Goal: Task Accomplishment & Management: Manage account settings

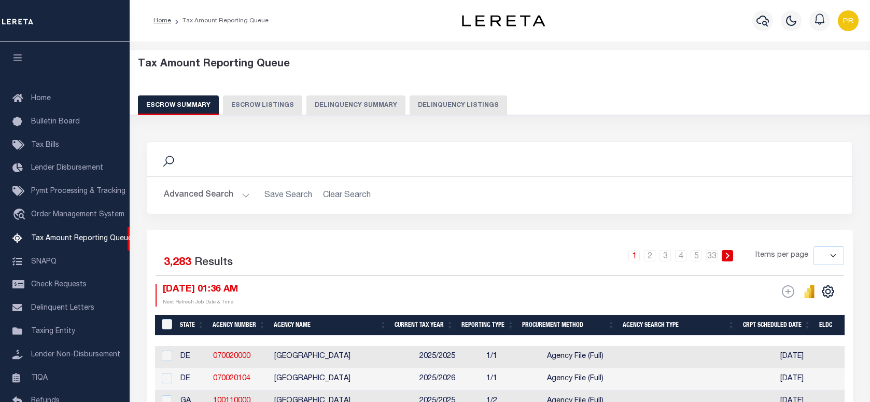
select select
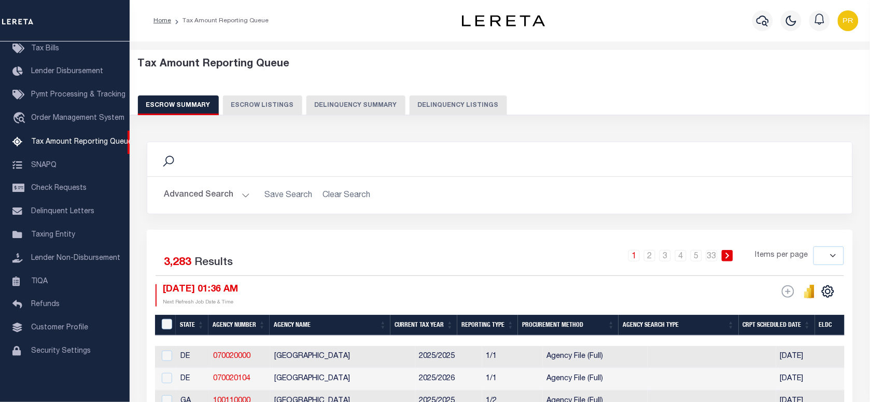
click at [463, 105] on button "Delinquency Listings" at bounding box center [457, 105] width 97 height 20
select select "100"
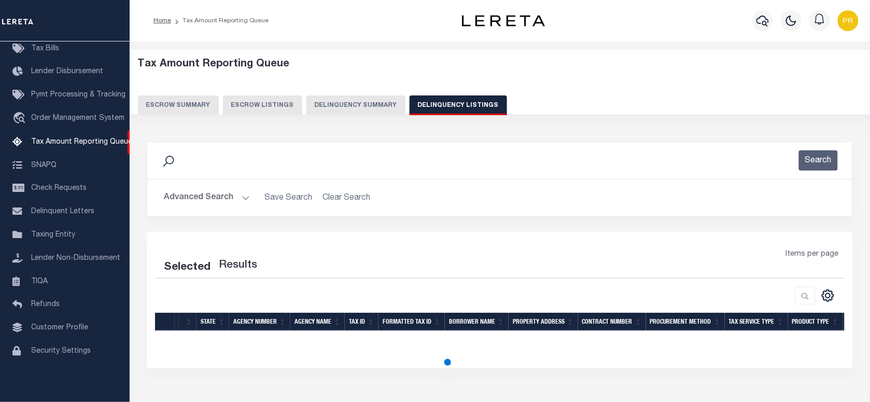
select select "100"
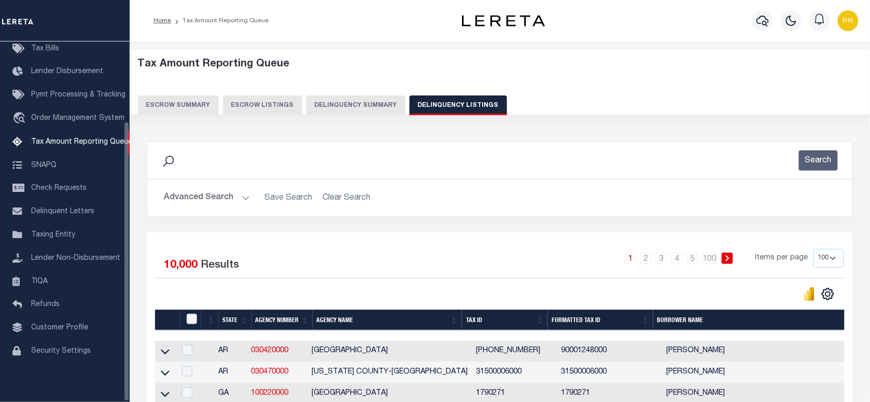
click at [216, 196] on button "Advanced Search" at bounding box center [207, 198] width 86 height 20
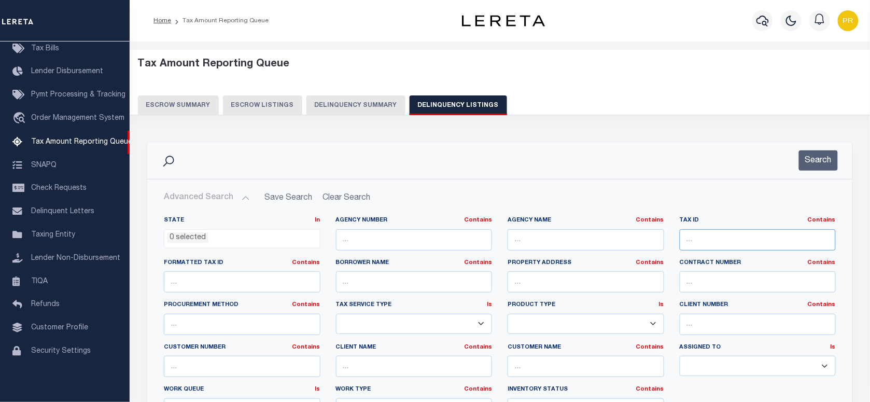
click at [705, 239] on input "text" at bounding box center [757, 239] width 157 height 21
paste input "65800"
click at [739, 239] on input "65800" at bounding box center [757, 239] width 157 height 21
type input "65800"
click at [820, 157] on button "Search" at bounding box center [818, 160] width 39 height 20
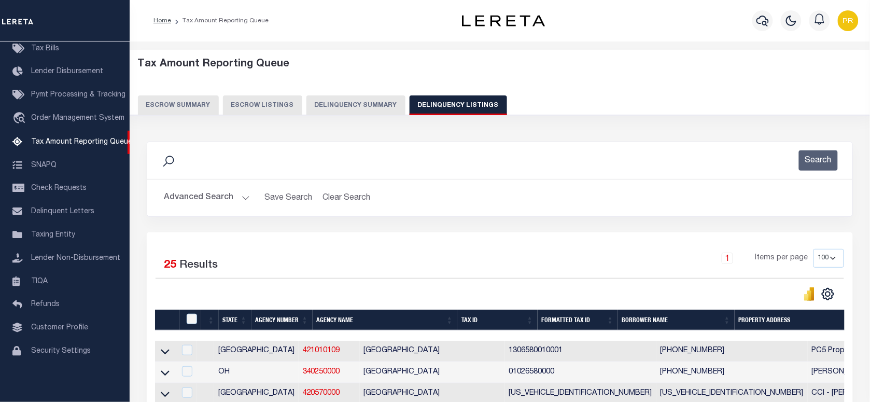
click at [206, 203] on button "Advanced Search" at bounding box center [207, 198] width 86 height 20
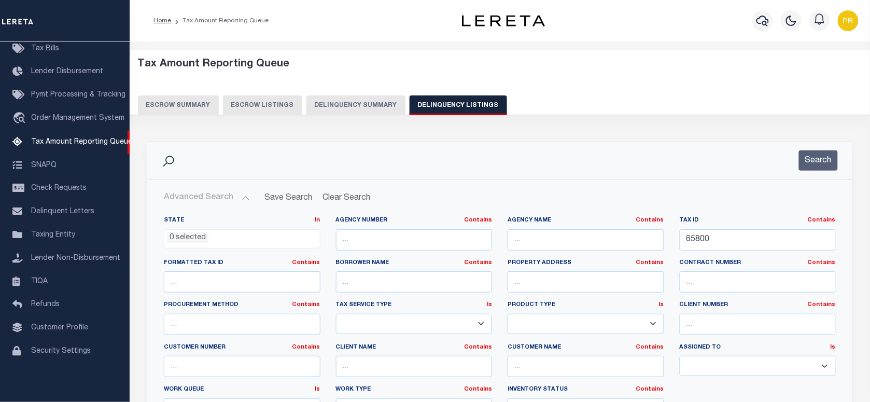
click at [222, 240] on ul "0 selected" at bounding box center [241, 237] width 155 height 14
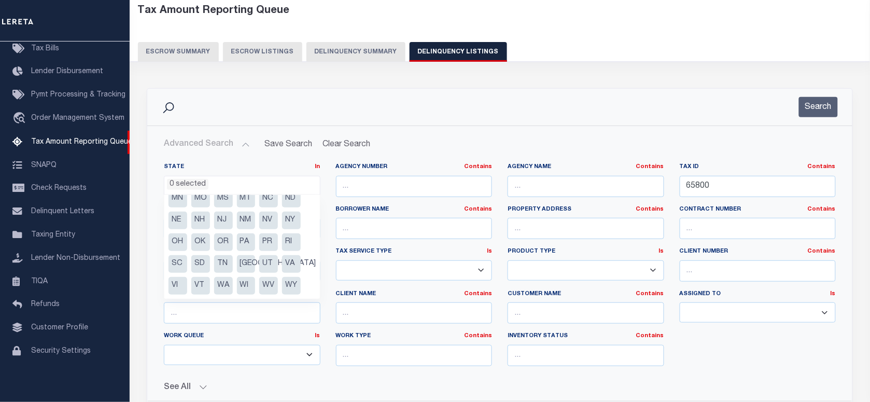
scroll to position [130, 0]
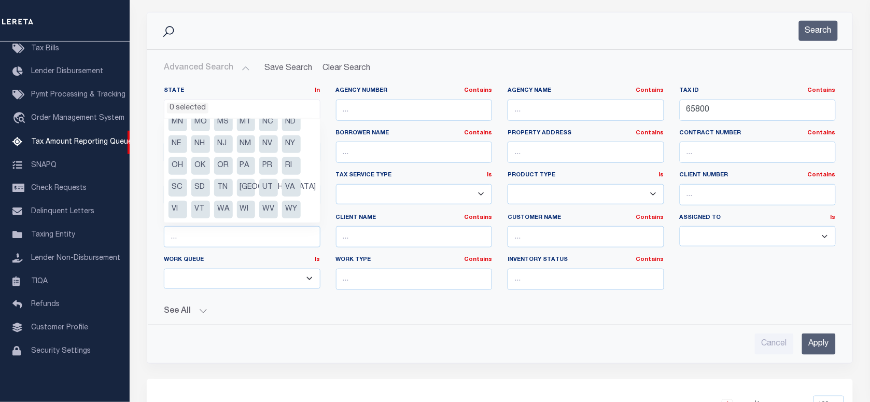
click at [294, 188] on li "VA" at bounding box center [291, 188] width 19 height 18
select select "VA"
click at [494, 73] on h2 "Advanced Search Save Search Clear Search tblassign_wrapper_dynamictable_____Def…" at bounding box center [499, 68] width 688 height 20
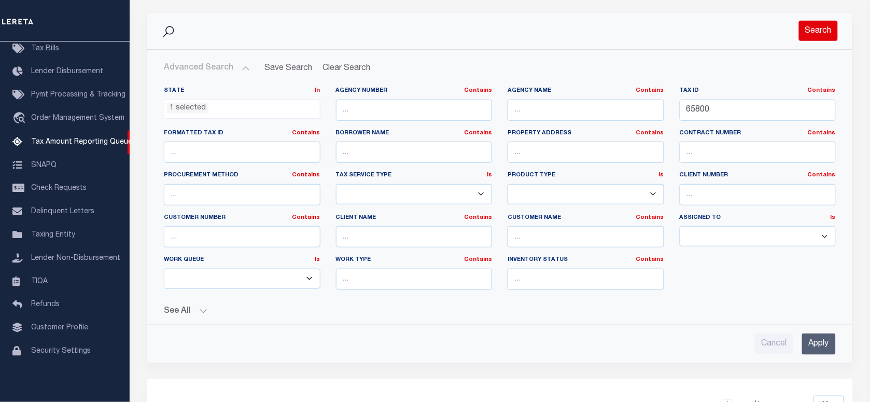
click at [825, 32] on button "Search" at bounding box center [818, 31] width 39 height 20
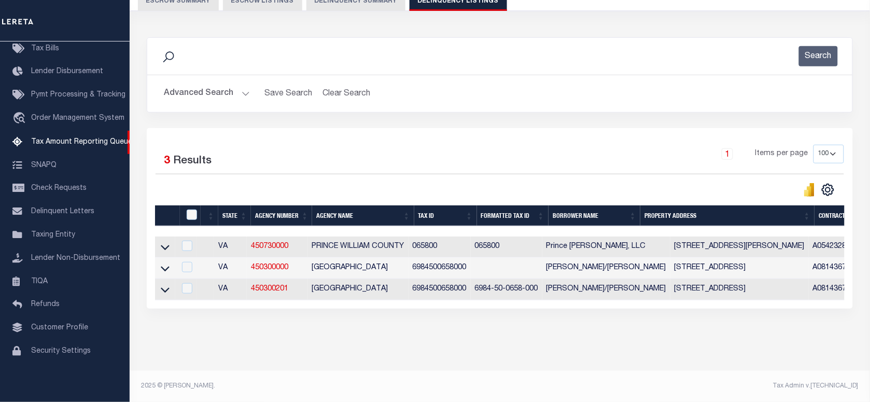
scroll to position [115, 0]
click at [452, 133] on div "Selected 3 Results 1 Items per page 10 25 50 100 500" at bounding box center [500, 218] width 706 height 180
click at [162, 242] on icon at bounding box center [165, 247] width 9 height 11
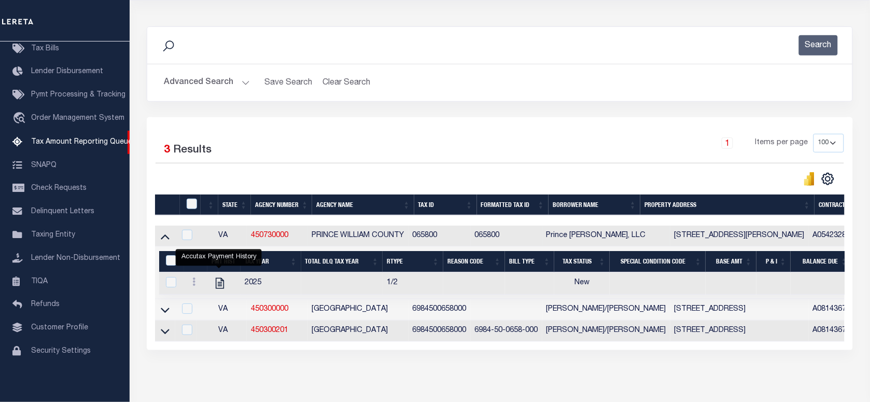
click at [205, 86] on button "Advanced Search" at bounding box center [207, 83] width 86 height 20
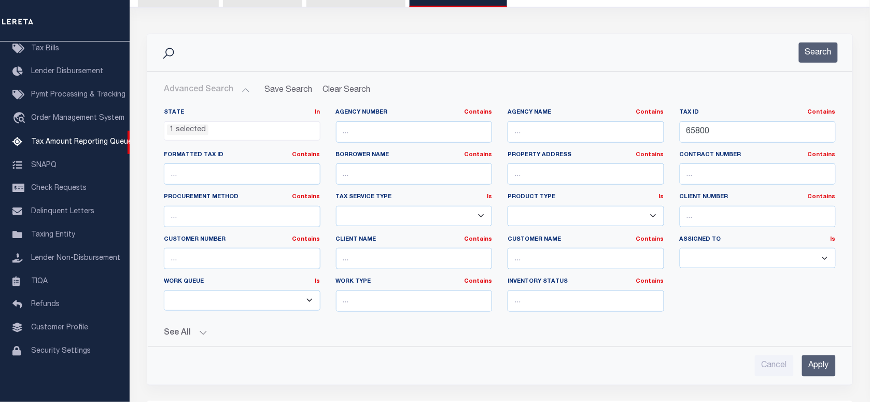
scroll to position [0, 0]
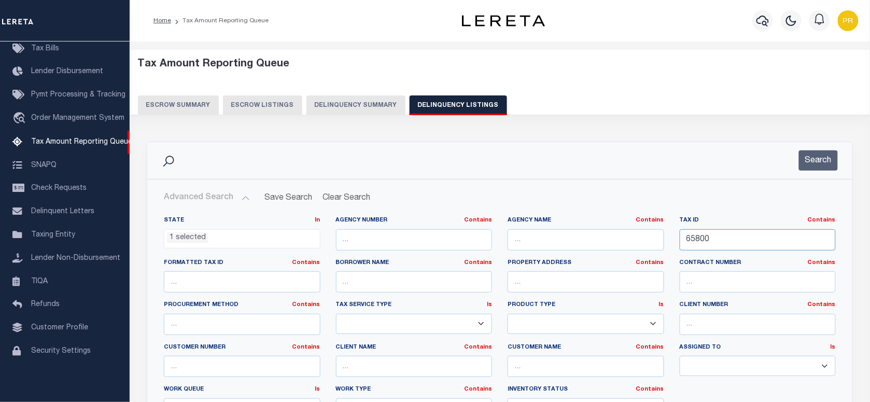
drag, startPoint x: 747, startPoint y: 242, endPoint x: 826, endPoint y: 228, distance: 79.5
click at [625, 249] on div "State In In AK AL AR AZ CA CO CT DC DE FL GA GU HI IA ID IL IN KS KY LA MA MD M…" at bounding box center [499, 321] width 687 height 211
paste input "8174"
click at [830, 157] on button "Search" at bounding box center [818, 160] width 39 height 20
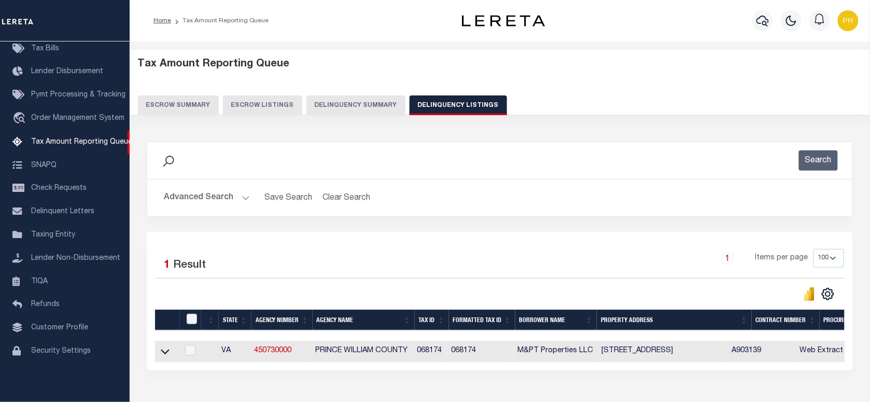
click at [490, 210] on div "Advanced Search Save Search Clear Search tblassign_wrapper_dynamictable_____Def…" at bounding box center [499, 197] width 705 height 37
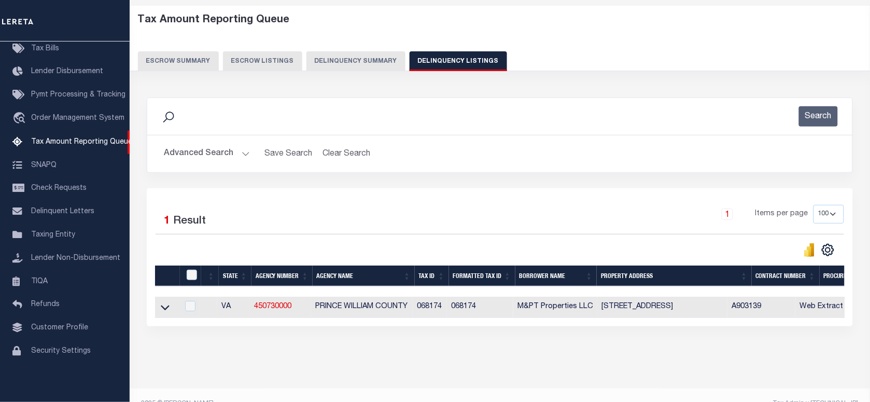
scroll to position [71, 0]
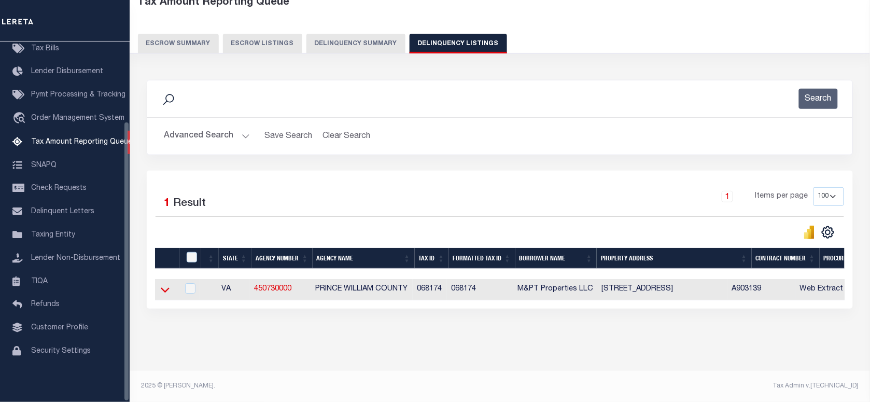
click at [162, 284] on icon at bounding box center [165, 289] width 9 height 11
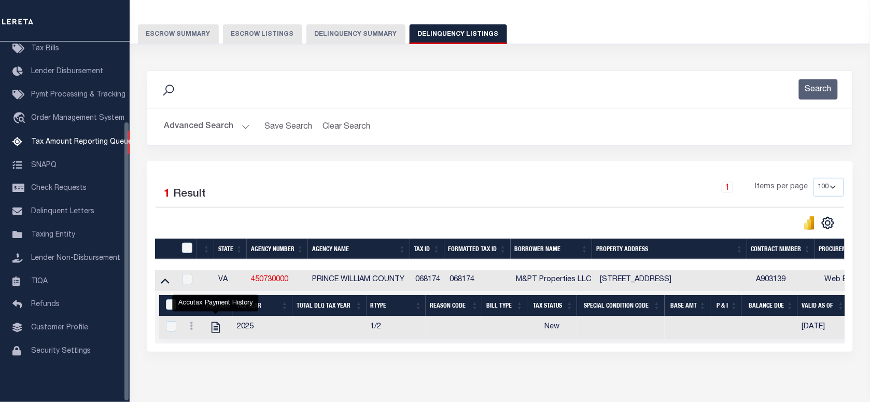
click at [203, 120] on button "Advanced Search" at bounding box center [207, 127] width 86 height 20
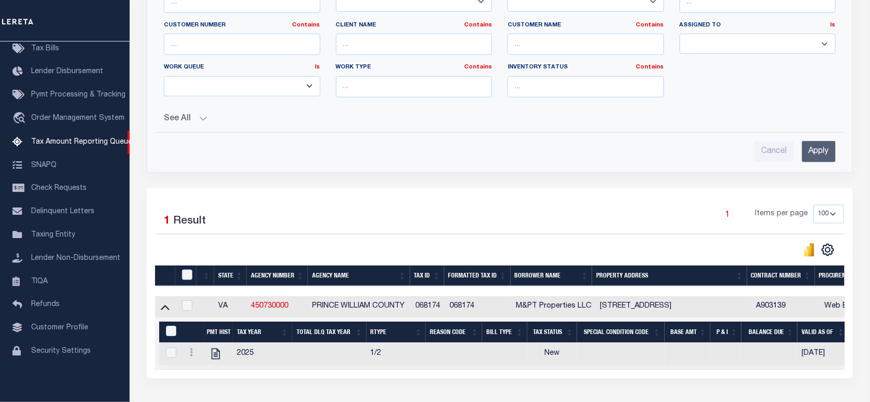
scroll to position [14, 0]
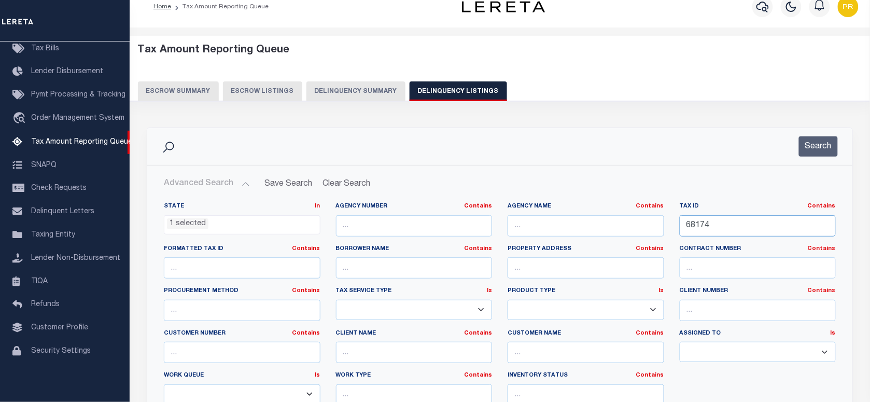
drag, startPoint x: 718, startPoint y: 224, endPoint x: 607, endPoint y: 234, distance: 111.4
click at [607, 234] on div "State In In AK AL AR AZ CA CO CT DC DE FL GA GU HI IA ID IL IN KS KY LA MA MD M…" at bounding box center [499, 307] width 687 height 211
paste input "214323"
click at [819, 151] on button "Search" at bounding box center [818, 146] width 39 height 20
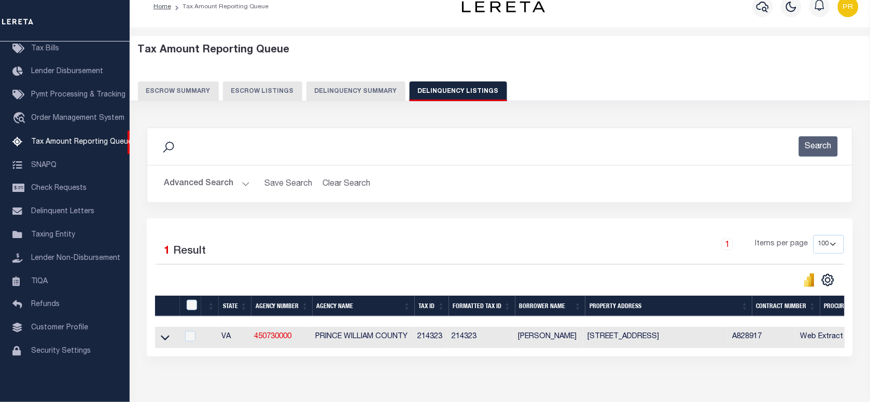
click at [527, 268] on div "Selected 1 Result 1 Items per page 10 25 50 100 500" at bounding box center [499, 261] width 705 height 52
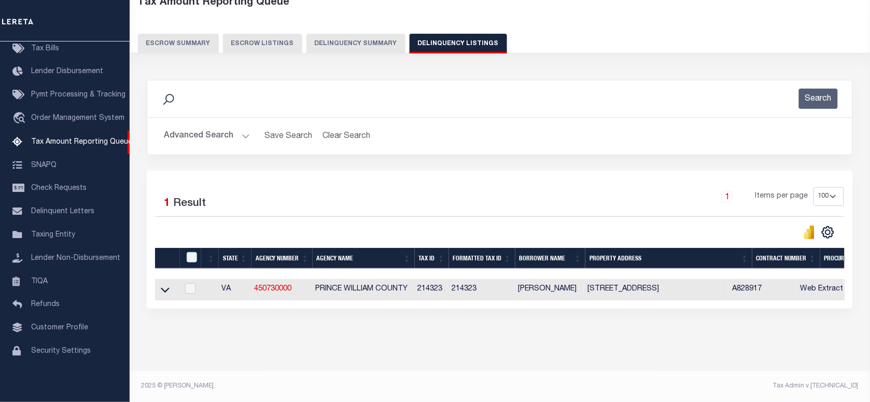
drag, startPoint x: 163, startPoint y: 286, endPoint x: 600, endPoint y: 192, distance: 446.3
click at [163, 286] on icon at bounding box center [165, 289] width 9 height 11
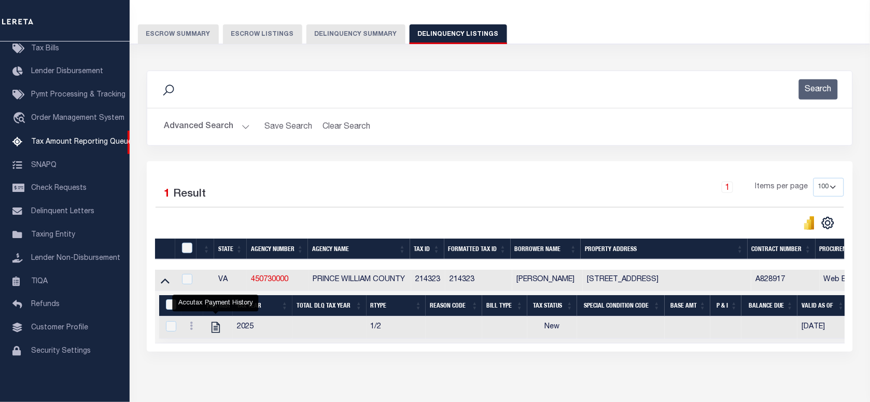
click at [187, 131] on button "Advanced Search" at bounding box center [207, 127] width 86 height 20
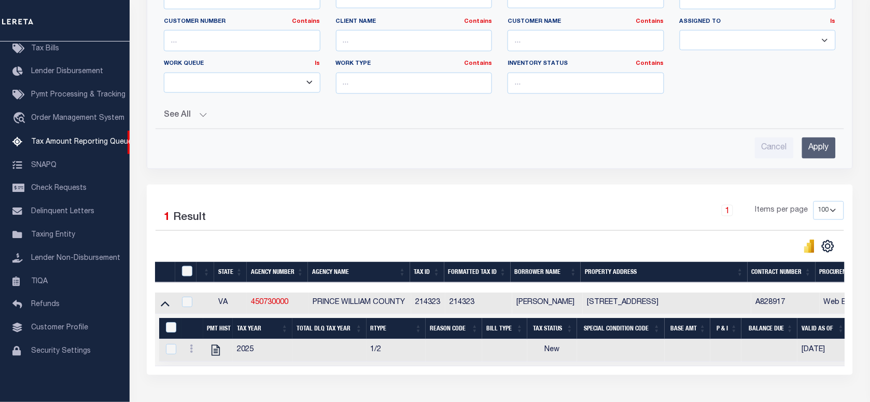
scroll to position [133, 0]
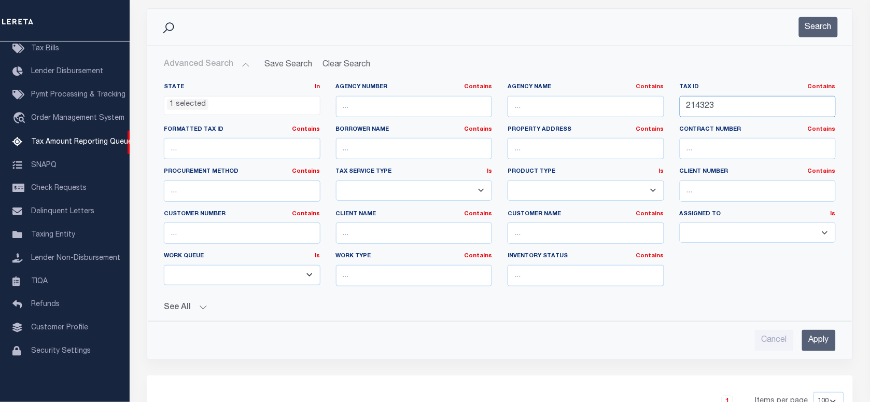
drag, startPoint x: 737, startPoint y: 107, endPoint x: 605, endPoint y: 110, distance: 131.2
click at [605, 110] on div "State In In AK AL AR AZ CA CO CT DC DE FL GA GU HI IA ID IL IN KS KY LA MA MD M…" at bounding box center [499, 188] width 687 height 211
paste input "5292"
click at [802, 32] on button "Search" at bounding box center [818, 27] width 39 height 20
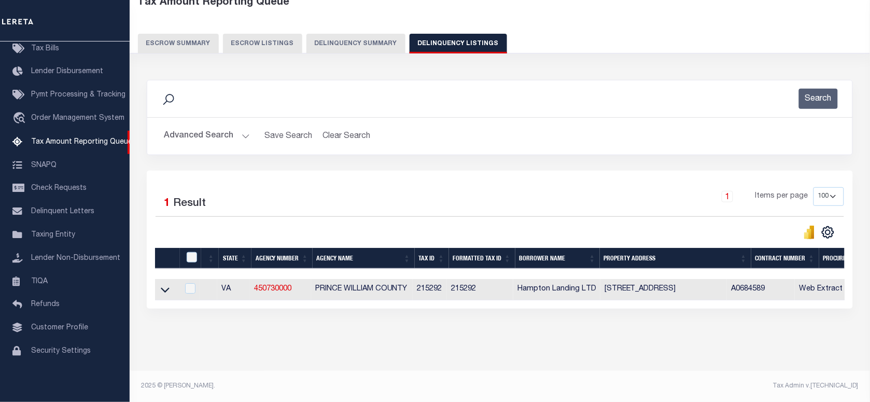
scroll to position [71, 0]
click at [462, 152] on div "Search Advanced Search Save Search Clear Search tblassign_wrapper_dynamictable_…" at bounding box center [499, 125] width 721 height 91
click at [161, 284] on icon at bounding box center [165, 289] width 9 height 11
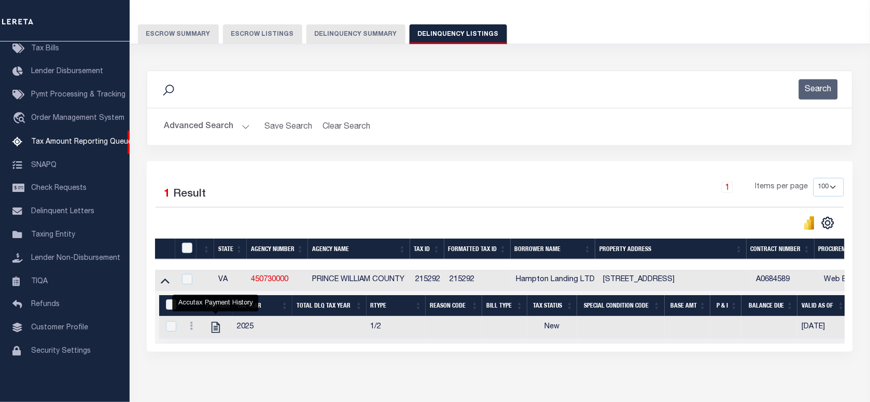
click at [224, 127] on button "Advanced Search" at bounding box center [207, 127] width 86 height 20
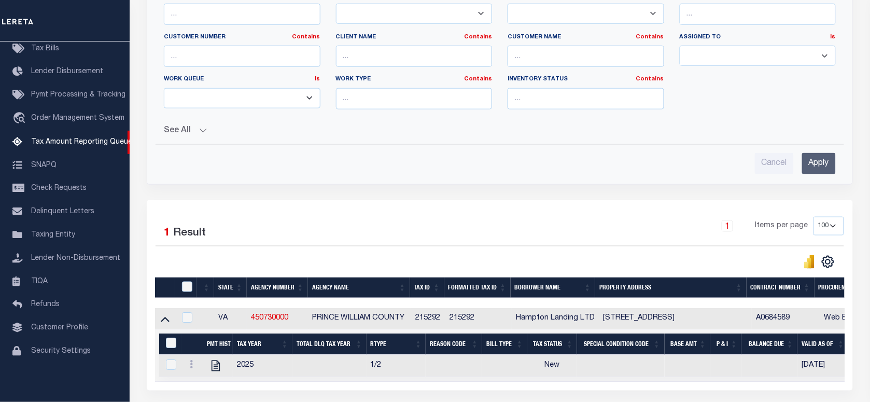
scroll to position [16, 0]
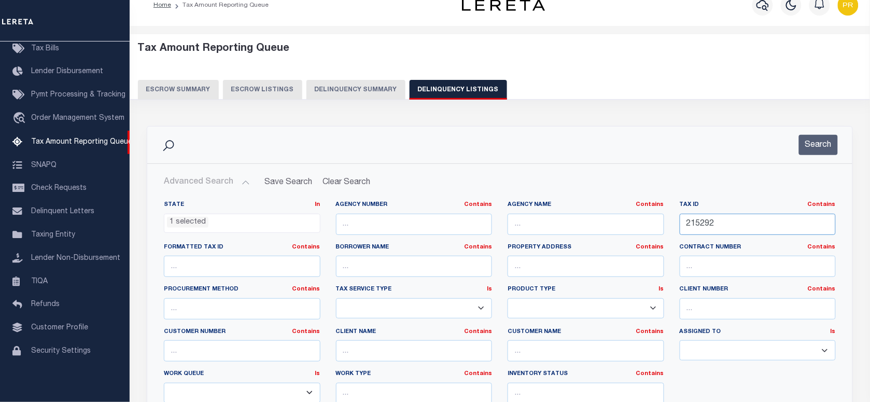
drag, startPoint x: 745, startPoint y: 224, endPoint x: 597, endPoint y: 223, distance: 148.2
click at [597, 223] on div "State In In AK AL AR AZ CA CO CT DC DE FL GA GU HI IA ID IL IN KS KY LA MA MD M…" at bounding box center [499, 306] width 687 height 211
paste input "345"
click at [820, 144] on button "Search" at bounding box center [818, 145] width 39 height 20
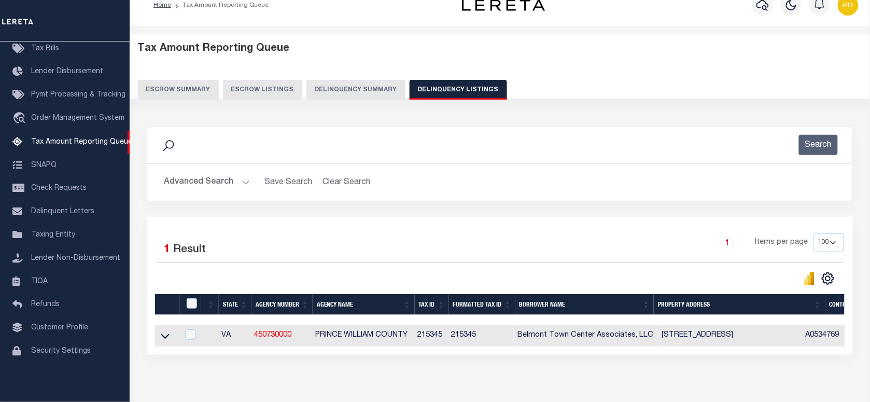
click at [599, 218] on div "Selected 1 Result 1 Items per page 10 25 50 100 500" at bounding box center [500, 286] width 706 height 138
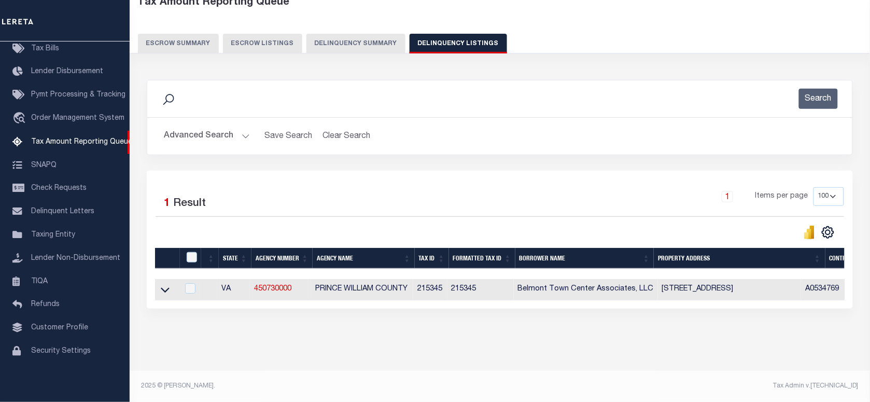
drag, startPoint x: 166, startPoint y: 281, endPoint x: 586, endPoint y: 178, distance: 432.3
click at [166, 284] on icon at bounding box center [165, 289] width 9 height 11
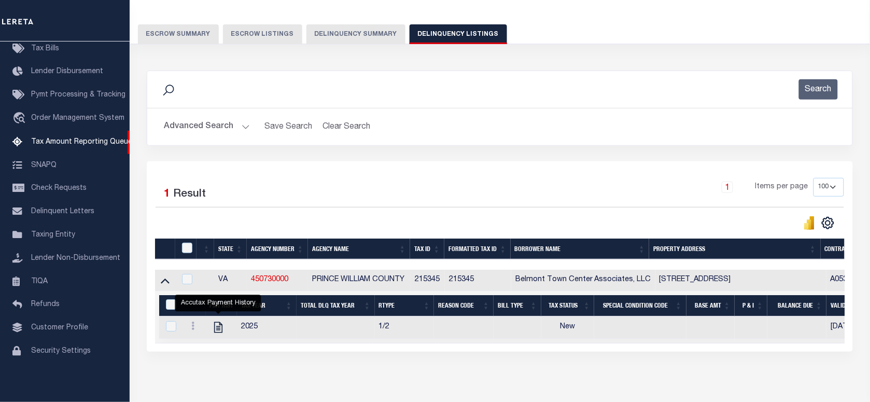
drag, startPoint x: 210, startPoint y: 124, endPoint x: 345, endPoint y: 154, distance: 137.5
click at [210, 124] on button "Advanced Search" at bounding box center [207, 127] width 86 height 20
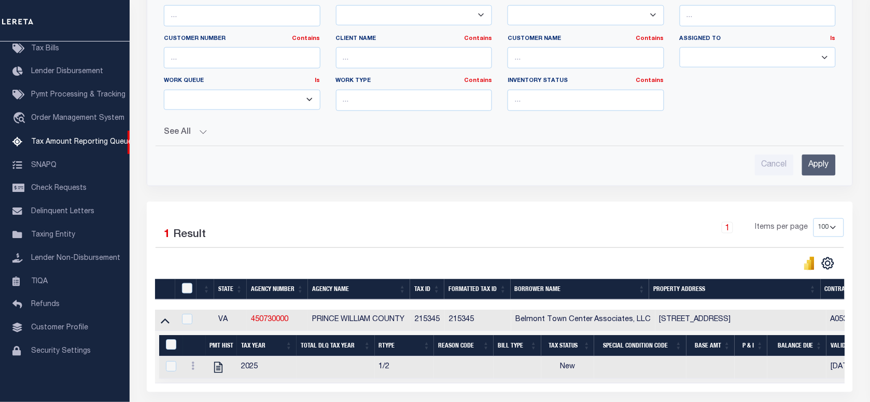
scroll to position [139, 0]
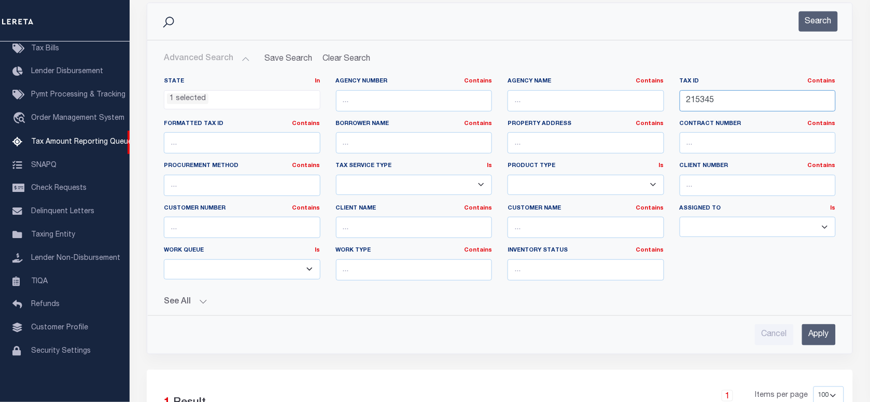
drag, startPoint x: 731, startPoint y: 95, endPoint x: 677, endPoint y: 100, distance: 53.6
click at [596, 100] on div "State In In AK AL AR AZ CA CO CT DC DE FL GA GU HI IA ID IL IN KS KY LA MA MD M…" at bounding box center [499, 182] width 687 height 211
paste input "7356"
click at [817, 18] on button "Search" at bounding box center [818, 21] width 39 height 20
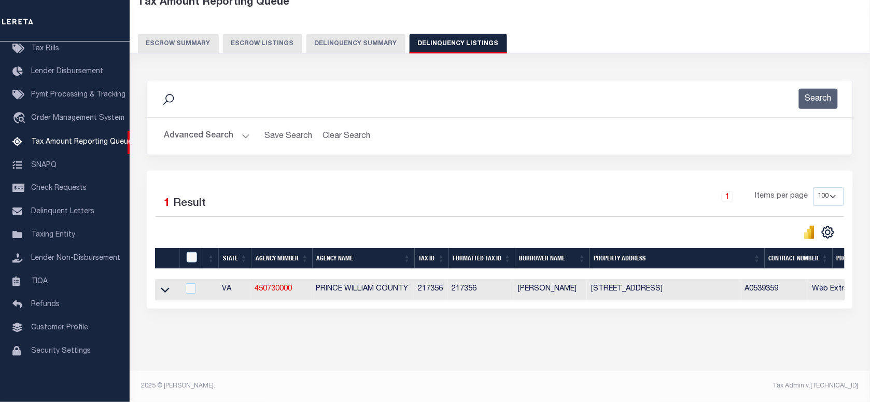
scroll to position [71, 0]
click at [495, 161] on div "Search Advanced Search Save Search Clear Search tblassign_wrapper_dynamictable_…" at bounding box center [499, 125] width 721 height 91
drag, startPoint x: 168, startPoint y: 281, endPoint x: 555, endPoint y: 166, distance: 403.1
click at [168, 288] on icon at bounding box center [165, 290] width 9 height 5
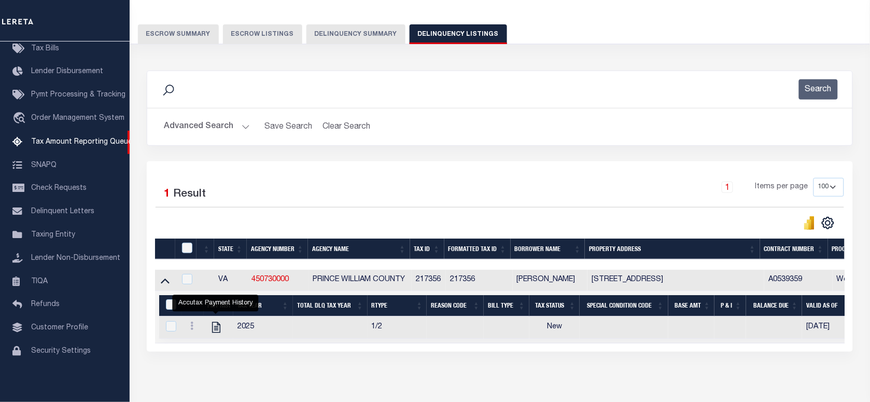
click at [204, 123] on button "Advanced Search" at bounding box center [207, 127] width 86 height 20
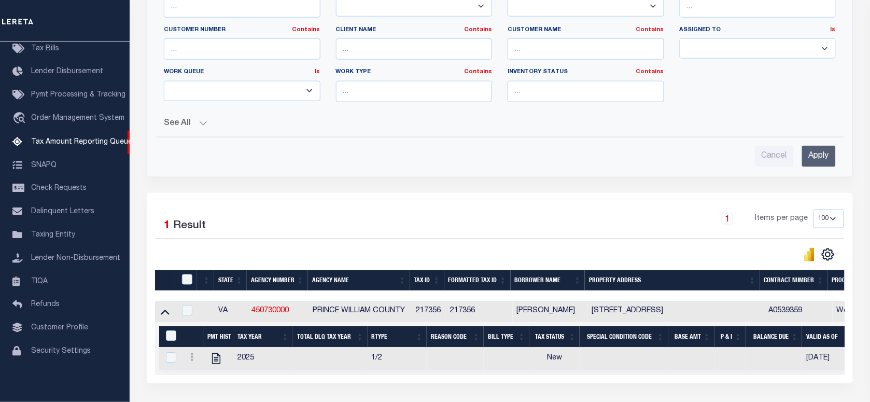
scroll to position [84, 0]
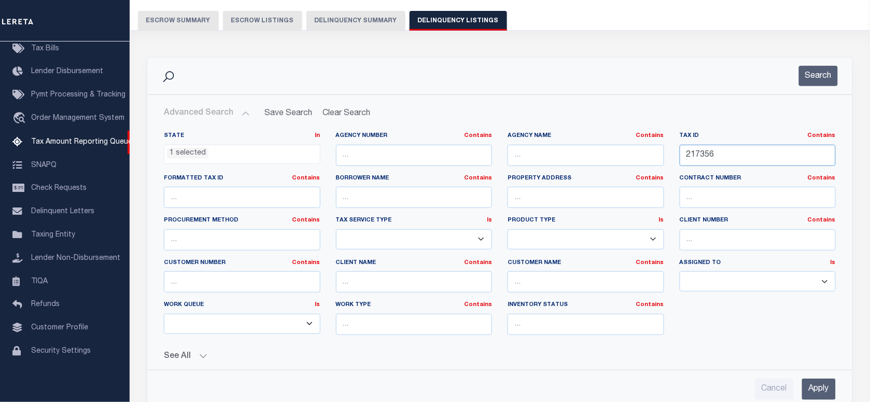
drag, startPoint x: 721, startPoint y: 157, endPoint x: 625, endPoint y: 161, distance: 96.0
click at [625, 161] on div "State In In AK AL AR AZ CA CO CT DC DE FL GA GU HI IA ID IL IN KS KY LA MA MD M…" at bounding box center [499, 237] width 687 height 211
paste input "238"
click at [819, 82] on button "Search" at bounding box center [818, 76] width 39 height 20
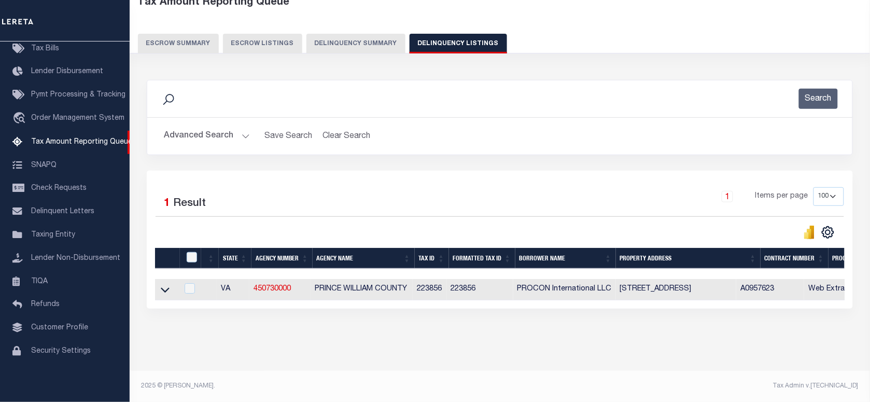
scroll to position [71, 0]
click at [440, 199] on div "1 Items per page 10 25 50 100 500" at bounding box center [588, 200] width 513 height 27
click at [163, 288] on icon at bounding box center [165, 290] width 9 height 5
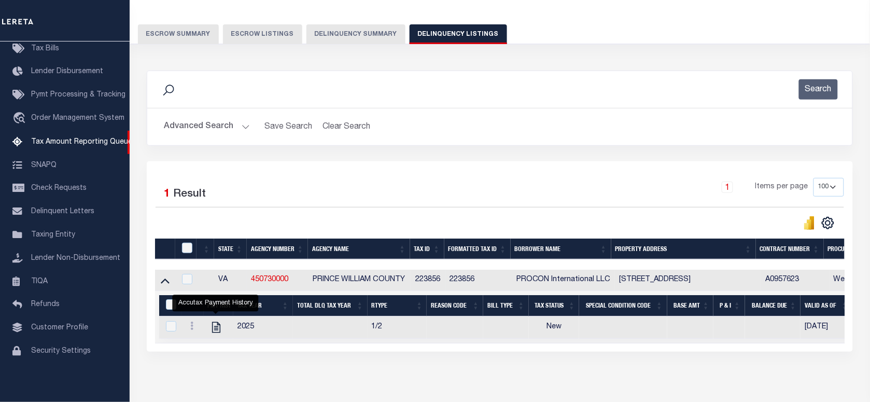
click at [205, 130] on button "Advanced Search" at bounding box center [207, 127] width 86 height 20
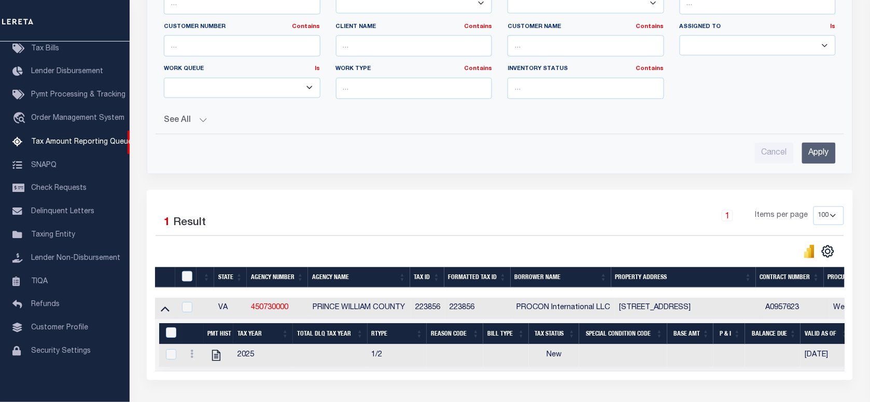
scroll to position [13, 0]
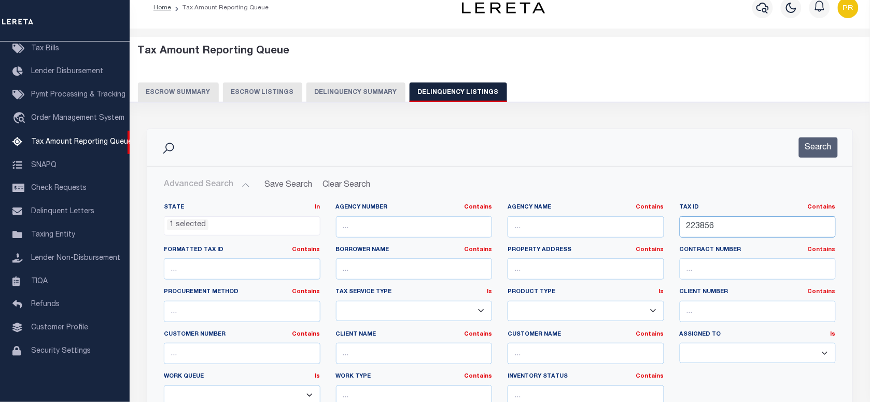
drag, startPoint x: 738, startPoint y: 231, endPoint x: 571, endPoint y: 237, distance: 166.5
click at [571, 237] on div "State In In AK AL AR AZ CA CO CT DC DE FL GA GU HI IA ID IL IN KS KY LA MA MD M…" at bounding box center [499, 308] width 687 height 211
paste input "5508"
drag, startPoint x: 799, startPoint y: 147, endPoint x: 812, endPoint y: 146, distance: 13.0
click at [799, 147] on button "Search" at bounding box center [818, 147] width 39 height 20
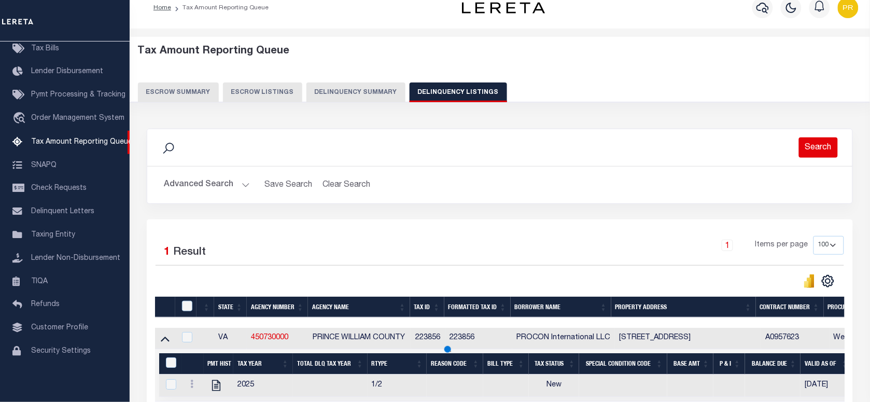
click at [815, 144] on button "Search" at bounding box center [818, 147] width 39 height 20
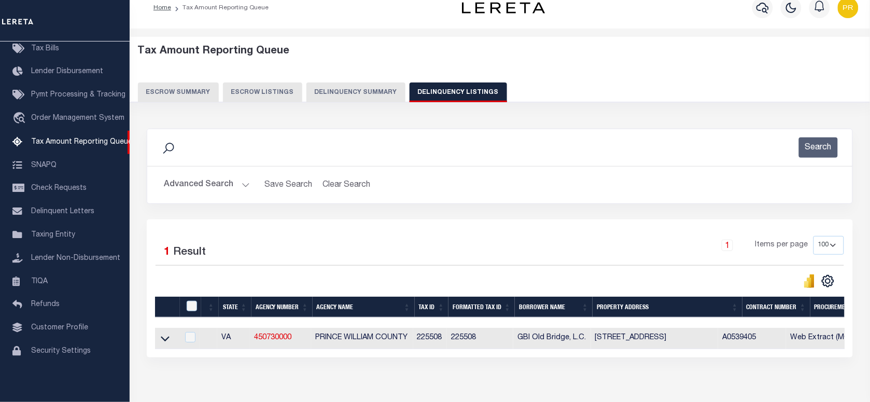
click at [502, 216] on div "Search Advanced Search Save Search Clear Search tblassign_wrapper_dynamictable_…" at bounding box center [499, 174] width 721 height 91
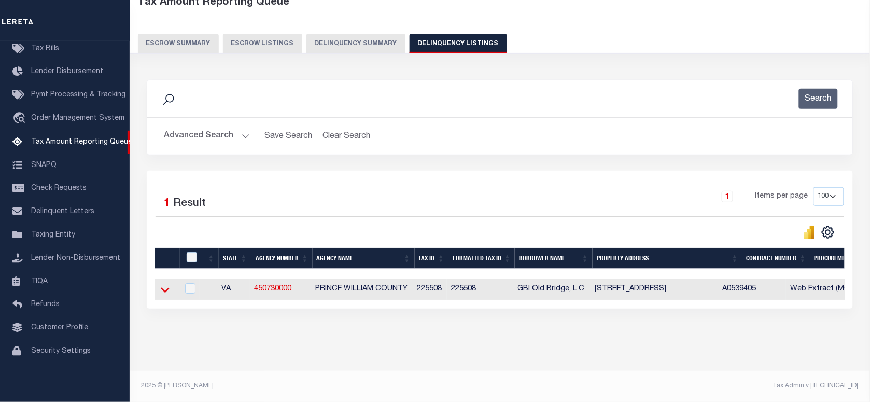
click at [165, 288] on icon at bounding box center [165, 290] width 9 height 5
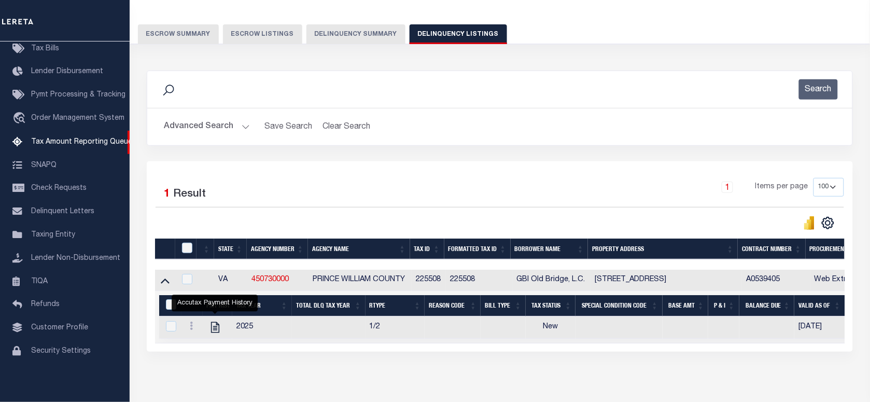
click at [189, 121] on button "Advanced Search" at bounding box center [207, 127] width 86 height 20
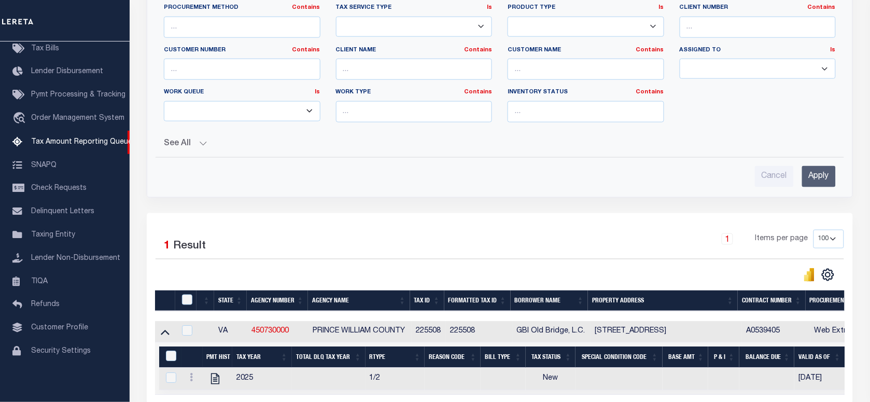
scroll to position [84, 0]
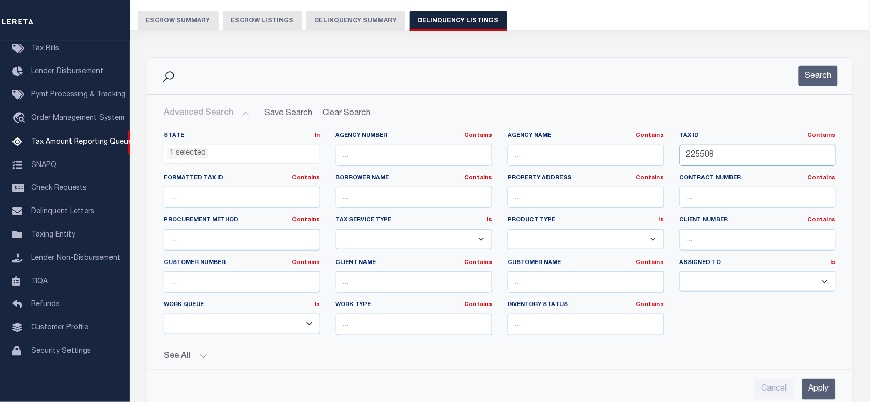
drag, startPoint x: 745, startPoint y: 158, endPoint x: 589, endPoint y: 162, distance: 156.6
click at [589, 162] on div "State In In AK AL AR AZ CA CO CT DC DE FL GA GU HI IA ID IL IN KS KY LA MA MD M…" at bounding box center [499, 237] width 687 height 211
paste input "9073"
click at [828, 81] on button "Search" at bounding box center [818, 76] width 39 height 20
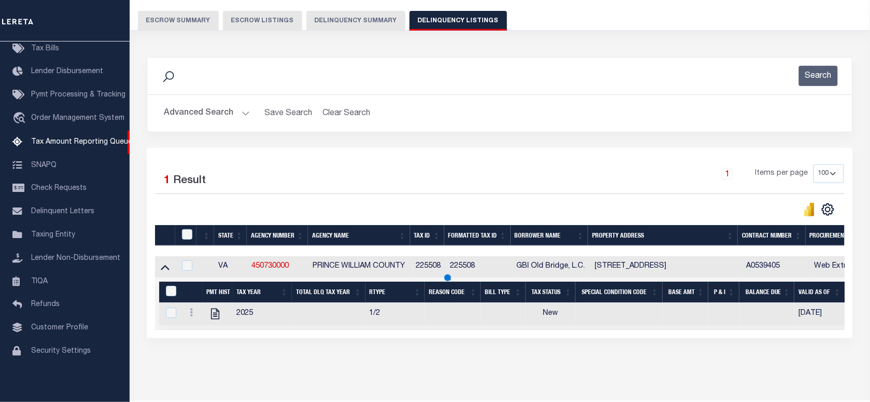
click at [508, 188] on div "1 Items per page 10 25 50 100 500" at bounding box center [588, 177] width 513 height 27
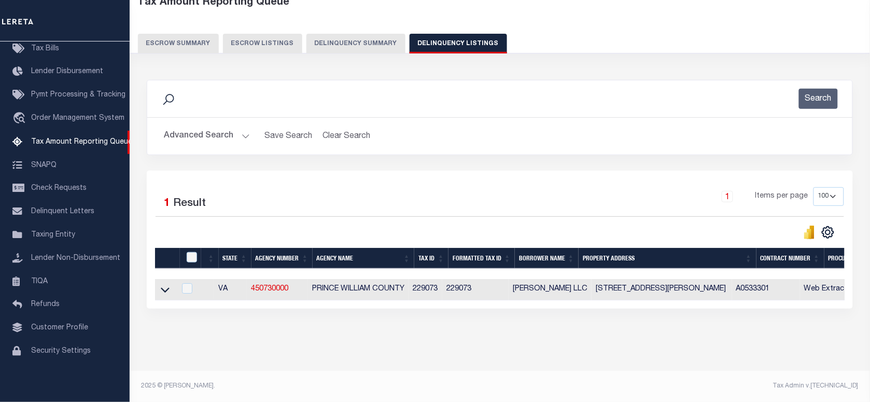
scroll to position [71, 0]
click at [586, 171] on div "Selected 1 Result 1 Items per page 10 25 50 100 500" at bounding box center [500, 240] width 706 height 138
drag, startPoint x: 162, startPoint y: 279, endPoint x: 527, endPoint y: 131, distance: 393.7
click at [162, 284] on icon at bounding box center [165, 289] width 9 height 11
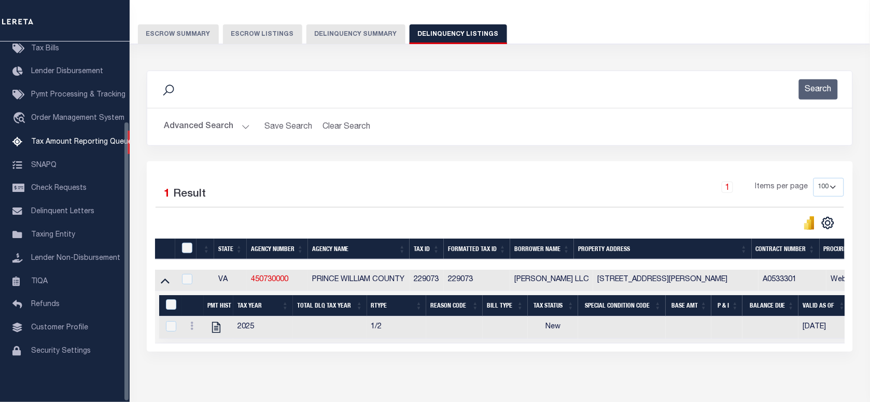
click at [190, 131] on button "Advanced Search" at bounding box center [207, 127] width 86 height 20
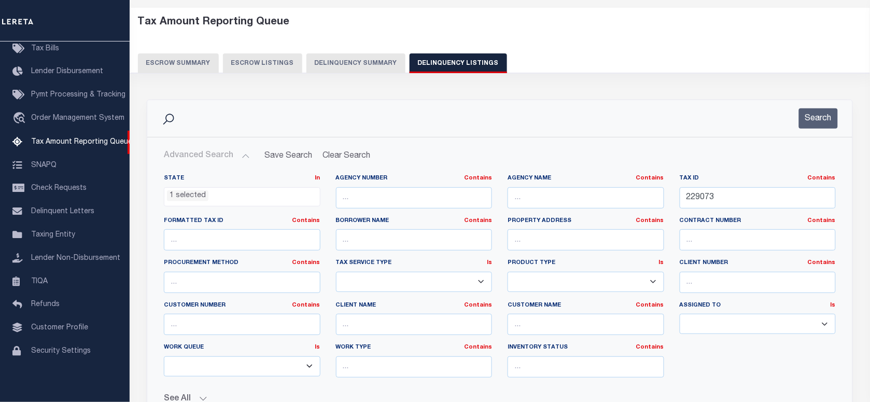
scroll to position [6, 0]
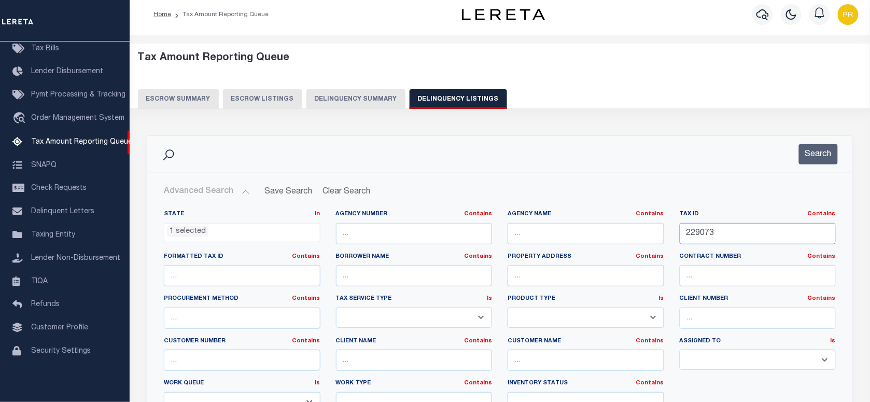
drag, startPoint x: 747, startPoint y: 242, endPoint x: 650, endPoint y: 235, distance: 96.6
click at [650, 235] on div "State In In AK AL AR AZ CA CO CT DC DE FL GA GU HI IA ID IL IN KS KY LA MA MD M…" at bounding box center [499, 315] width 687 height 211
paste input "31538"
click at [814, 162] on button "Search" at bounding box center [818, 154] width 39 height 20
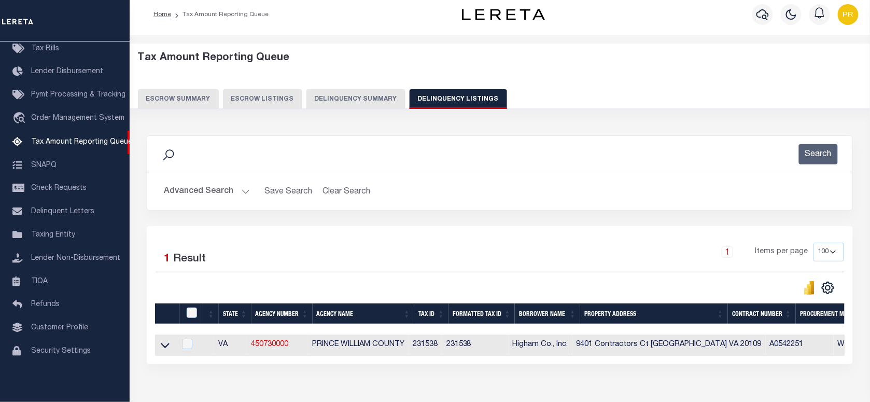
click at [437, 228] on div "Selected 1 Result 1 Items per page 10 25 50 100 500" at bounding box center [500, 295] width 706 height 138
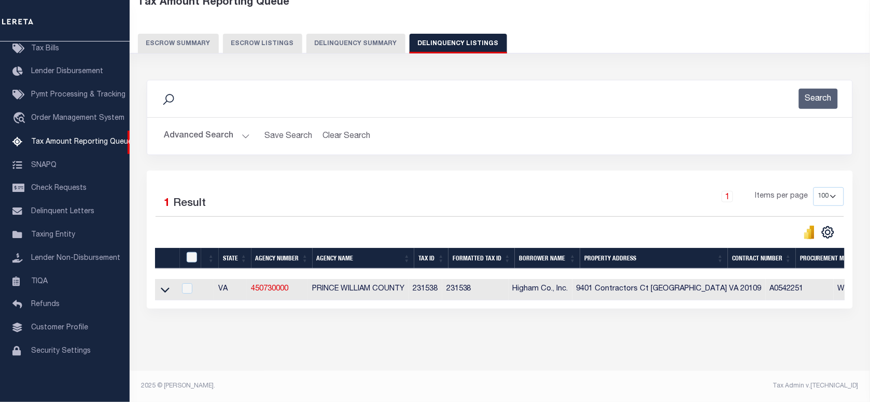
scroll to position [71, 0]
click at [162, 288] on icon at bounding box center [165, 290] width 9 height 5
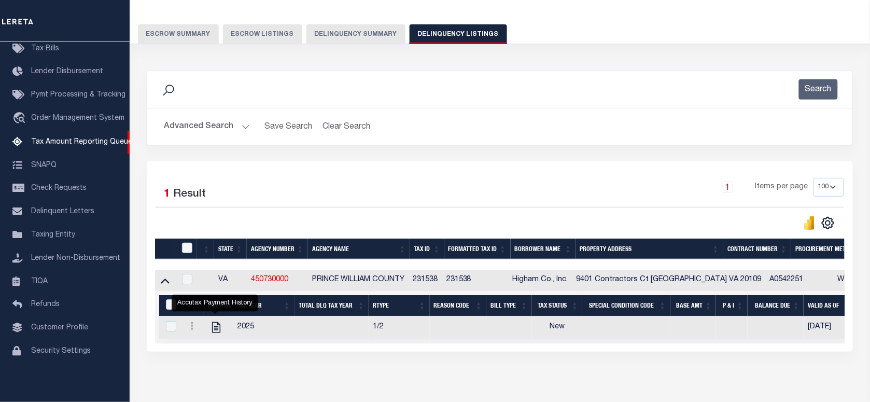
click at [203, 133] on button "Advanced Search" at bounding box center [207, 127] width 86 height 20
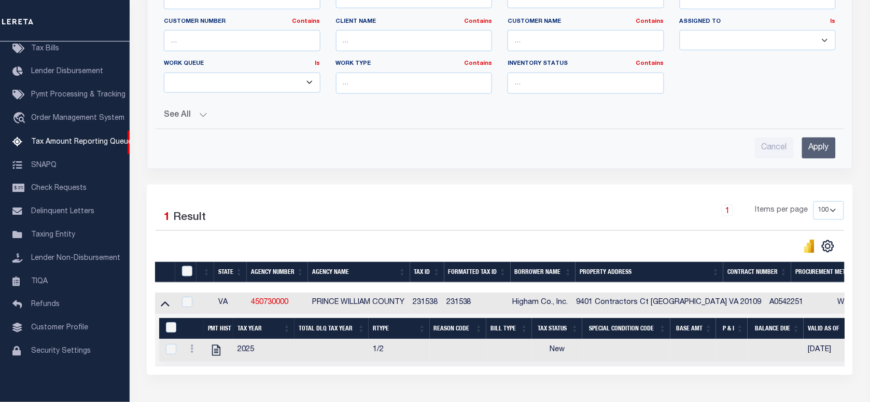
scroll to position [4, 0]
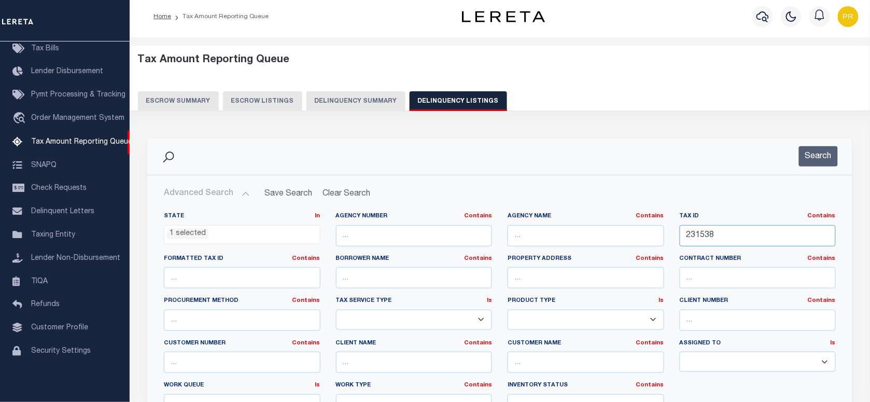
drag, startPoint x: 743, startPoint y: 234, endPoint x: 618, endPoint y: 257, distance: 127.0
click at [618, 257] on div "State In In AK AL AR AZ CA CO CT DC DE FL GA GU HI IA ID IL IN KS KY LA MA MD M…" at bounding box center [499, 317] width 687 height 211
paste input "42409"
click at [819, 148] on button "Search" at bounding box center [818, 156] width 39 height 20
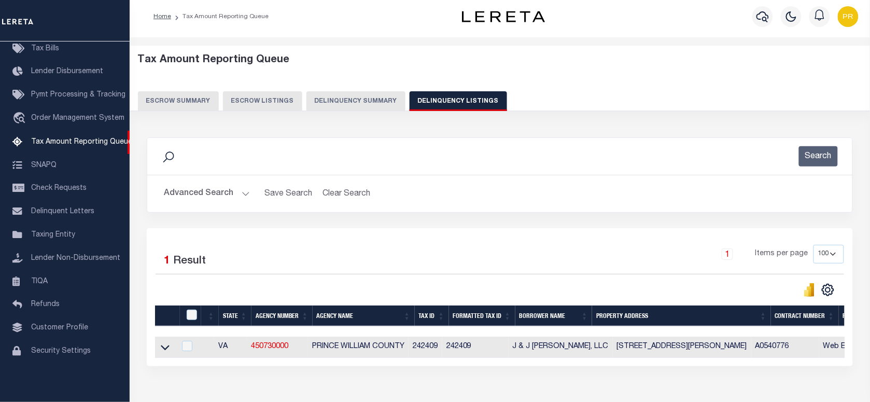
click at [565, 227] on div "Search Advanced Search Save Search Clear Search tblassign_wrapper_dynamictable_…" at bounding box center [499, 182] width 721 height 91
click at [208, 189] on button "Advanced Search" at bounding box center [207, 193] width 86 height 20
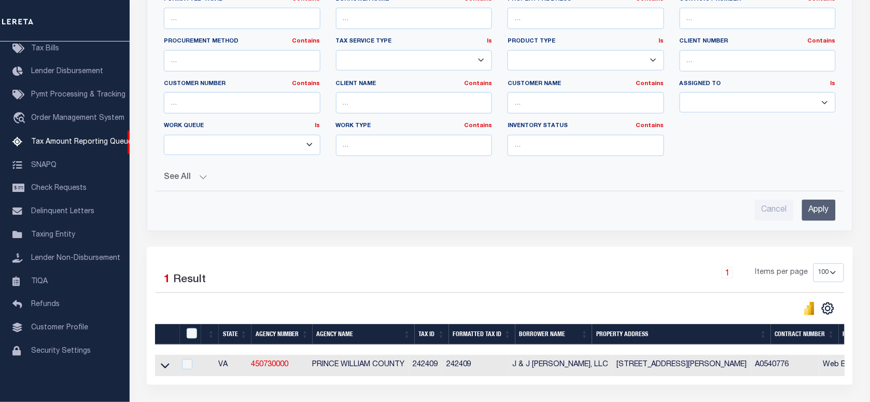
scroll to position [13, 0]
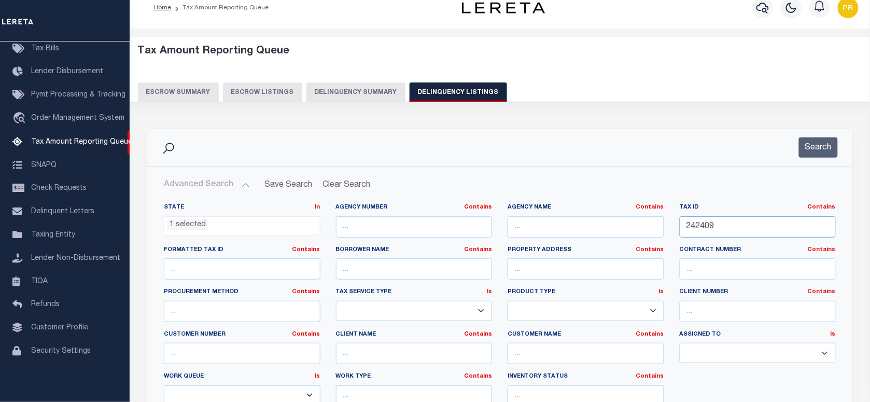
drag, startPoint x: 707, startPoint y: 228, endPoint x: 559, endPoint y: 236, distance: 149.0
click at [559, 236] on div "State In In AK AL AR AZ CA CO CT DC DE FL GA GU HI IA ID IL IN KS KY LA MA MD M…" at bounding box center [499, 308] width 687 height 211
paste input "94780"
type input "94780"
click at [819, 146] on button "Search" at bounding box center [818, 147] width 39 height 20
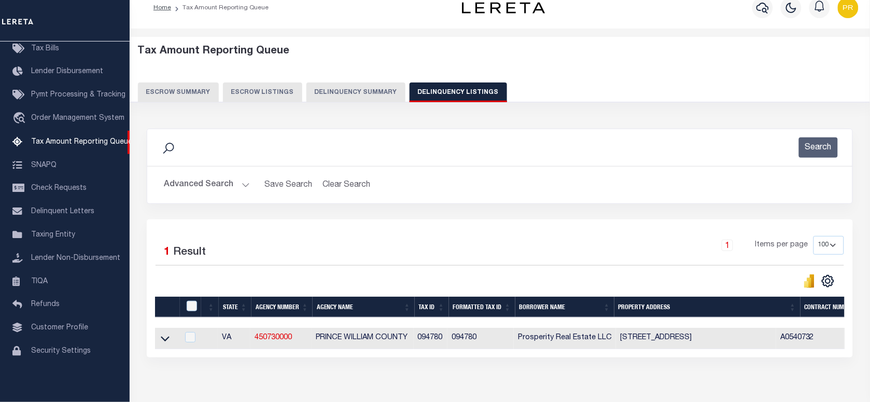
click at [500, 211] on div "Search Advanced Search Save Search Clear Search tblassign_wrapper_dynamictable_…" at bounding box center [499, 174] width 721 height 91
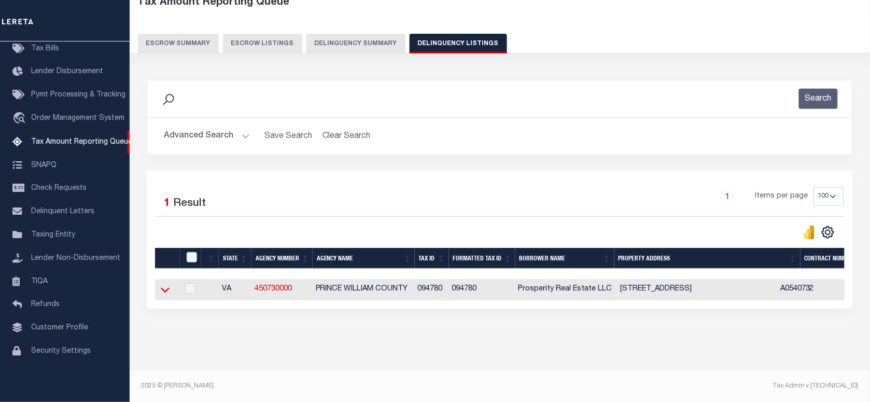
click at [167, 288] on icon at bounding box center [165, 290] width 9 height 5
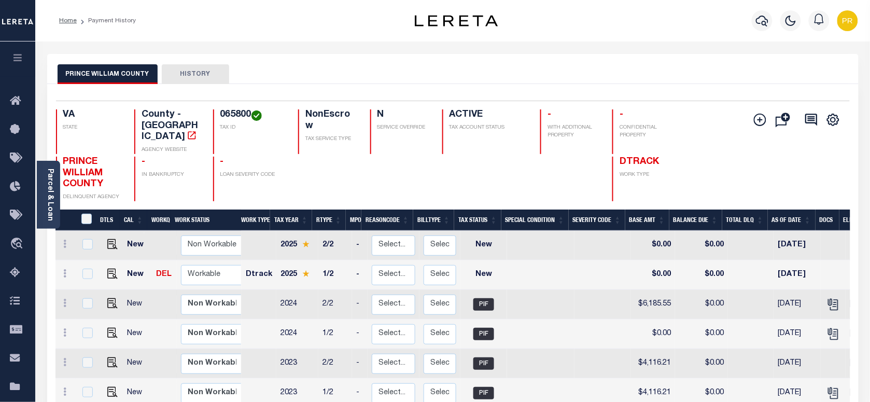
click at [399, 84] on div "Selected 12 Results 1 Items per page 25 50 100 VA STATE 065800" at bounding box center [452, 372] width 811 height 576
click at [416, 84] on div "Selected 12 Results 1 Items per page 25 50 100 VA STATE 065800" at bounding box center [452, 372] width 811 height 576
click at [103, 271] on link at bounding box center [110, 274] width 16 height 7
checkbox input "true"
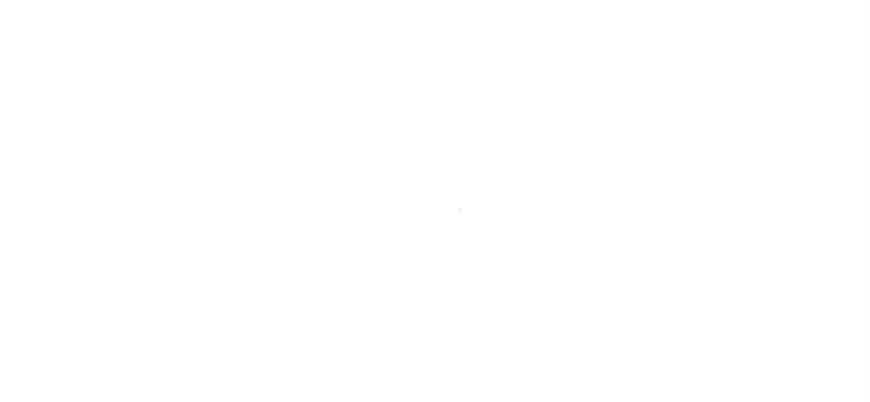
checkbox input "false"
type input "[DATE]"
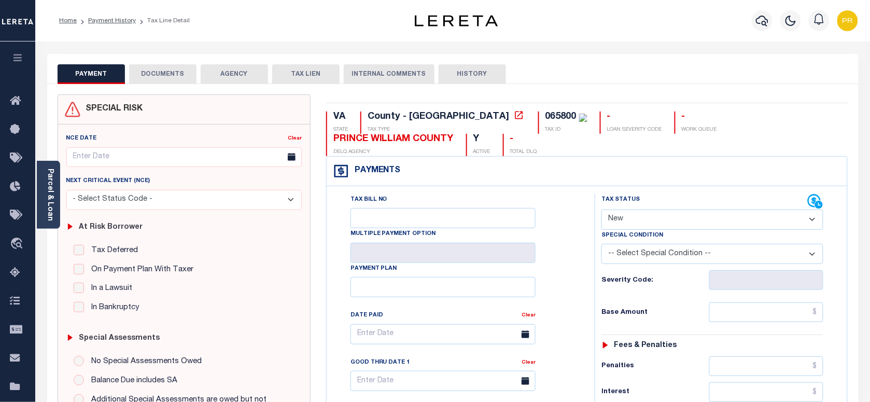
click at [657, 217] on select "- Select Status Code - Open Due/Unpaid Paid Incomplete No Tax Due Internal Refu…" at bounding box center [712, 219] width 222 height 20
select select "PYD"
click at [601, 210] on select "- Select Status Code - Open Due/Unpaid Paid Incomplete No Tax Due Internal Refu…" at bounding box center [712, 219] width 222 height 20
type input "09/06/2025"
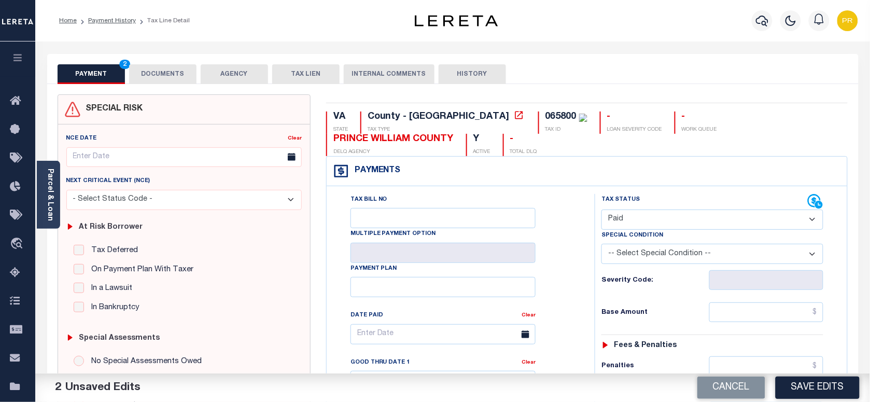
click at [159, 66] on button "DOCUMENTS" at bounding box center [162, 74] width 67 height 20
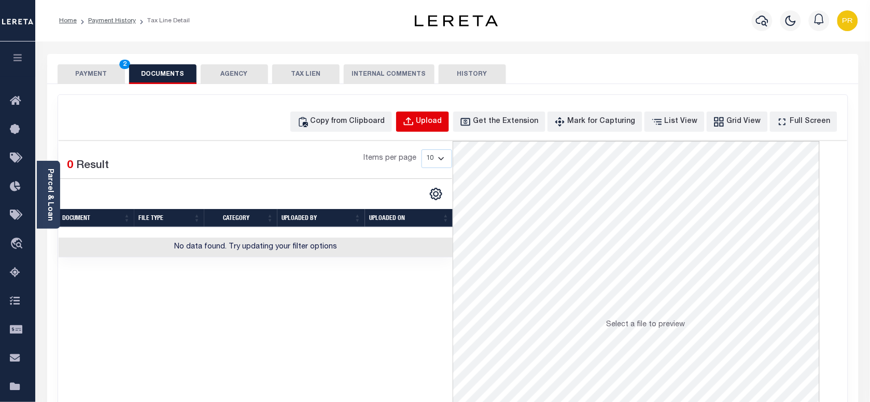
click at [442, 128] on button "Upload" at bounding box center [422, 121] width 53 height 20
select select "POP"
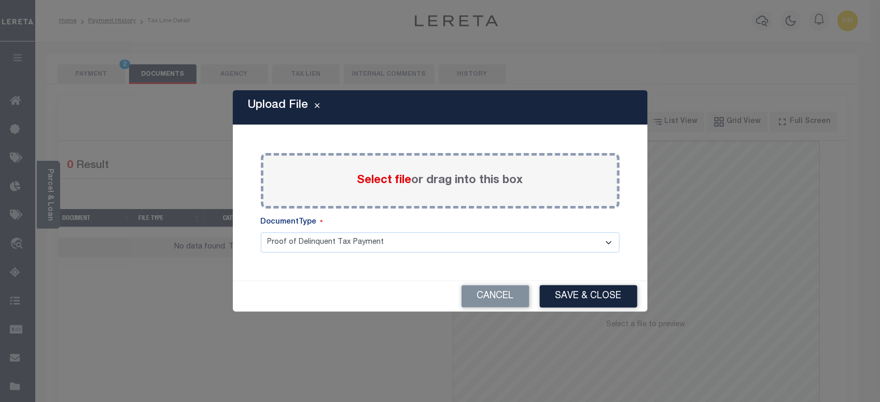
click at [434, 179] on label "Select file or drag into this box" at bounding box center [440, 180] width 166 height 17
click at [0, 0] on input "Select file or drag into this box" at bounding box center [0, 0] width 0 height 0
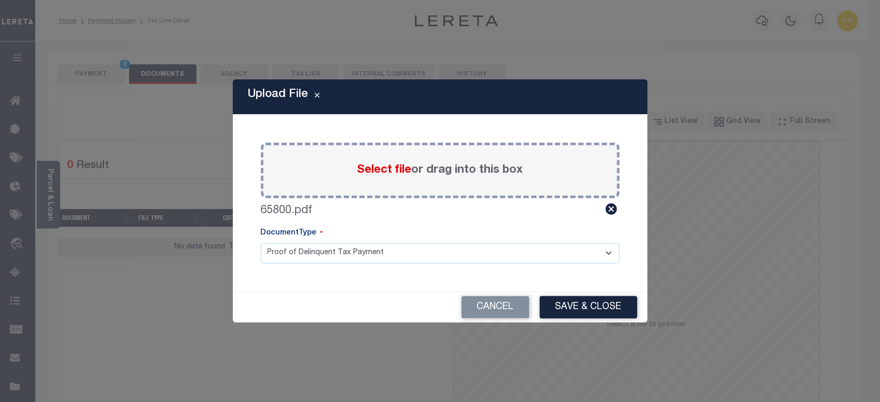
click at [335, 249] on select "Proof of Delinquent Tax Payment" at bounding box center [440, 253] width 359 height 20
click at [261, 243] on select "Proof of Delinquent Tax Payment" at bounding box center [440, 253] width 359 height 20
click at [600, 306] on button "Save & Close" at bounding box center [588, 307] width 97 height 22
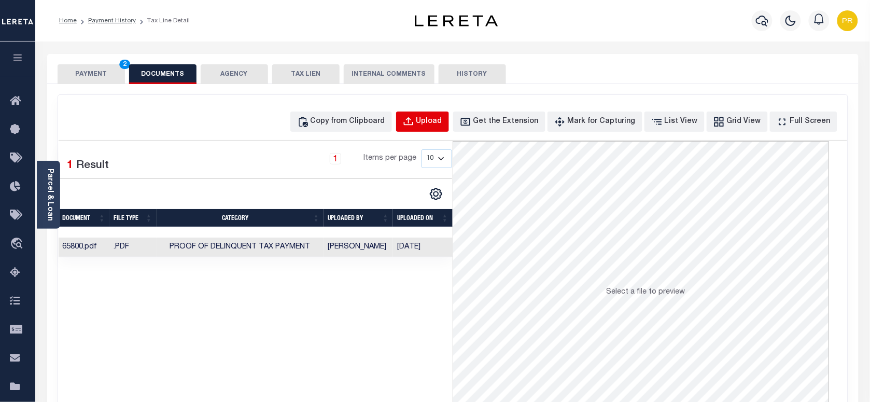
click at [444, 128] on button "Upload" at bounding box center [422, 121] width 53 height 20
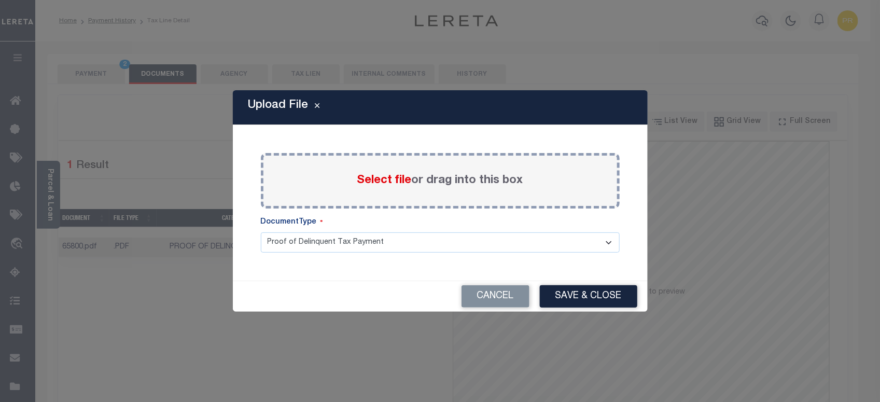
click at [452, 180] on label "Select file or drag into this box" at bounding box center [440, 180] width 166 height 17
click at [0, 0] on input "Select file or drag into this box" at bounding box center [0, 0] width 0 height 0
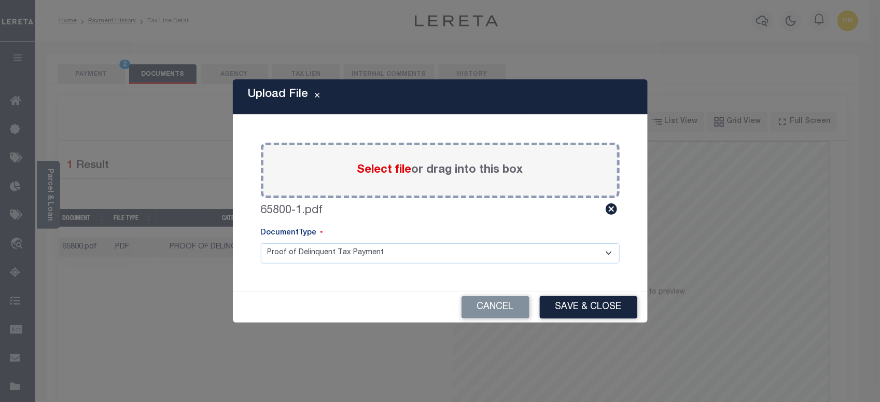
click at [343, 240] on div "DocumentType" at bounding box center [440, 236] width 359 height 16
drag, startPoint x: 354, startPoint y: 250, endPoint x: 347, endPoint y: 249, distance: 6.9
click at [354, 250] on select "Proof of Delinquent Tax Payment" at bounding box center [440, 253] width 359 height 20
click at [261, 243] on select "Proof of Delinquent Tax Payment" at bounding box center [440, 253] width 359 height 20
click at [579, 303] on button "Save & Close" at bounding box center [588, 307] width 97 height 22
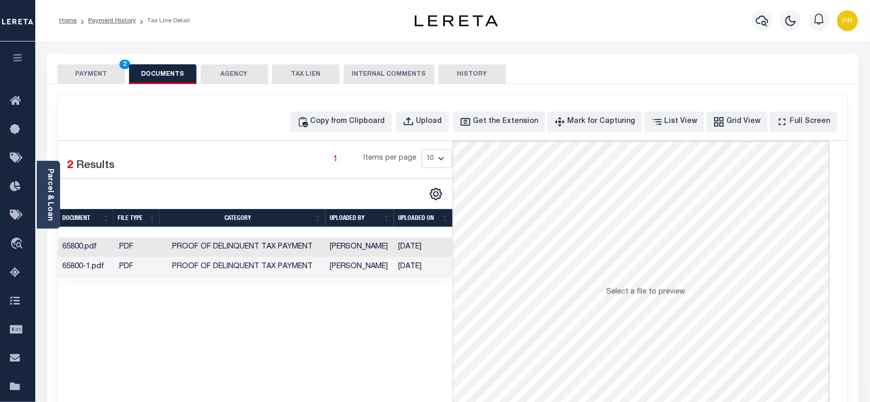
click at [81, 74] on button "PAYMENT 2" at bounding box center [91, 74] width 67 height 20
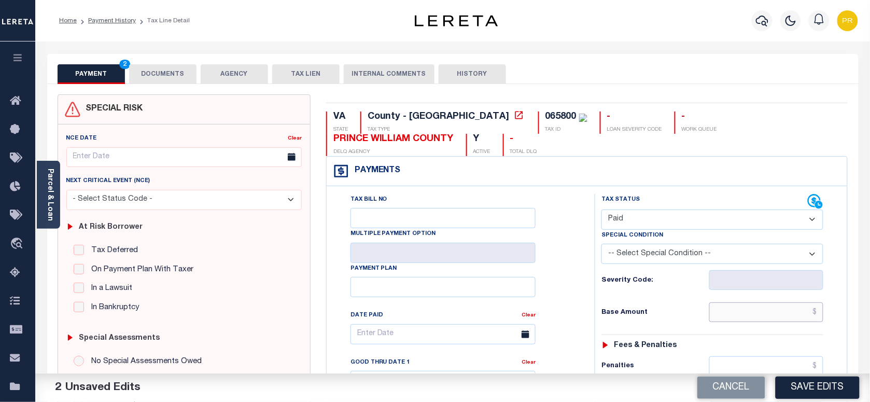
click at [753, 314] on input "text" at bounding box center [766, 312] width 115 height 20
paste input "6,911.57"
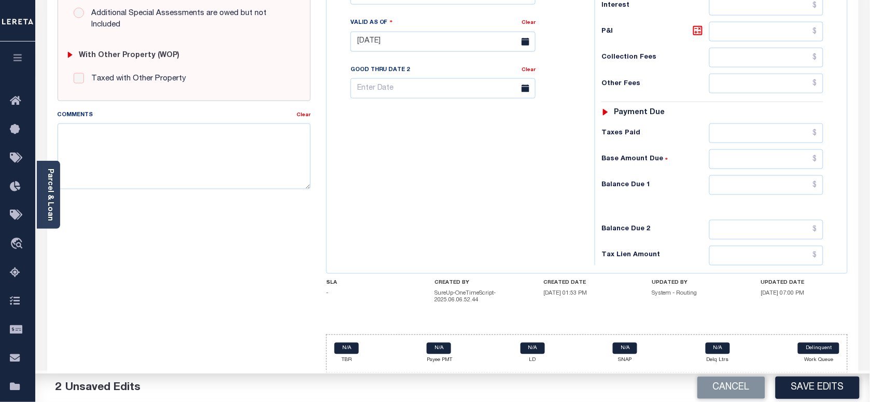
scroll to position [392, 0]
type input "$6,911.57"
click at [773, 175] on input "text" at bounding box center [766, 185] width 115 height 20
type input "$0.00"
click at [536, 198] on div "Tax Bill No Multiple Payment Option Payment Plan Clear" at bounding box center [458, 37] width 258 height 458
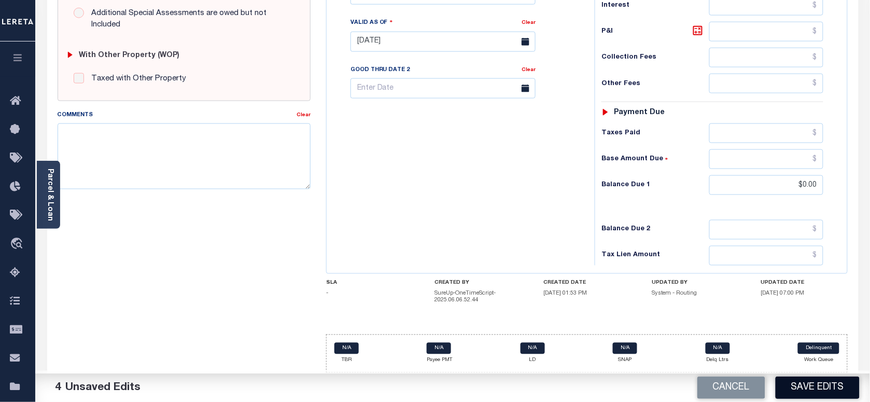
click at [823, 384] on button "Save Edits" at bounding box center [817, 387] width 84 height 22
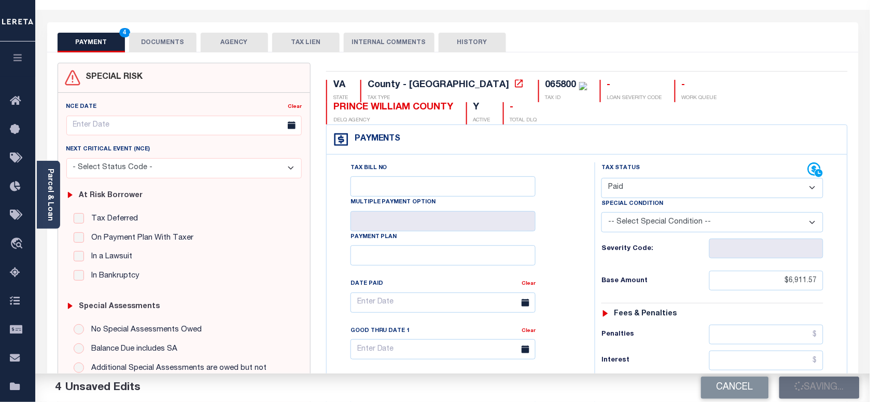
scroll to position [0, 0]
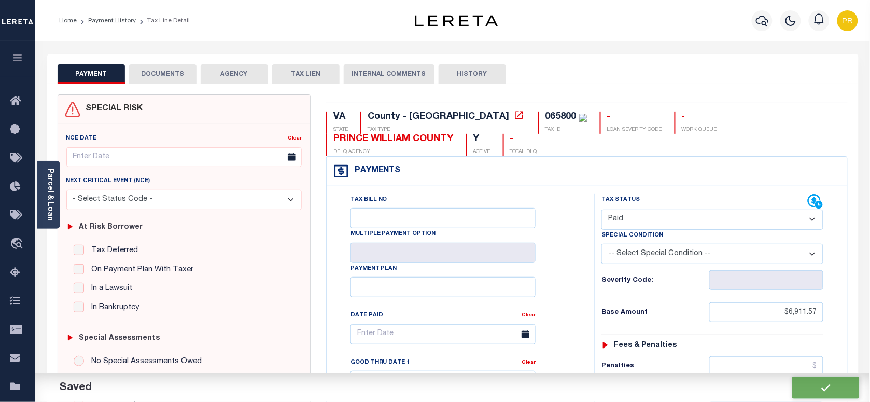
checkbox input "false"
type input "$6,911.57"
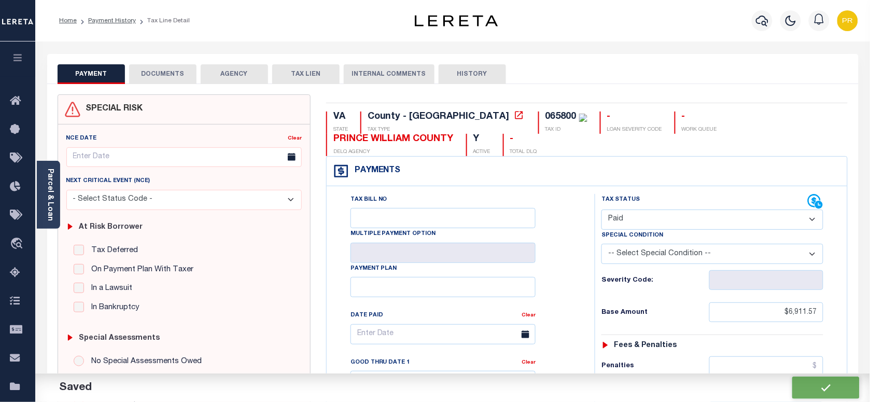
type input "$0"
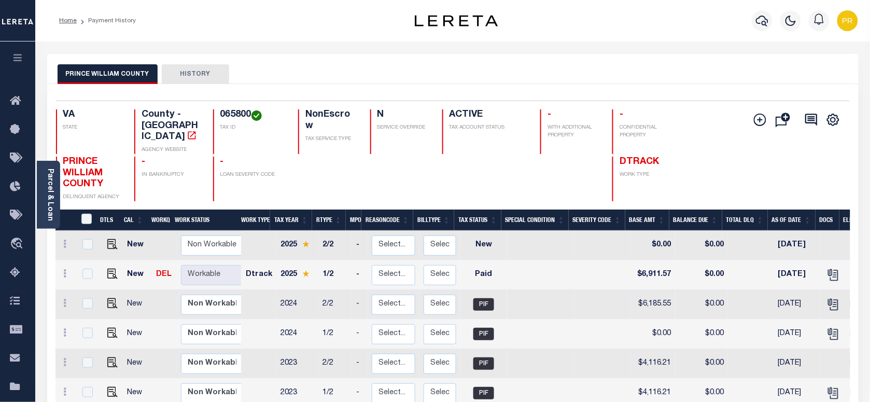
click at [231, 110] on h4 "065800" at bounding box center [252, 114] width 65 height 11
copy h4 "065800"
click at [45, 185] on div "Parcel & Loan" at bounding box center [48, 195] width 23 height 68
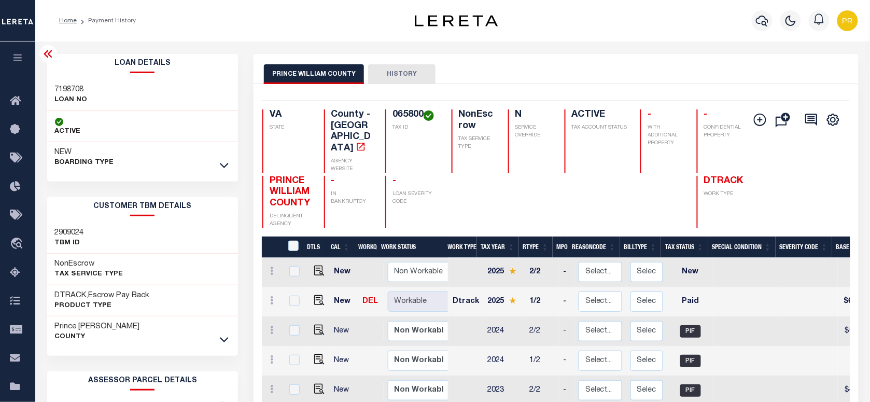
click at [73, 86] on h3 "7198708" at bounding box center [71, 89] width 33 height 10
copy h3 "7198708"
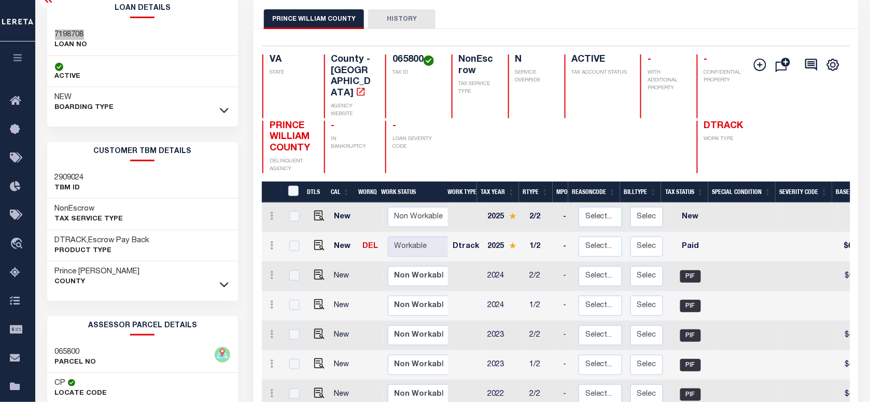
scroll to position [130, 0]
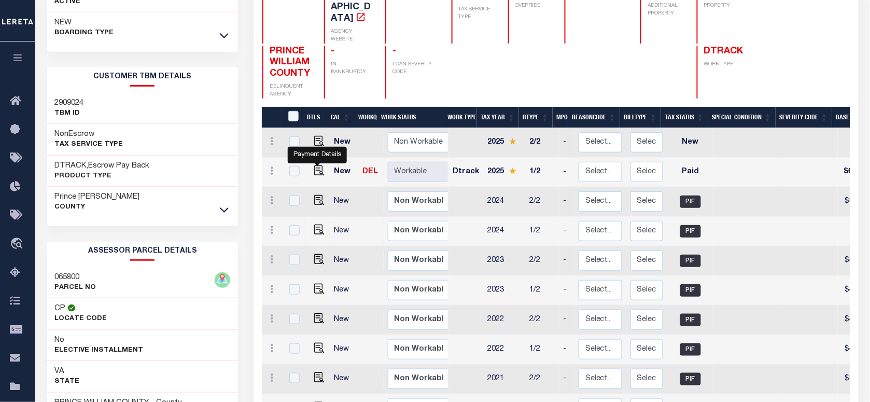
drag, startPoint x: 315, startPoint y: 151, endPoint x: 378, endPoint y: 199, distance: 79.3
click at [315, 165] on img "" at bounding box center [319, 170] width 10 height 10
checkbox input "true"
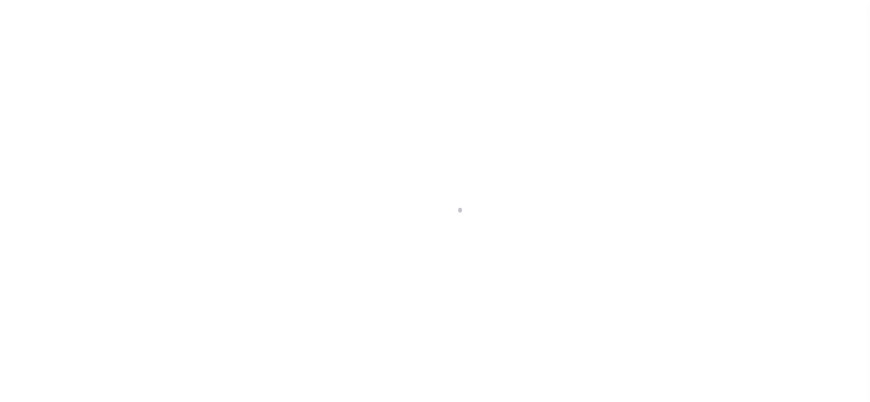
checkbox input "false"
type input "[DATE]"
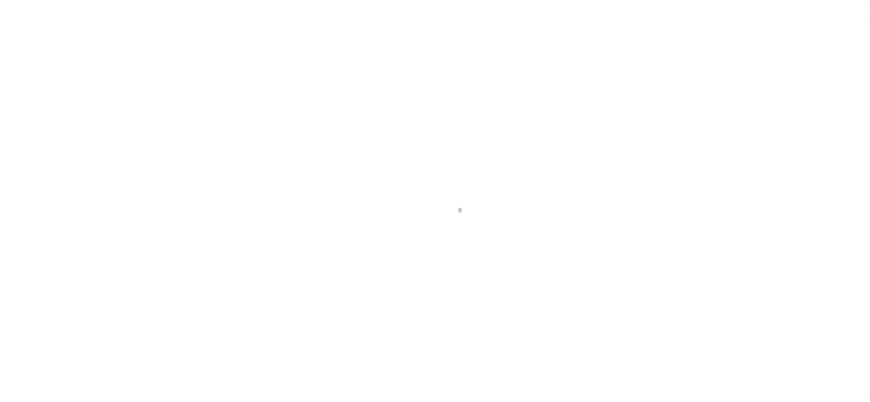
select select "PYD"
type input "$6,911.57"
type input "$0"
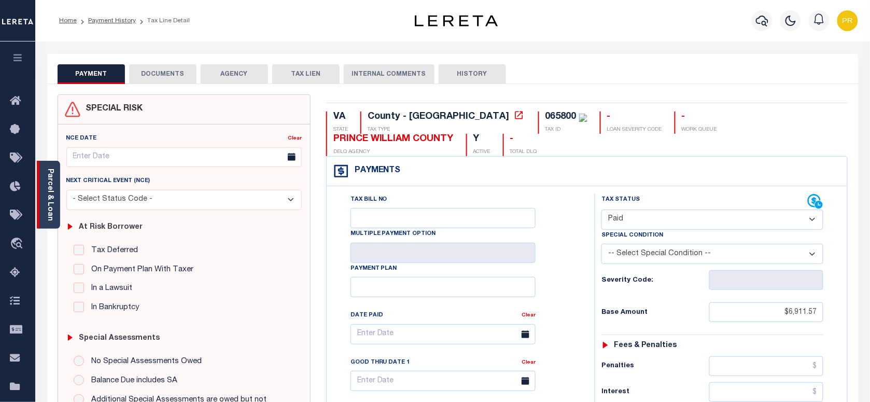
click at [50, 175] on link "Parcel & Loan" at bounding box center [49, 194] width 7 height 52
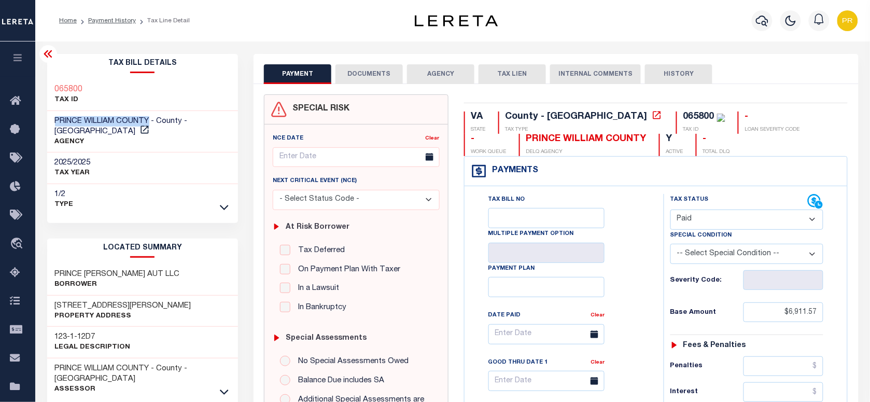
drag, startPoint x: 152, startPoint y: 117, endPoint x: 45, endPoint y: 113, distance: 106.9
copy span "PRINCE WILLIAM COUNTY"
click at [125, 23] on link "Payment History" at bounding box center [112, 21] width 48 height 6
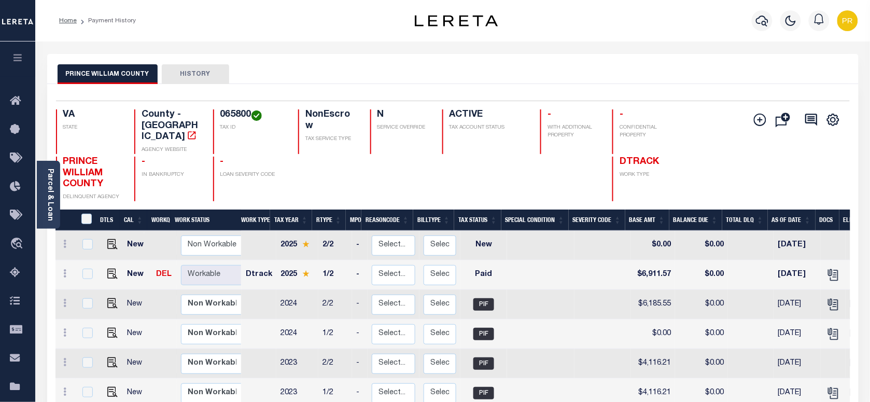
click at [240, 112] on h4 "065800" at bounding box center [252, 114] width 65 height 11
copy h4 "065800"
click at [434, 80] on div "PRINCE WILLIAM COUNTY HISTORY" at bounding box center [453, 73] width 790 height 19
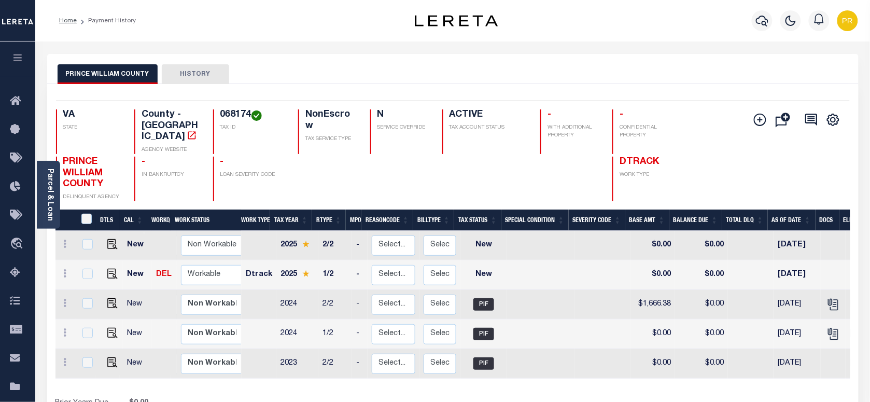
click at [431, 66] on div "PRINCE WILLIAM COUNTY HISTORY" at bounding box center [453, 73] width 790 height 19
drag, startPoint x: 108, startPoint y: 264, endPoint x: 133, endPoint y: 270, distance: 25.4
click at [108, 268] on img "" at bounding box center [112, 273] width 10 height 10
checkbox input "true"
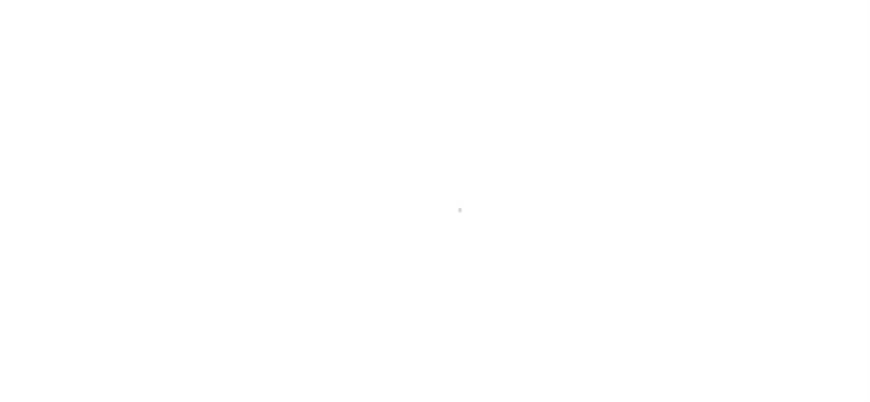
checkbox input "false"
type input "[DATE]"
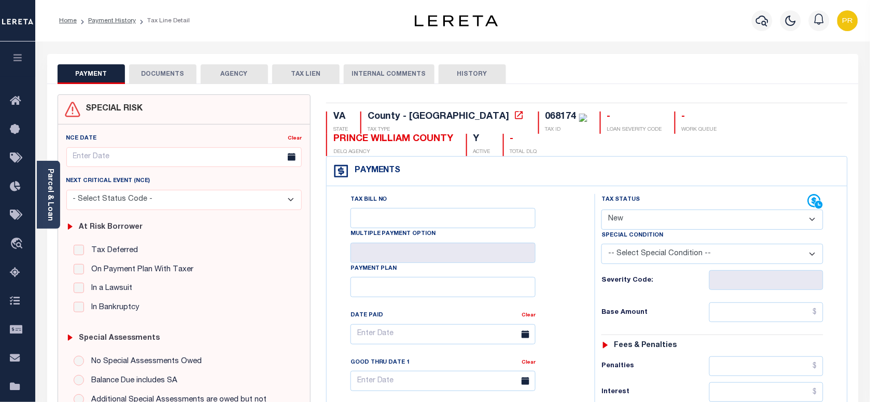
click at [641, 219] on select "- Select Status Code - Open Due/Unpaid Paid Incomplete No Tax Due Internal Refu…" at bounding box center [712, 219] width 222 height 20
select select "PYD"
click at [601, 210] on select "- Select Status Code - Open Due/Unpaid Paid Incomplete No Tax Due Internal Refu…" at bounding box center [712, 219] width 222 height 20
type input "[DATE]"
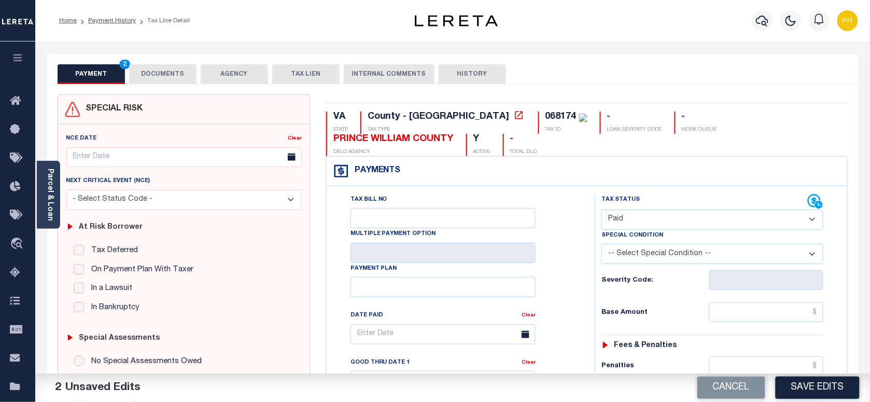
click at [157, 71] on button "DOCUMENTS" at bounding box center [162, 74] width 67 height 20
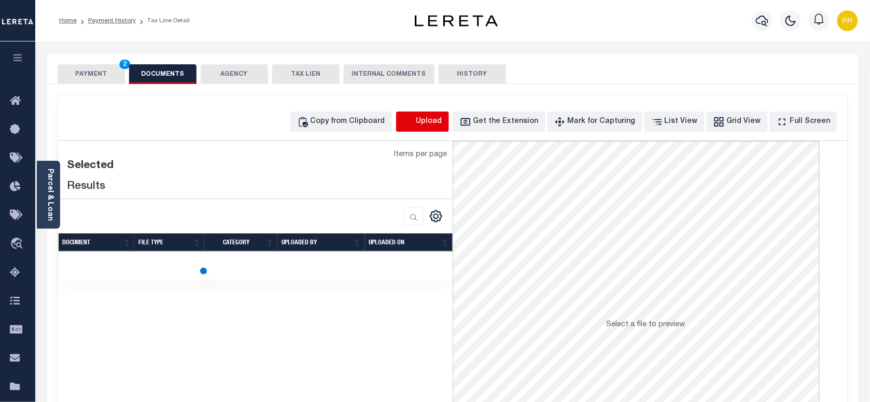
click at [414, 123] on icon "button" at bounding box center [408, 121] width 11 height 11
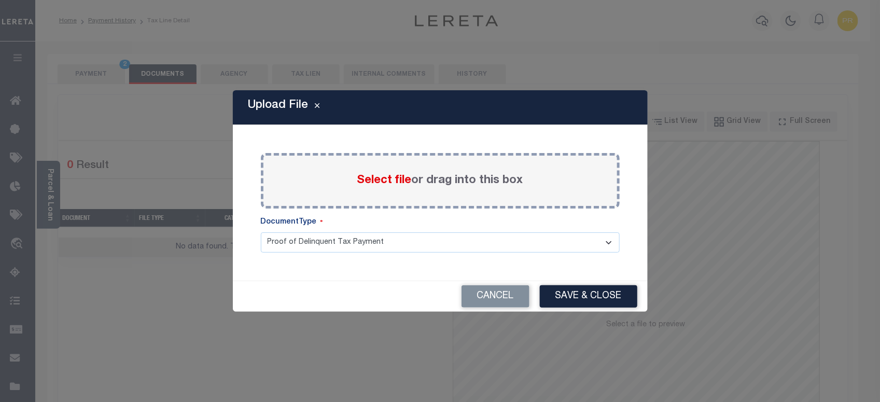
click at [475, 184] on label "Select file or drag into this box" at bounding box center [440, 180] width 166 height 17
click at [0, 0] on input "Select file or drag into this box" at bounding box center [0, 0] width 0 height 0
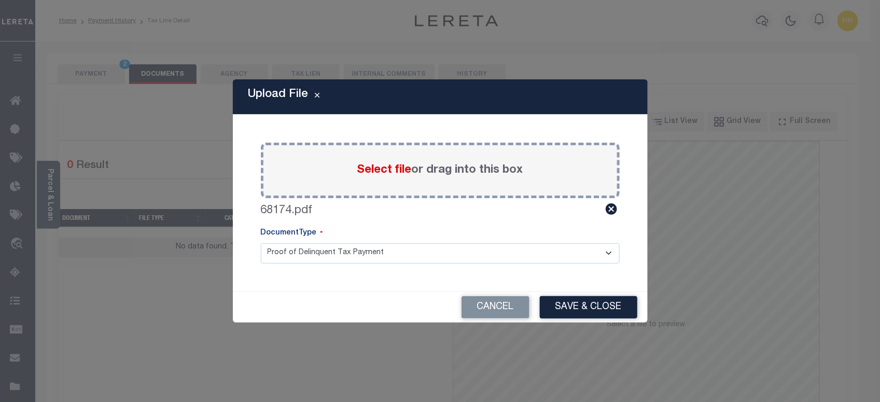
drag, startPoint x: 309, startPoint y: 260, endPoint x: 287, endPoint y: 265, distance: 22.8
click at [309, 260] on select "Proof of Delinquent Tax Payment" at bounding box center [440, 253] width 359 height 20
click at [261, 243] on select "Proof of Delinquent Tax Payment" at bounding box center [440, 253] width 359 height 20
click at [356, 256] on select "Proof of Delinquent Tax Payment" at bounding box center [440, 253] width 359 height 20
click at [261, 243] on select "Proof of Delinquent Tax Payment" at bounding box center [440, 253] width 359 height 20
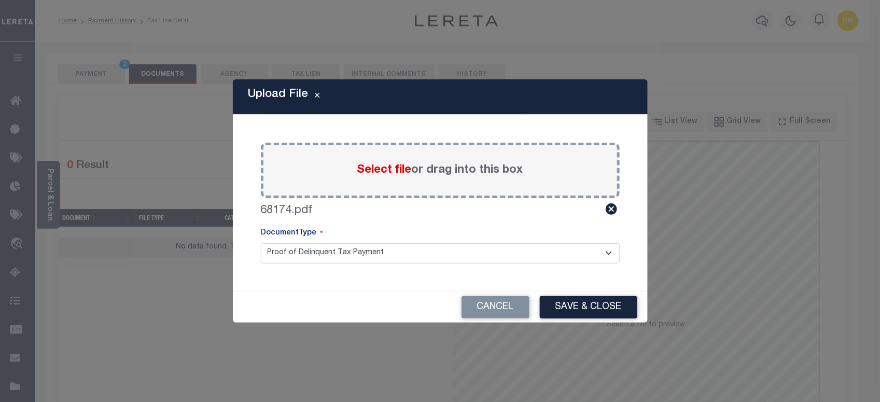
click at [610, 310] on button "Save & Close" at bounding box center [588, 307] width 97 height 22
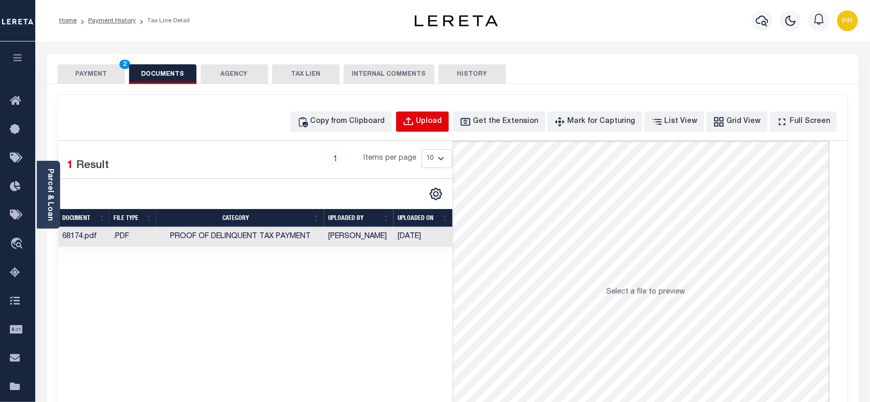
click at [442, 124] on div "Upload" at bounding box center [429, 121] width 26 height 11
select select "POP"
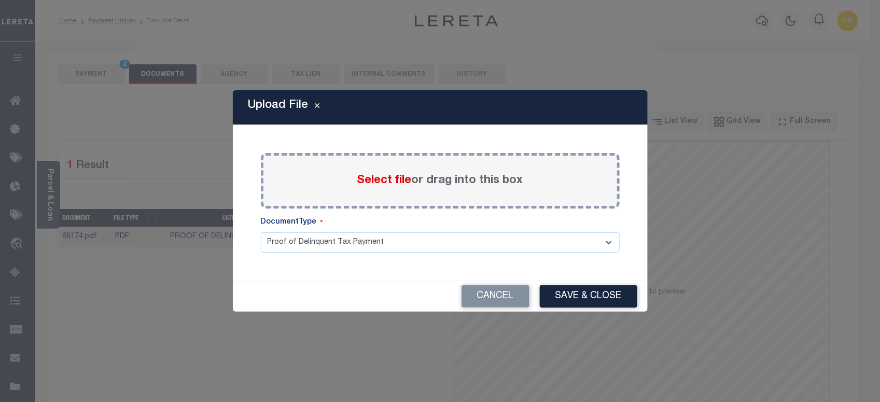
click at [491, 177] on label "Select file or drag into this box" at bounding box center [440, 180] width 166 height 17
click at [0, 0] on input "Select file or drag into this box" at bounding box center [0, 0] width 0 height 0
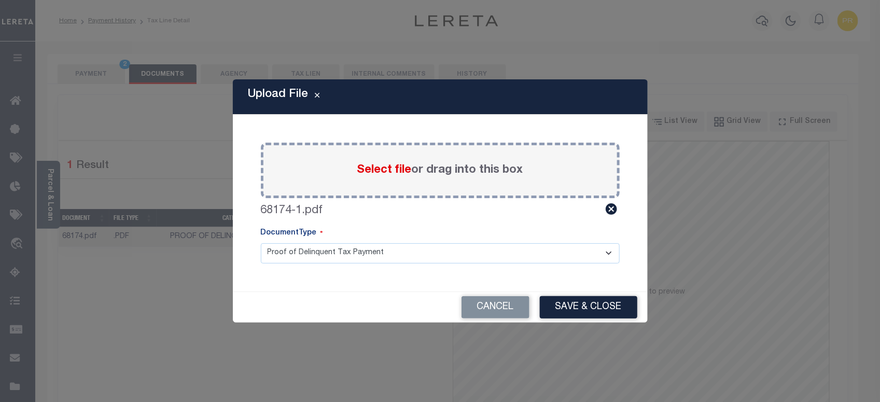
click at [335, 249] on select "Proof of Delinquent Tax Payment" at bounding box center [440, 253] width 359 height 20
click at [261, 243] on select "Proof of Delinquent Tax Payment" at bounding box center [440, 253] width 359 height 20
drag, startPoint x: 610, startPoint y: 309, endPoint x: 846, endPoint y: 331, distance: 236.8
click at [612, 310] on button "Save & Close" at bounding box center [588, 307] width 97 height 22
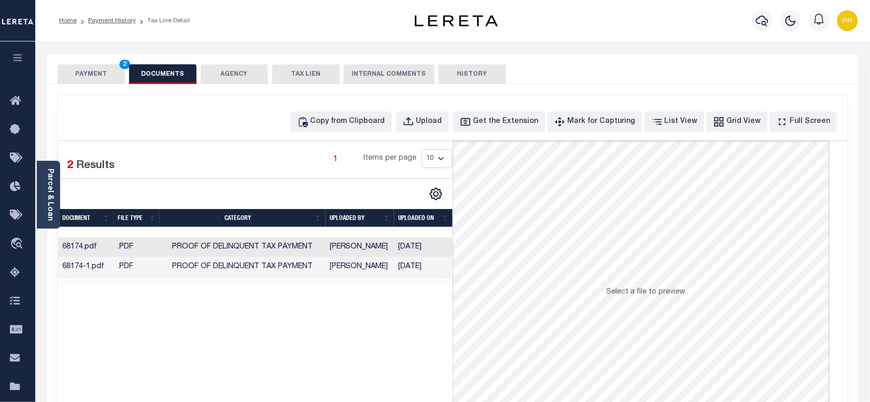
click at [154, 336] on div "Selected 2 Results 1 Items per page 10 25 50 100" at bounding box center [256, 296] width 394 height 311
click at [103, 70] on button "PAYMENT 2" at bounding box center [91, 74] width 67 height 20
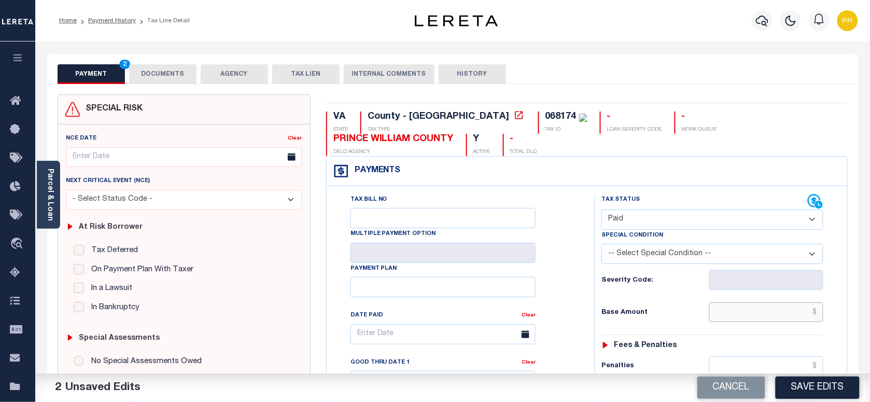
click at [753, 320] on input "text" at bounding box center [766, 312] width 115 height 20
paste input "1,703.10"
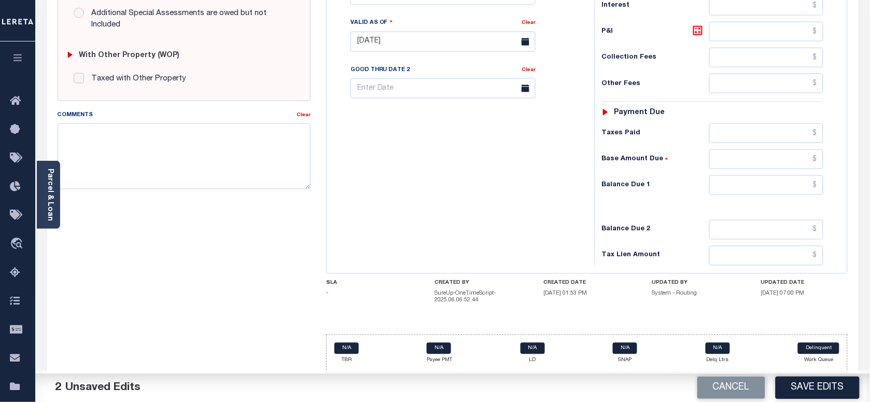
scroll to position [392, 0]
type input "$1,703.10"
click at [775, 187] on input "text" at bounding box center [766, 185] width 115 height 20
type input "$0.00"
click at [528, 206] on div "Tax Bill No Multiple Payment Option Payment Plan Clear" at bounding box center [458, 37] width 258 height 458
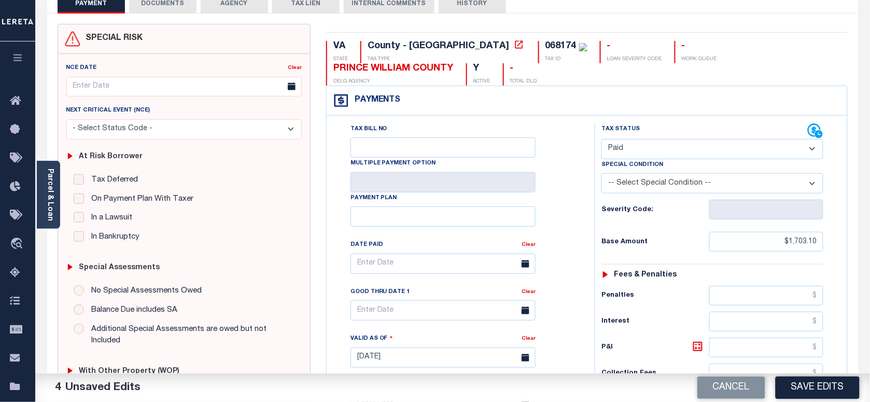
scroll to position [4, 0]
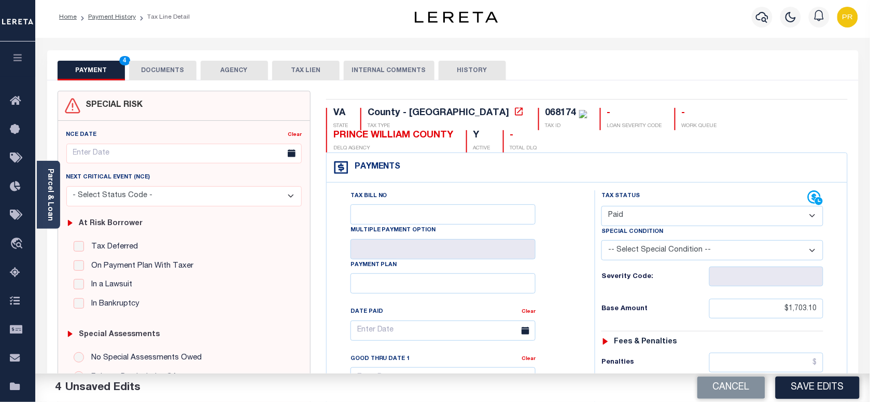
click at [186, 78] on button "DOCUMENTS" at bounding box center [162, 71] width 67 height 20
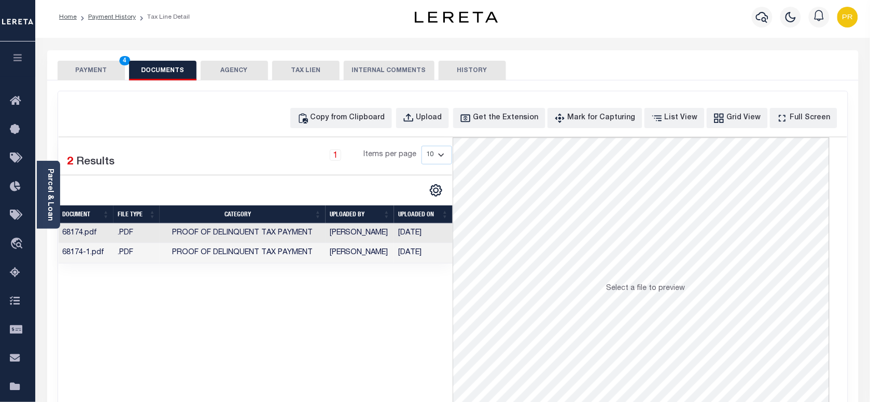
click at [442, 233] on td "[DATE]" at bounding box center [423, 233] width 59 height 20
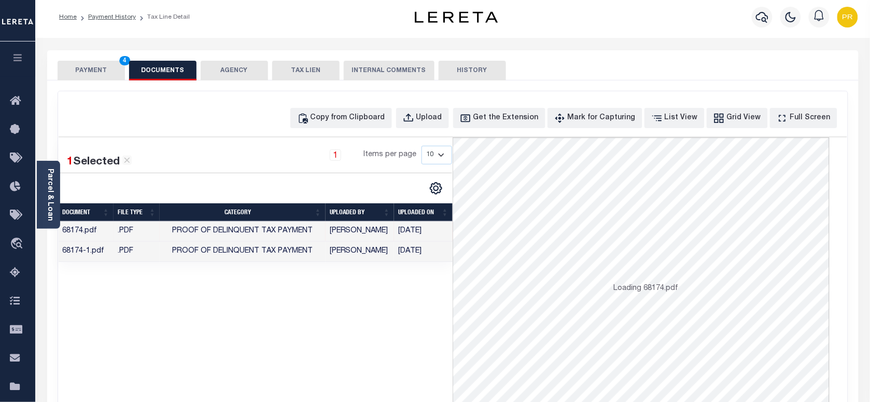
click at [443, 231] on td "[DATE]" at bounding box center [423, 231] width 59 height 20
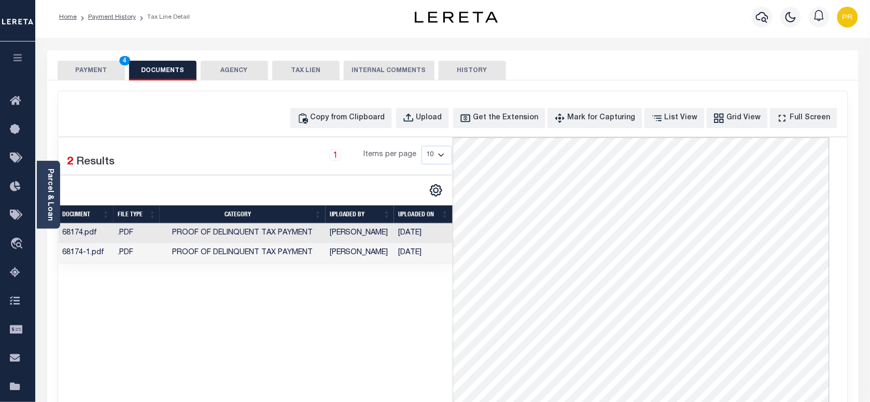
click at [442, 253] on td "[DATE]" at bounding box center [423, 253] width 59 height 20
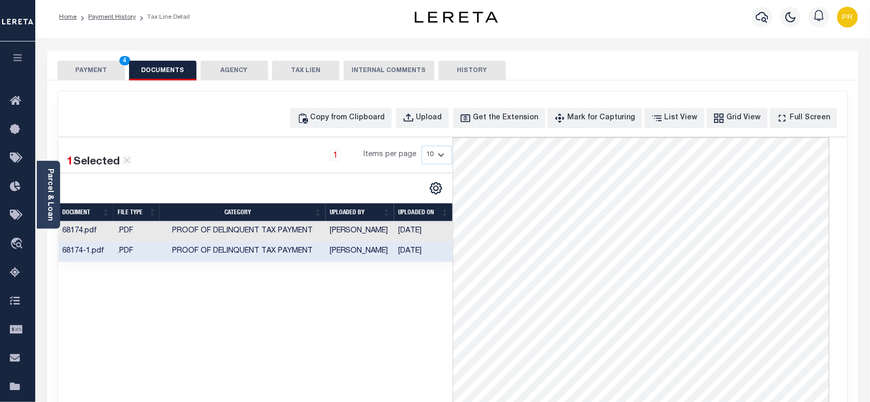
scroll to position [0, 0]
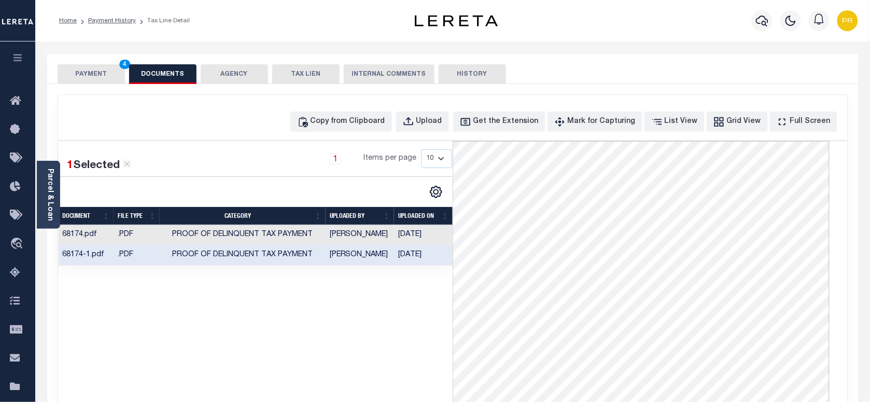
click at [80, 66] on button "PAYMENT 4" at bounding box center [91, 74] width 67 height 20
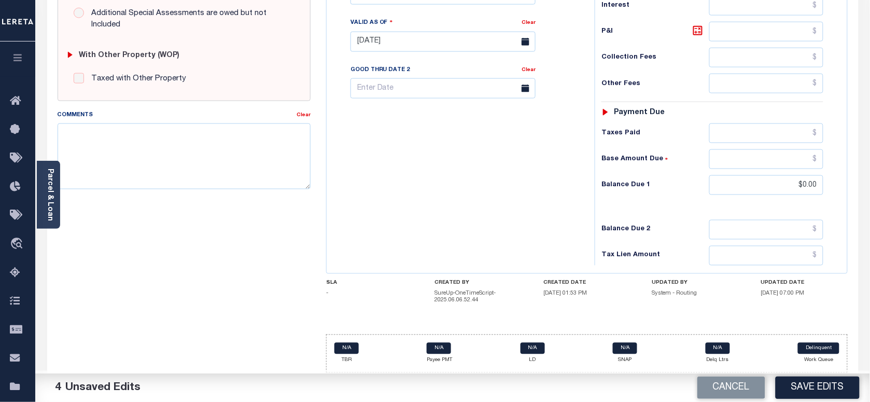
scroll to position [392, 0]
click at [815, 387] on button "Save Edits" at bounding box center [817, 387] width 84 height 22
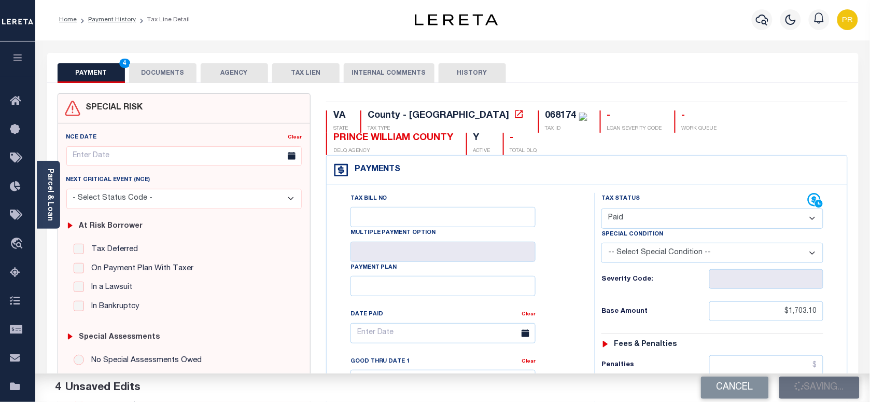
scroll to position [0, 0]
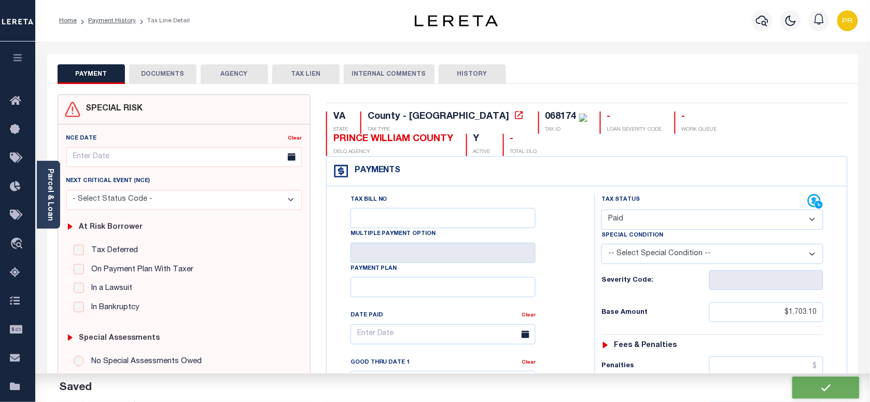
checkbox input "false"
type input "$1,703.1"
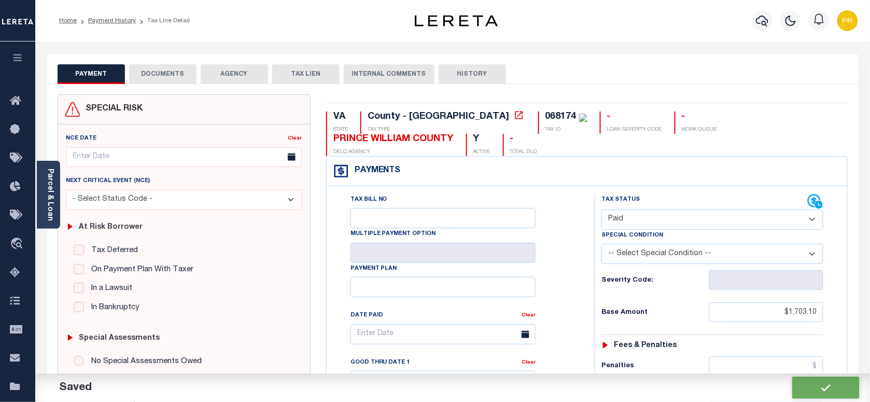
type input "$0"
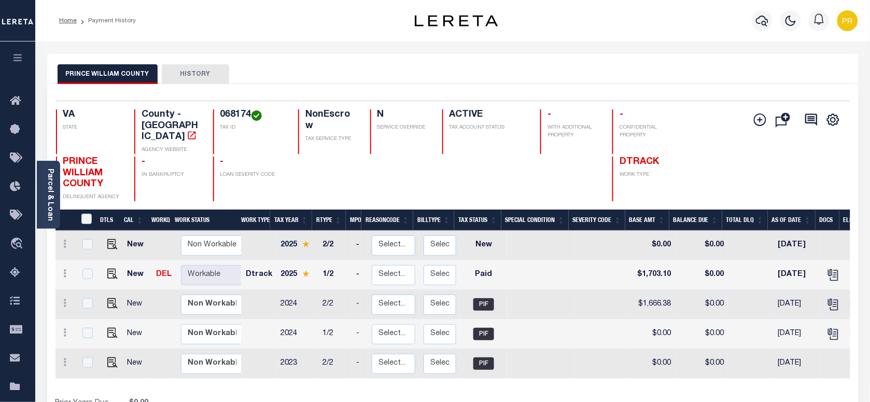
click at [237, 117] on h4 "068174" at bounding box center [252, 114] width 65 height 11
click at [237, 116] on h4 "068174" at bounding box center [252, 114] width 65 height 11
copy h4 "068174"
click at [40, 197] on div "Parcel & Loan" at bounding box center [48, 195] width 23 height 68
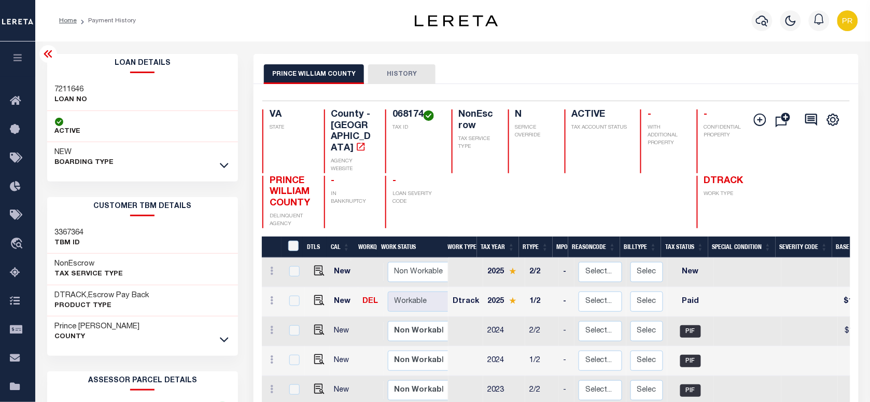
click at [81, 89] on h3 "7211646" at bounding box center [71, 89] width 33 height 10
copy h3 "7211646"
click at [413, 115] on h4 "068174" at bounding box center [415, 114] width 47 height 11
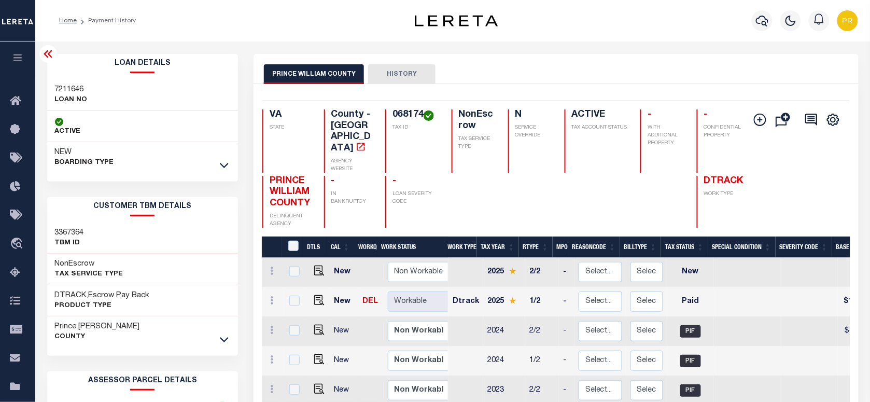
copy h4 "068174"
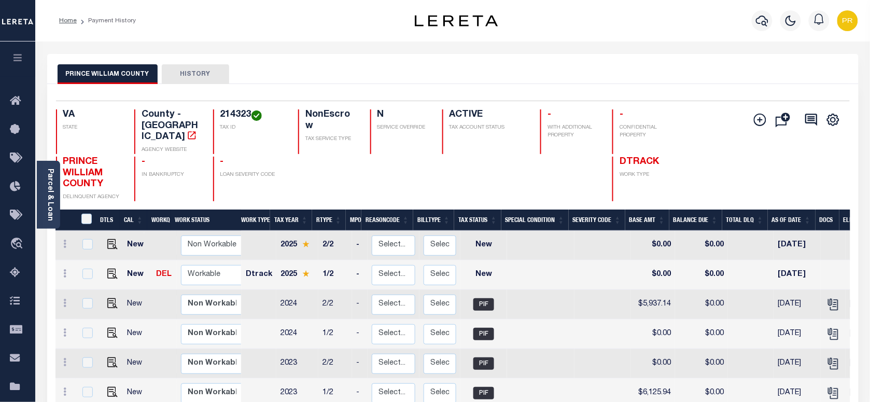
click at [495, 70] on div "PRINCE WILLIAM COUNTY HISTORY" at bounding box center [453, 73] width 790 height 19
click at [107, 268] on img "" at bounding box center [112, 273] width 10 height 10
checkbox input "true"
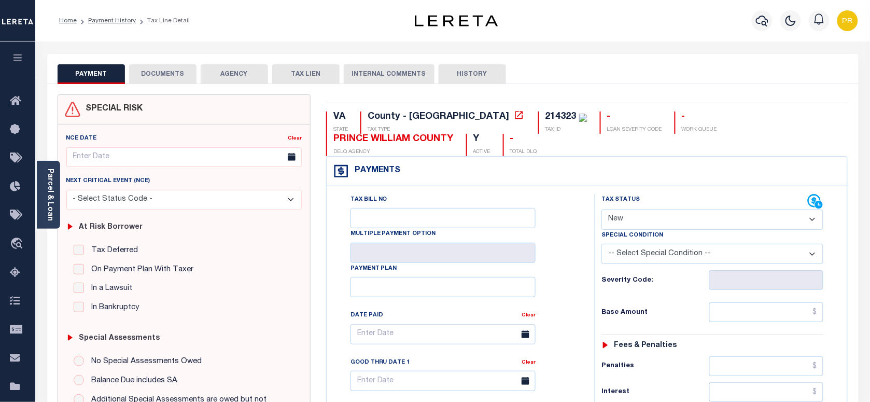
drag, startPoint x: 627, startPoint y: 221, endPoint x: 632, endPoint y: 232, distance: 12.5
click at [627, 221] on select "- Select Status Code - Open Due/Unpaid Paid Incomplete No Tax Due Internal Refu…" at bounding box center [712, 219] width 222 height 20
select select "PYD"
click at [601, 210] on select "- Select Status Code - Open Due/Unpaid Paid Incomplete No Tax Due Internal Refu…" at bounding box center [712, 219] width 222 height 20
type input "[DATE]"
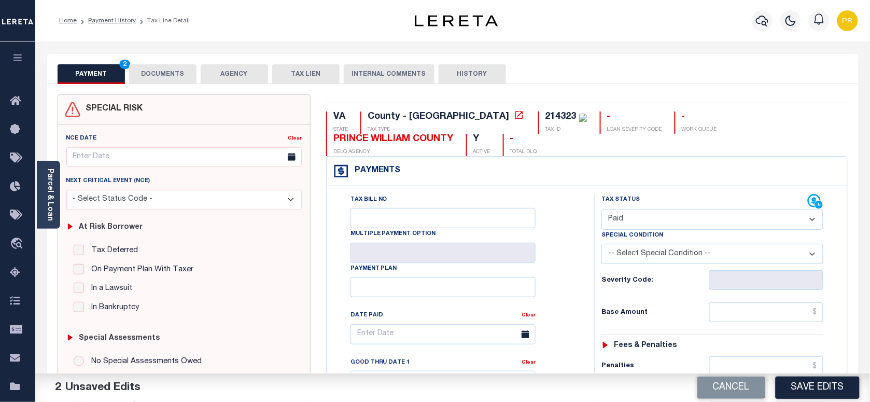
click at [175, 74] on button "DOCUMENTS" at bounding box center [162, 74] width 67 height 20
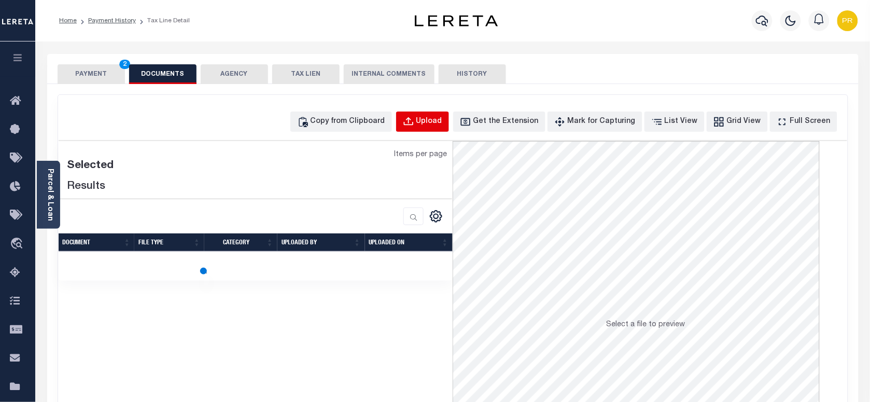
click at [432, 130] on button "Upload" at bounding box center [422, 121] width 53 height 20
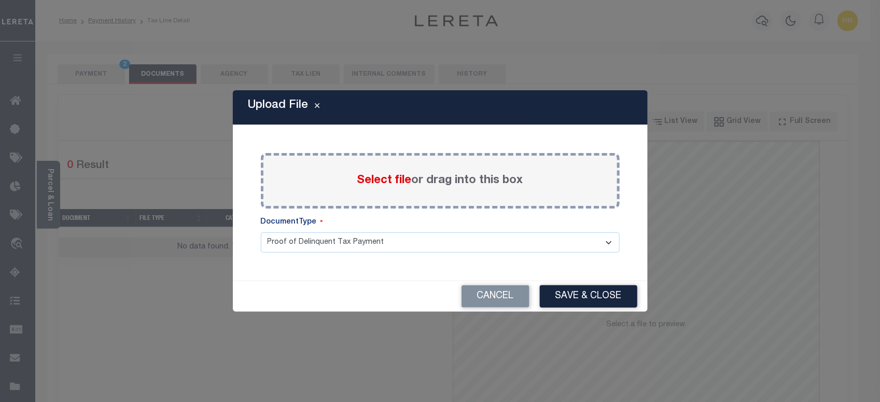
click at [399, 177] on span "Select file" at bounding box center [384, 180] width 54 height 11
click at [0, 0] on input "Select file or drag into this box" at bounding box center [0, 0] width 0 height 0
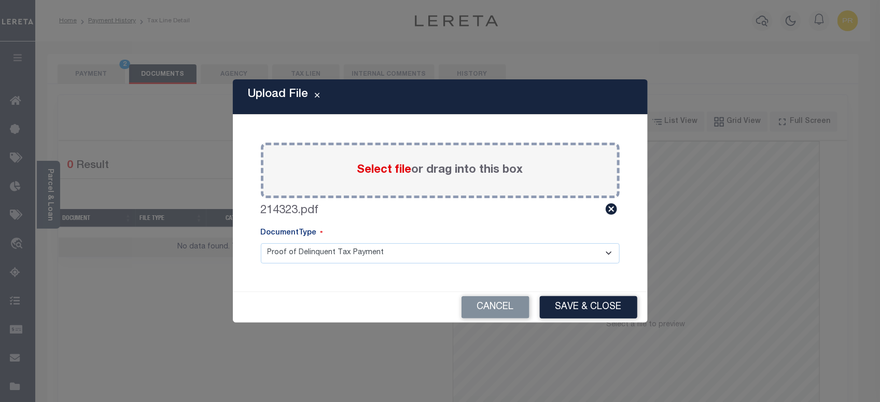
click at [329, 252] on select "Proof of Delinquent Tax Payment" at bounding box center [440, 253] width 359 height 20
click at [261, 243] on select "Proof of Delinquent Tax Payment" at bounding box center [440, 253] width 359 height 20
click at [602, 305] on button "Save & Close" at bounding box center [588, 307] width 97 height 22
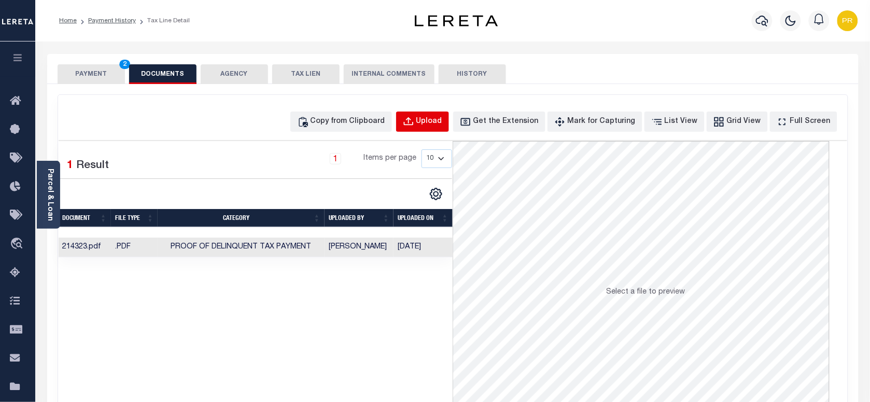
click at [442, 123] on div "Upload" at bounding box center [429, 121] width 26 height 11
select select "POP"
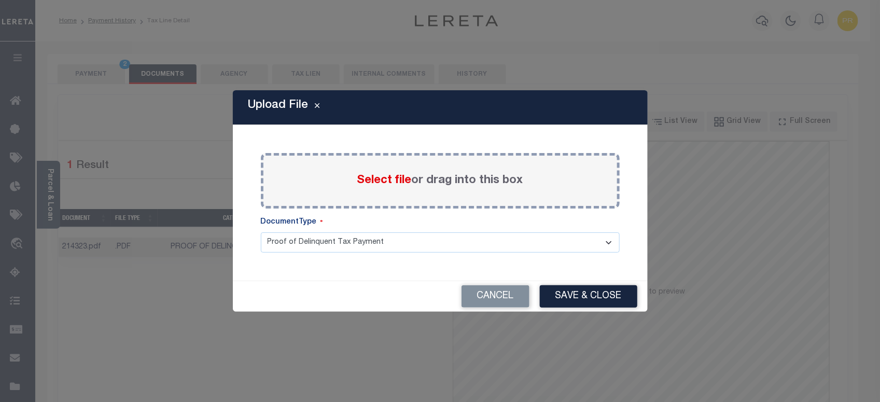
click at [457, 175] on label "Select file or drag into this box" at bounding box center [440, 180] width 166 height 17
click at [0, 0] on input "Select file or drag into this box" at bounding box center [0, 0] width 0 height 0
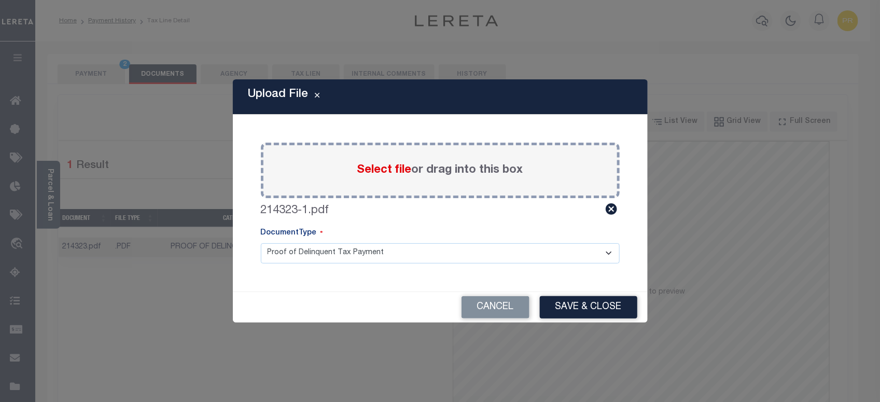
drag, startPoint x: 352, startPoint y: 249, endPoint x: 333, endPoint y: 249, distance: 19.2
click at [352, 249] on select "Proof of Delinquent Tax Payment" at bounding box center [440, 253] width 359 height 20
click at [261, 243] on select "Proof of Delinquent Tax Payment" at bounding box center [440, 253] width 359 height 20
click at [594, 307] on button "Save & Close" at bounding box center [588, 307] width 97 height 22
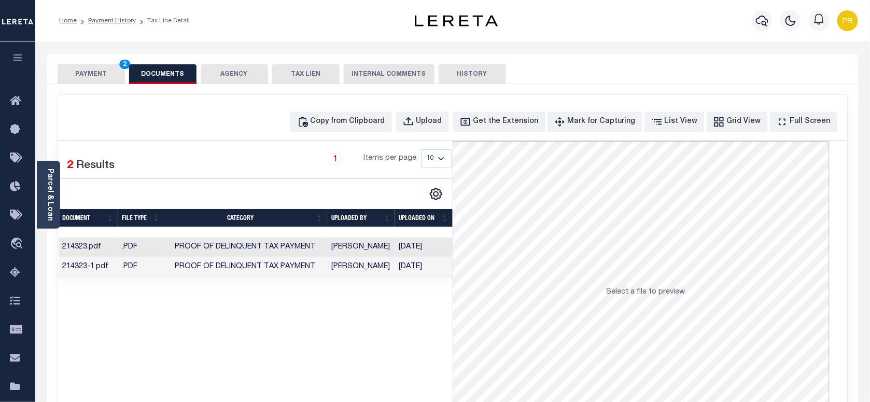
click at [399, 267] on td "09/06/2025" at bounding box center [423, 267] width 58 height 20
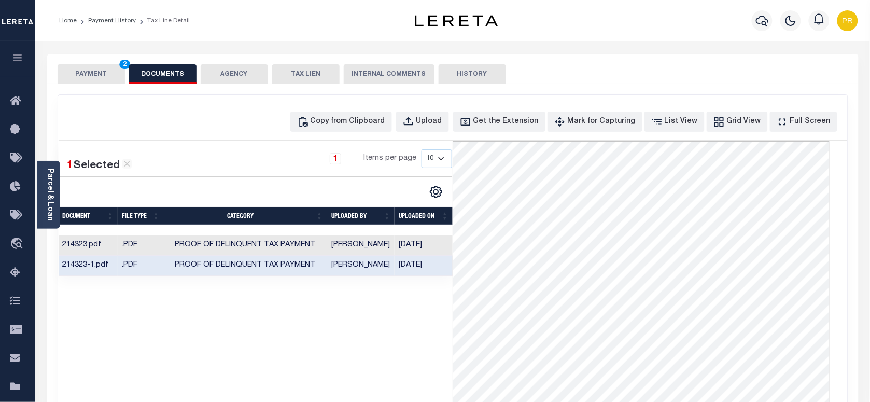
click at [95, 79] on button "PAYMENT 2" at bounding box center [91, 74] width 67 height 20
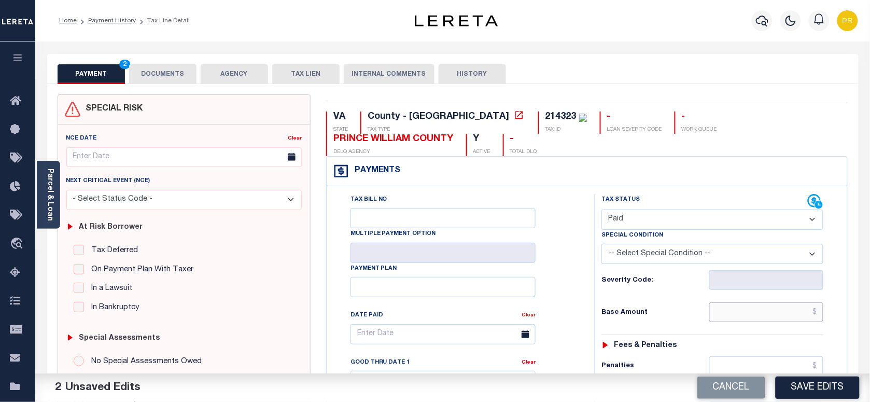
click at [781, 309] on input "text" at bounding box center [766, 312] width 115 height 20
paste input "6,530.31"
type input "$6,530.31"
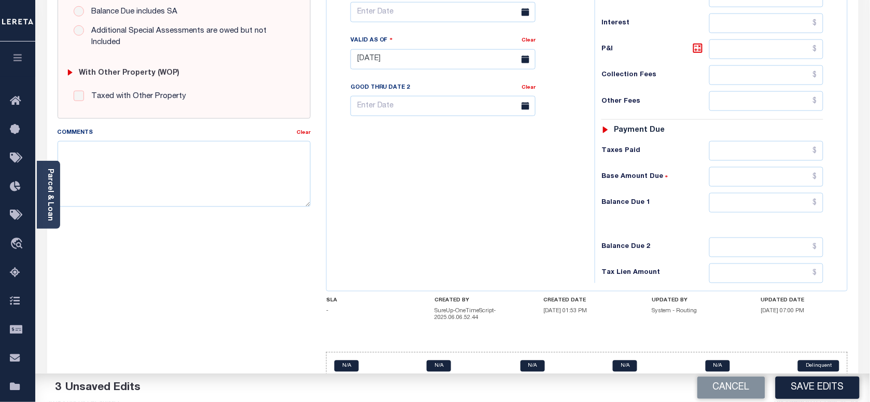
scroll to position [392, 0]
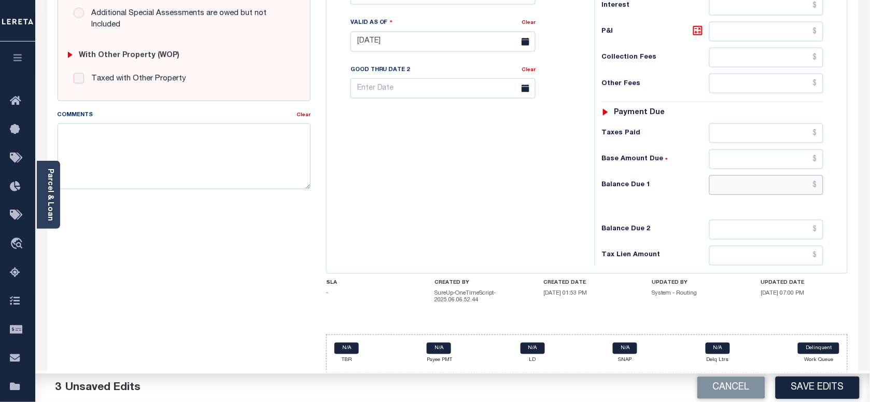
click at [788, 180] on input "text" at bounding box center [766, 185] width 115 height 20
click at [516, 213] on div "Tax Bill No Multiple Payment Option Payment Plan Clear" at bounding box center [458, 37] width 258 height 458
click at [755, 185] on input "text" at bounding box center [766, 185] width 115 height 20
type input "$0.00"
click at [521, 205] on div "Tax Bill No Multiple Payment Option Payment Plan Clear" at bounding box center [458, 37] width 258 height 458
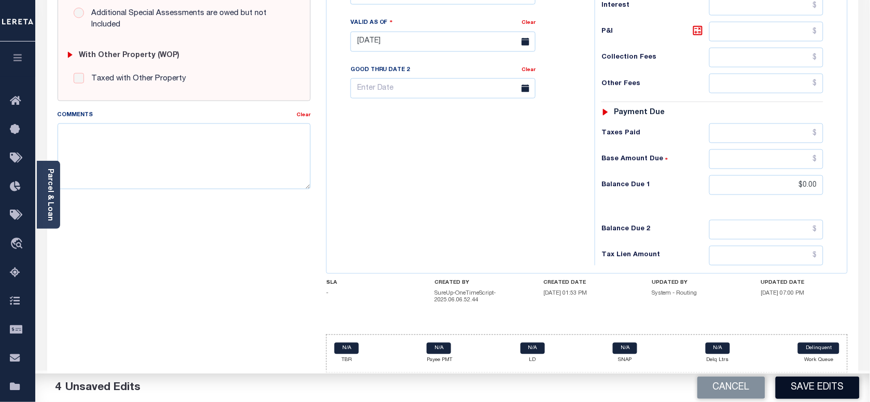
click at [825, 379] on button "Save Edits" at bounding box center [817, 387] width 84 height 22
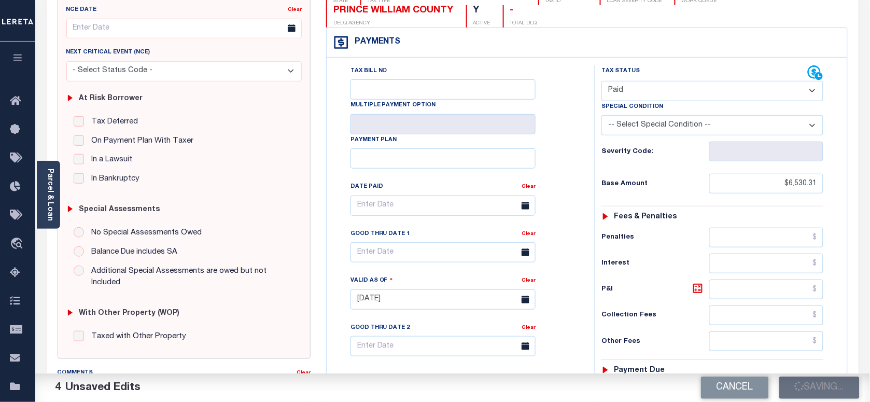
scroll to position [68, 0]
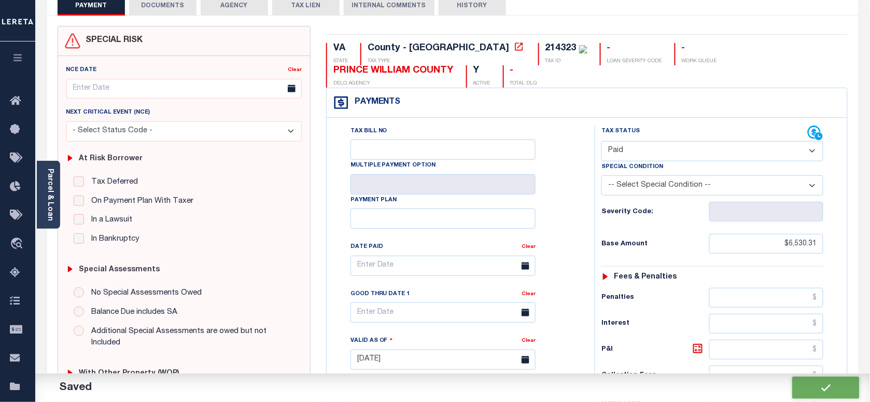
checkbox input "false"
type input "$6,530.31"
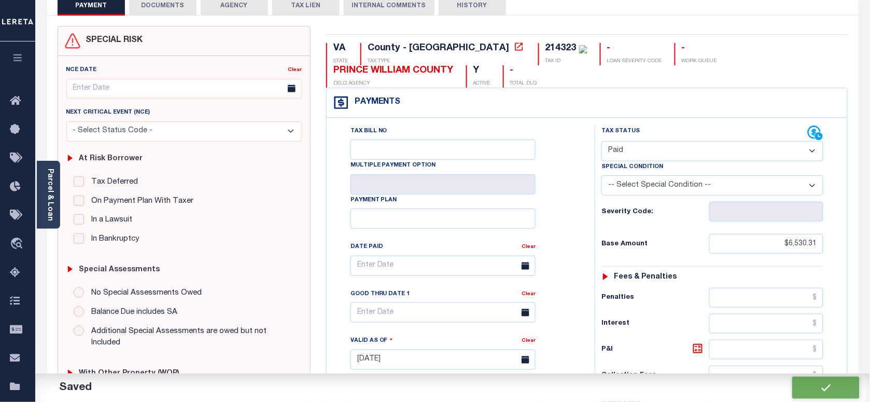
type input "$0"
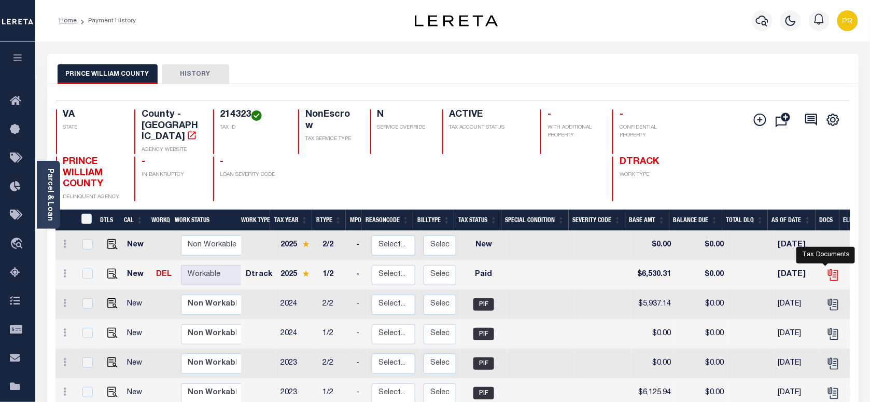
click at [826, 268] on icon "" at bounding box center [832, 274] width 13 height 13
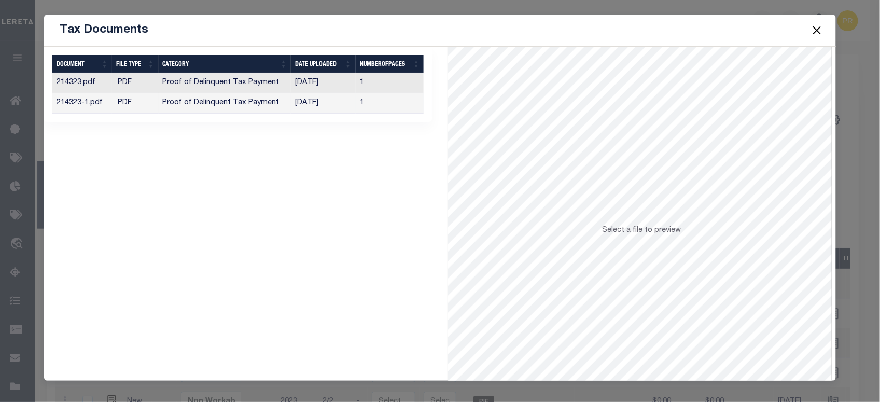
click at [387, 109] on td "1" at bounding box center [390, 103] width 68 height 20
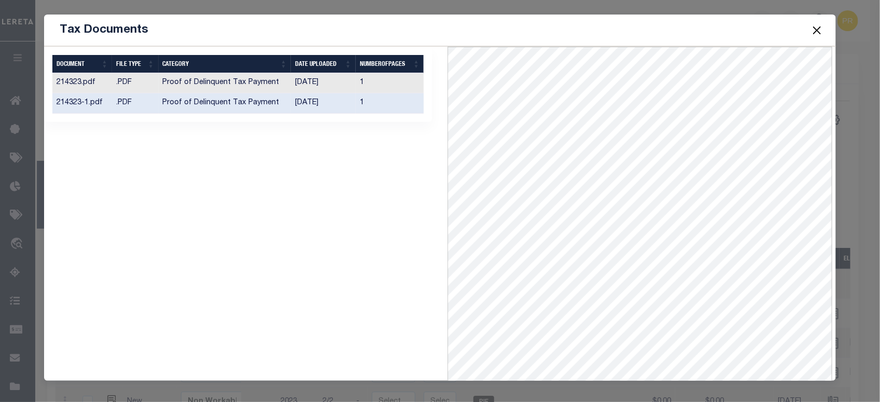
click at [402, 86] on td "1" at bounding box center [390, 83] width 68 height 20
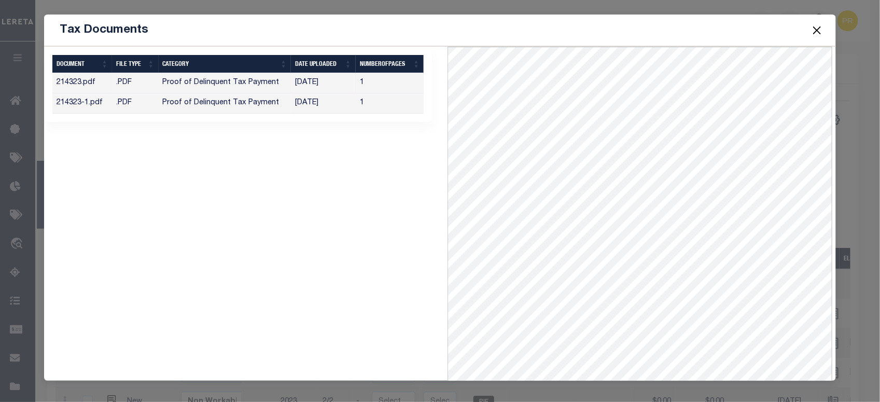
click at [822, 31] on button "Close" at bounding box center [816, 29] width 13 height 13
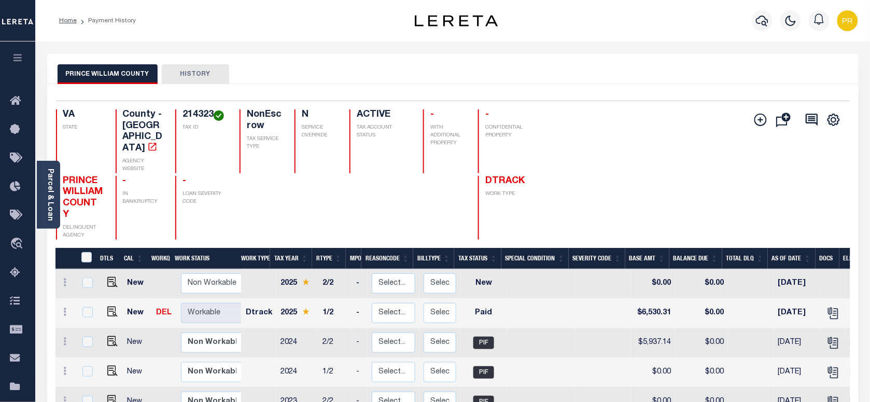
click at [187, 118] on h4 "214323" at bounding box center [204, 114] width 45 height 11
copy h4 "214323"
click at [58, 187] on div "Parcel & Loan" at bounding box center [48, 195] width 23 height 68
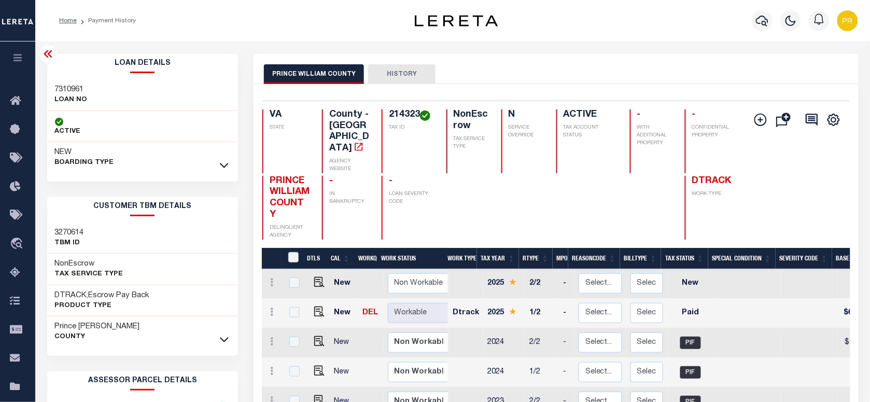
click at [66, 78] on div "Loan Details 7310961 LOAN NO ACTIVE" at bounding box center [142, 113] width 191 height 119
copy h3 "7310961"
click at [395, 115] on h4 "214323" at bounding box center [411, 114] width 45 height 11
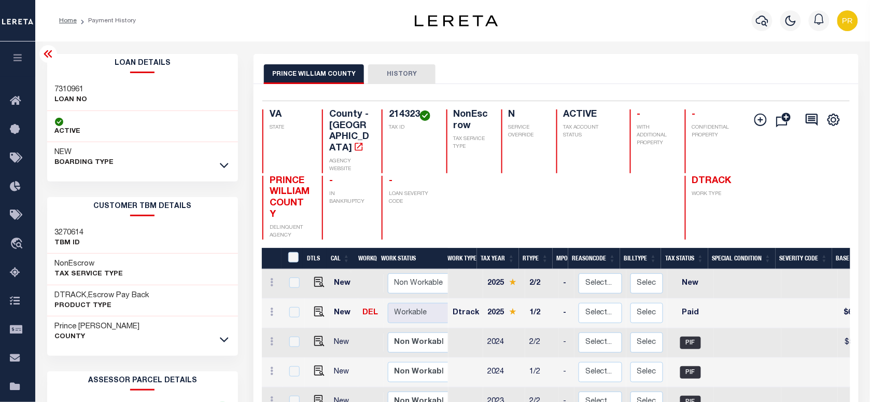
copy h4 "214323"
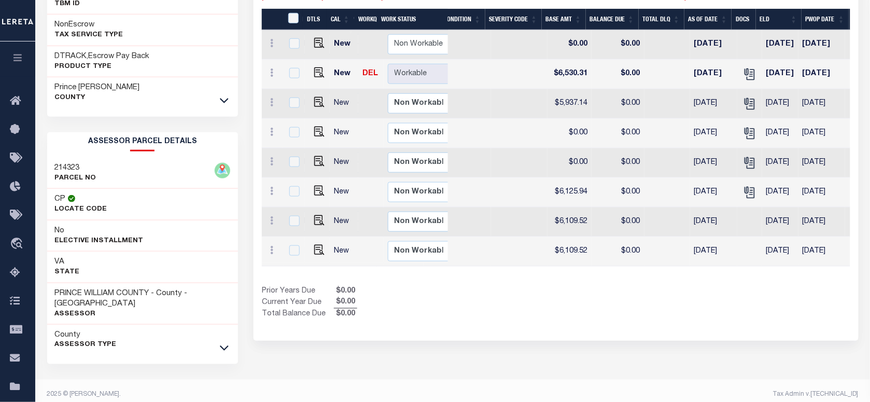
scroll to position [0, 296]
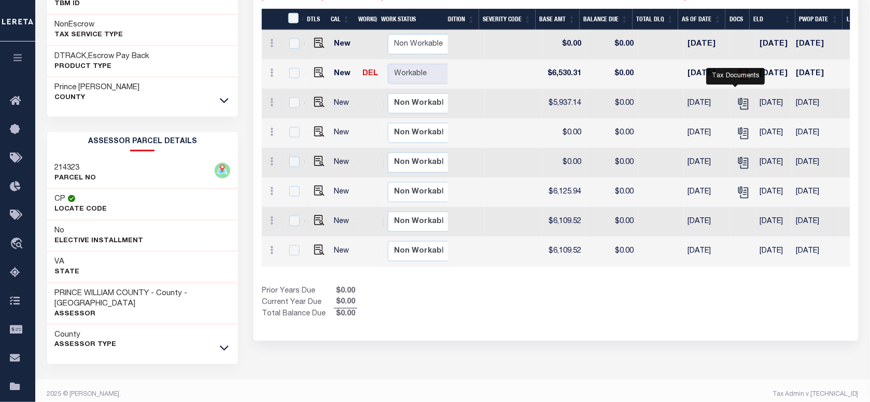
click at [740, 81] on icon "" at bounding box center [743, 73] width 13 height 13
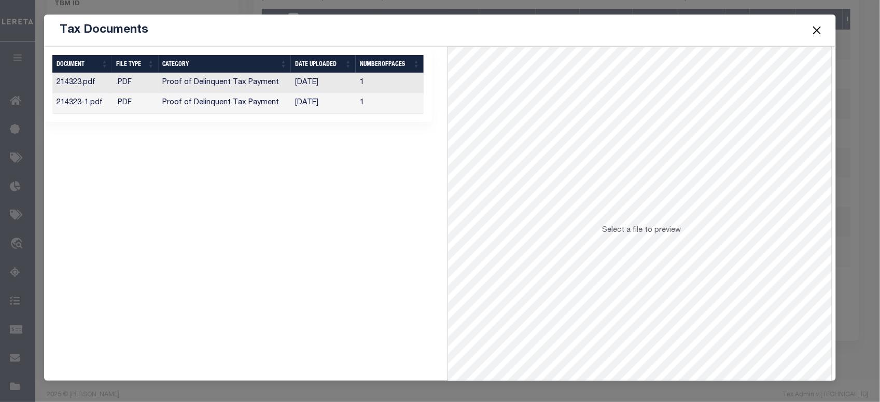
click at [392, 83] on td "1" at bounding box center [390, 83] width 68 height 20
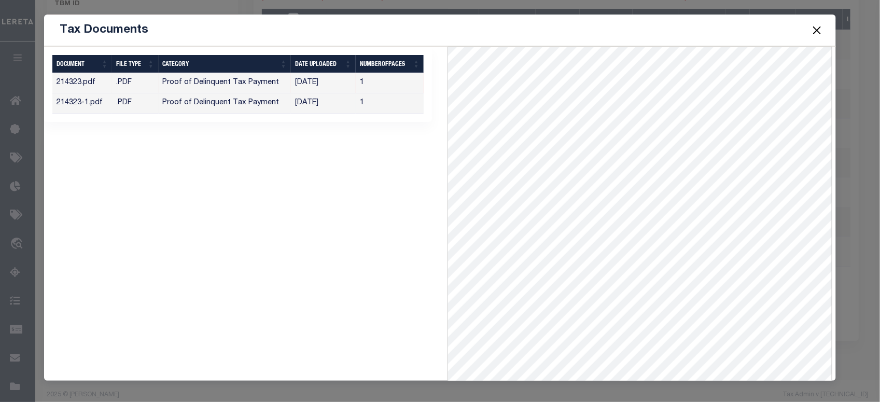
click at [392, 105] on td "1" at bounding box center [390, 103] width 68 height 20
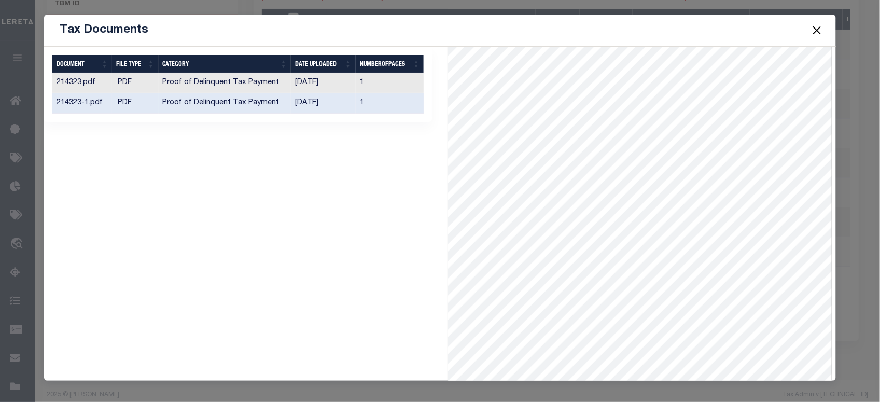
click at [815, 26] on button "Close" at bounding box center [816, 29] width 13 height 13
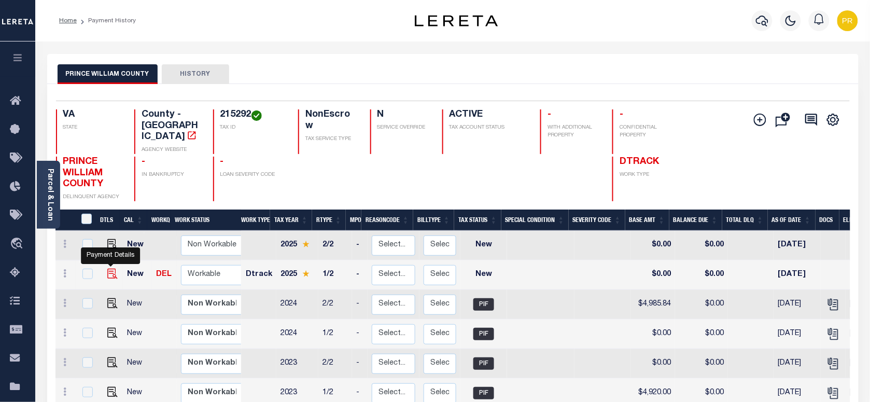
click at [107, 268] on img "" at bounding box center [112, 273] width 10 height 10
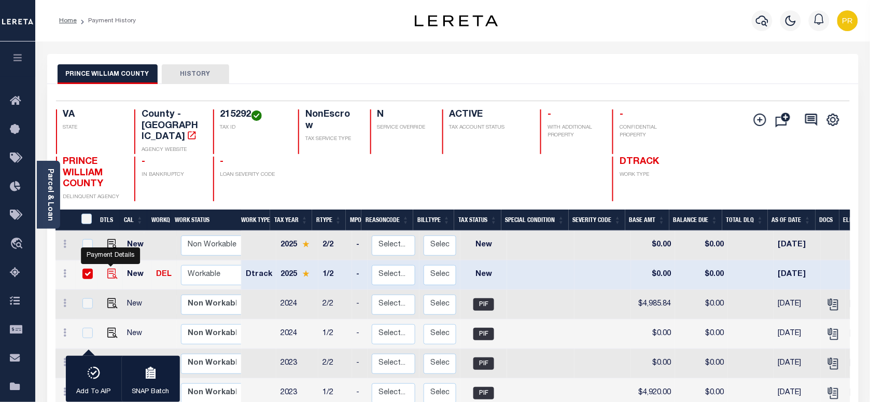
checkbox input "true"
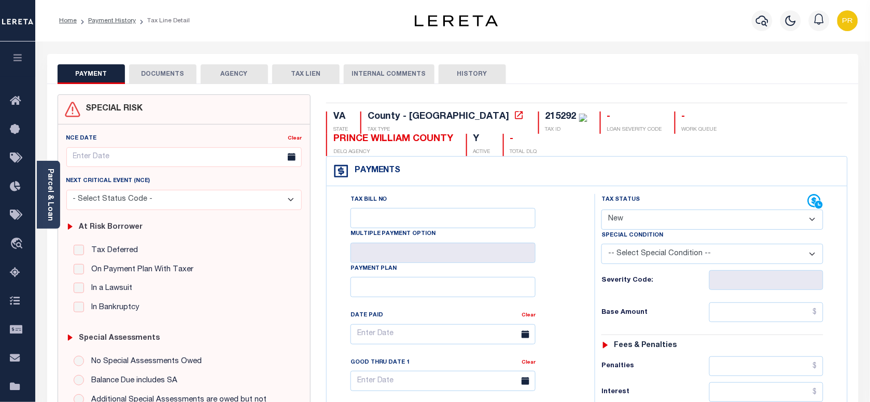
click at [635, 221] on select "- Select Status Code - Open Due/Unpaid Paid Incomplete No Tax Due Internal Refu…" at bounding box center [712, 219] width 222 height 20
select select "PYD"
click at [601, 210] on select "- Select Status Code - Open Due/Unpaid Paid Incomplete No Tax Due Internal Refu…" at bounding box center [712, 219] width 222 height 20
type input "[DATE]"
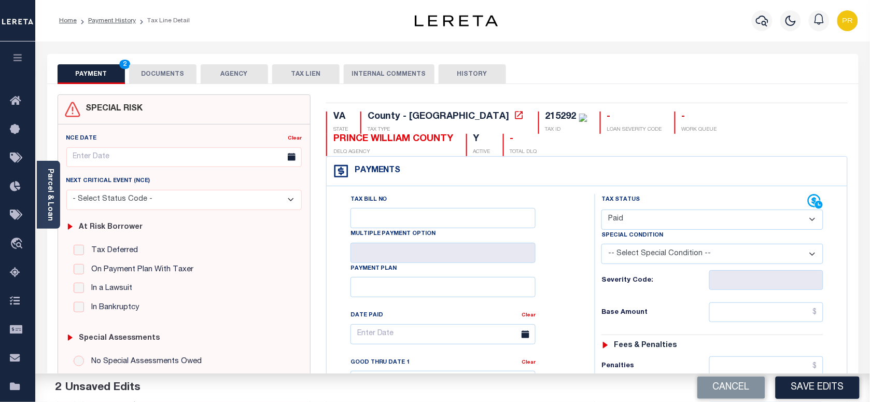
click at [151, 79] on button "DOCUMENTS" at bounding box center [162, 74] width 67 height 20
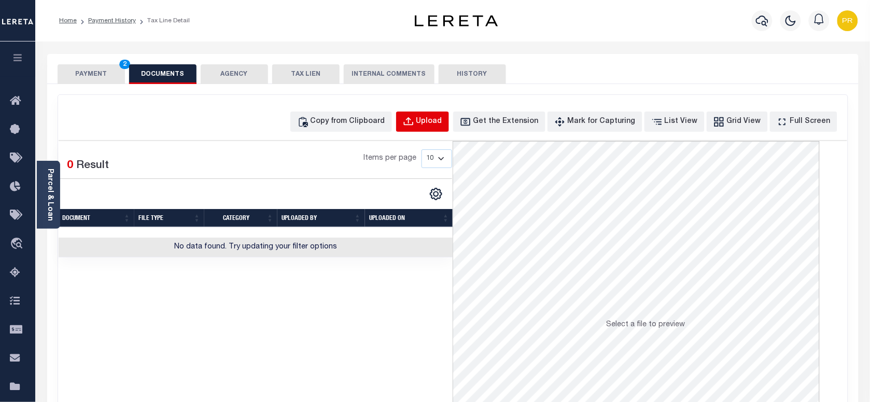
click at [435, 128] on button "Upload" at bounding box center [422, 121] width 53 height 20
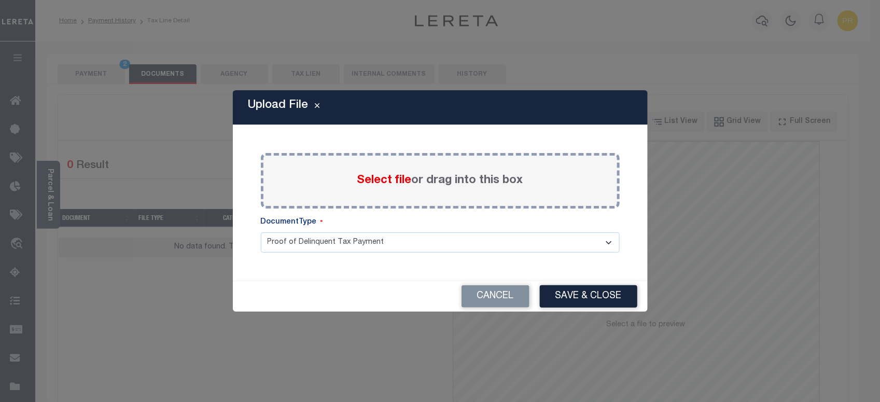
click at [436, 177] on label "Select file or drag into this box" at bounding box center [440, 180] width 166 height 17
click at [0, 0] on input "Select file or drag into this box" at bounding box center [0, 0] width 0 height 0
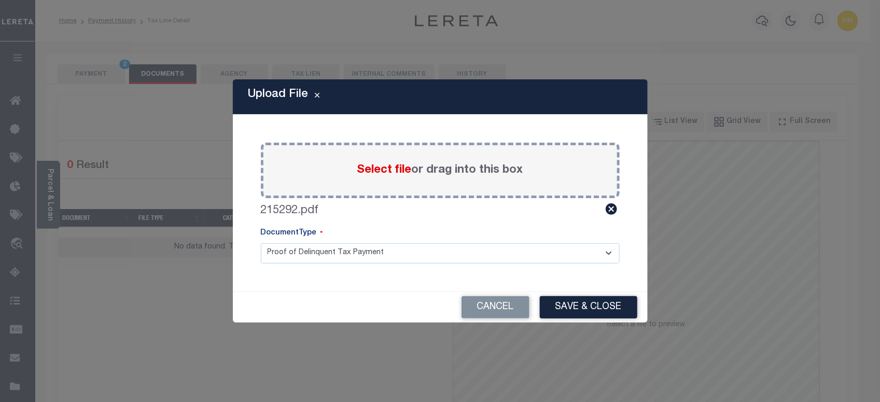
click at [327, 254] on select "Proof of Delinquent Tax Payment" at bounding box center [440, 253] width 359 height 20
click at [261, 243] on select "Proof of Delinquent Tax Payment" at bounding box center [440, 253] width 359 height 20
click at [599, 299] on button "Save & Close" at bounding box center [588, 307] width 97 height 22
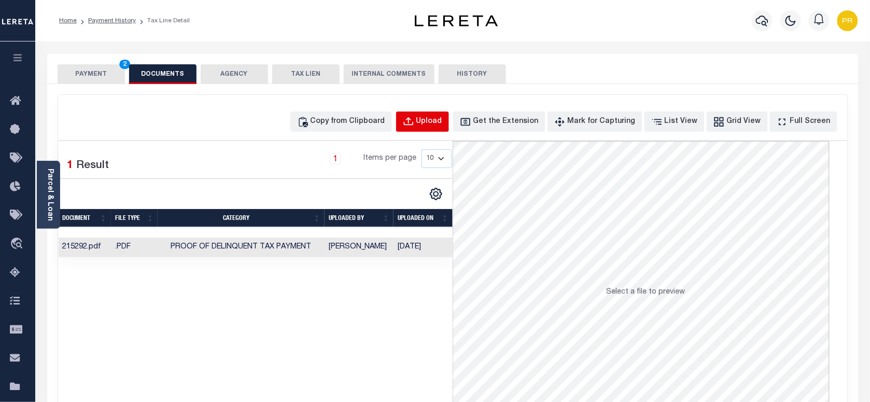
click at [442, 123] on div "Upload" at bounding box center [429, 121] width 26 height 11
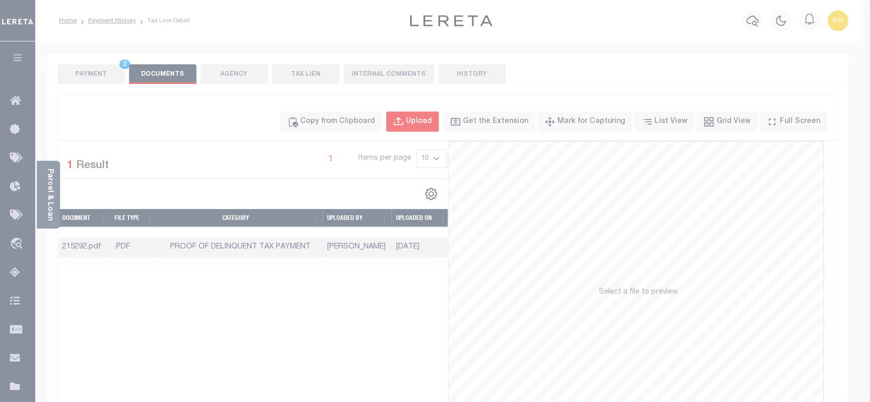
select select "POP"
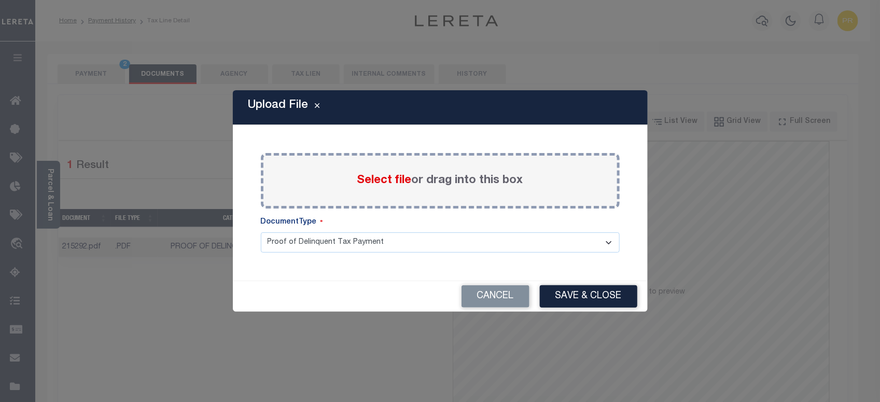
click at [500, 179] on label "Select file or drag into this box" at bounding box center [440, 180] width 166 height 17
click at [0, 0] on input "Select file or drag into this box" at bounding box center [0, 0] width 0 height 0
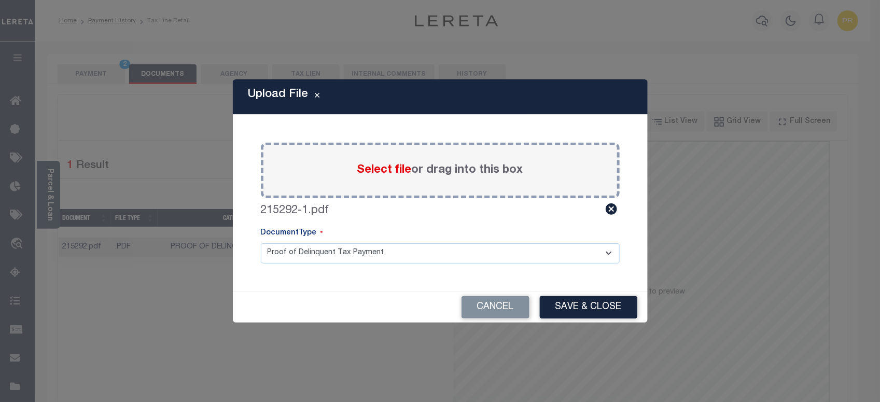
click at [314, 248] on select "Proof of Delinquent Tax Payment" at bounding box center [440, 253] width 359 height 20
click at [261, 243] on select "Proof of Delinquent Tax Payment" at bounding box center [440, 253] width 359 height 20
click at [586, 307] on button "Save & Close" at bounding box center [588, 307] width 97 height 22
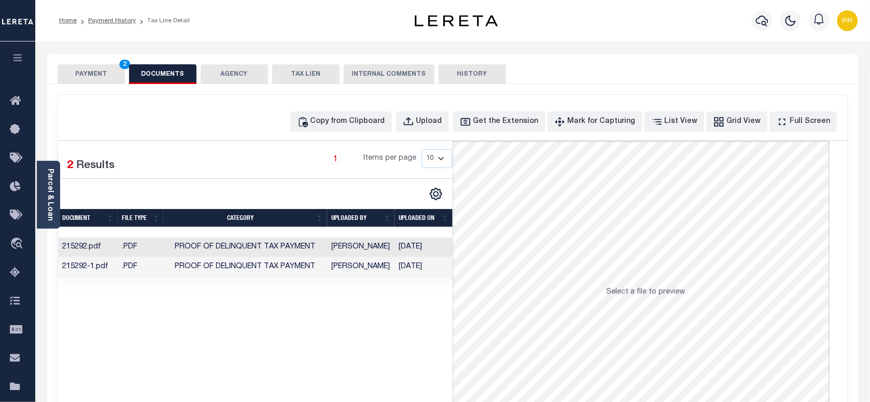
click at [99, 70] on button "PAYMENT 2" at bounding box center [91, 74] width 67 height 20
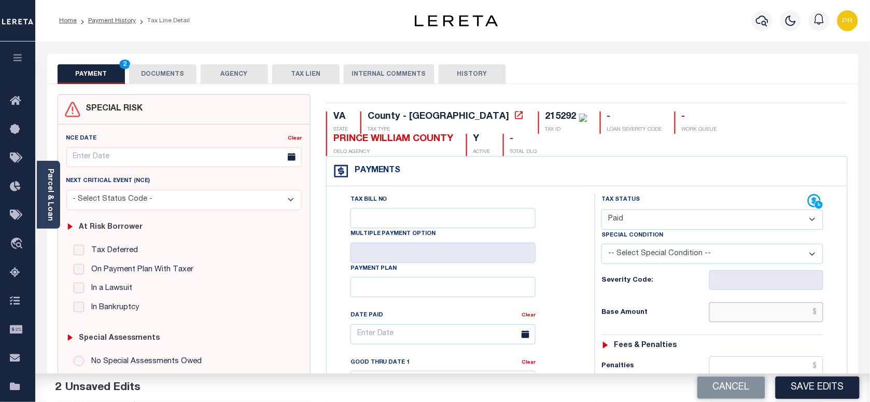
click at [741, 320] on input "text" at bounding box center [766, 312] width 115 height 20
paste input "4,996.06"
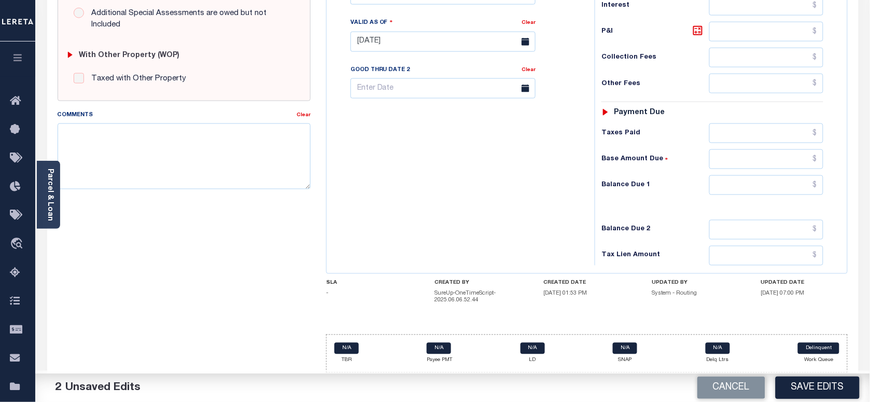
scroll to position [392, 0]
type input "$4,996.06"
click at [759, 182] on input "text" at bounding box center [766, 185] width 115 height 20
type input "$0.00"
click at [473, 197] on div "Tax Bill No Multiple Payment Option Payment Plan Clear" at bounding box center [458, 37] width 258 height 458
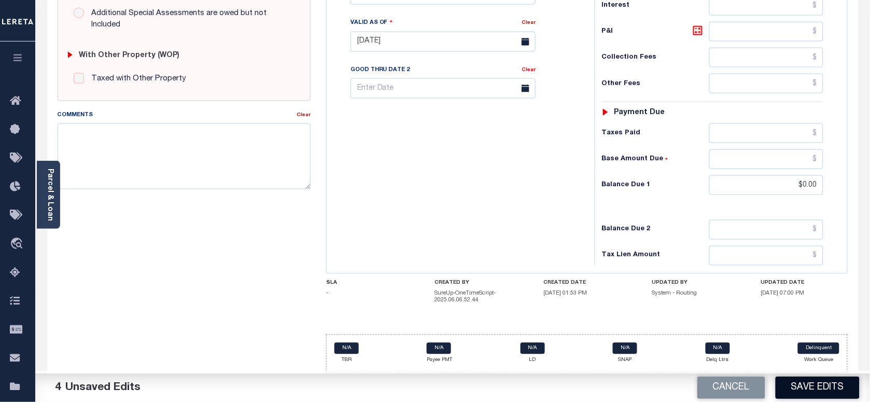
click at [802, 384] on button "Save Edits" at bounding box center [817, 387] width 84 height 22
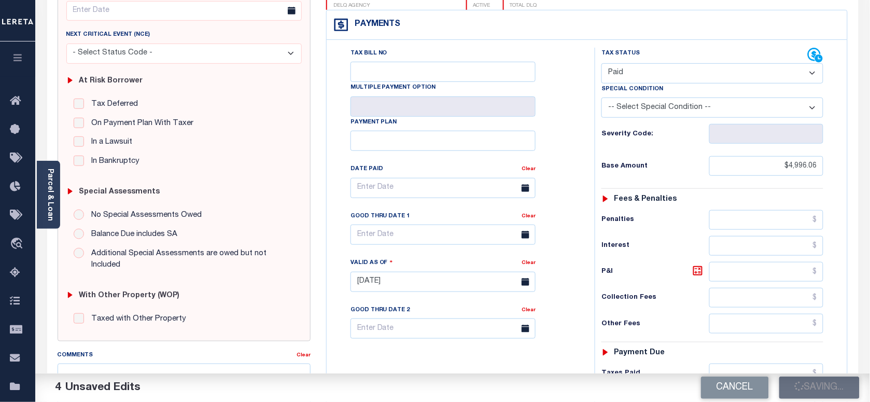
scroll to position [68, 0]
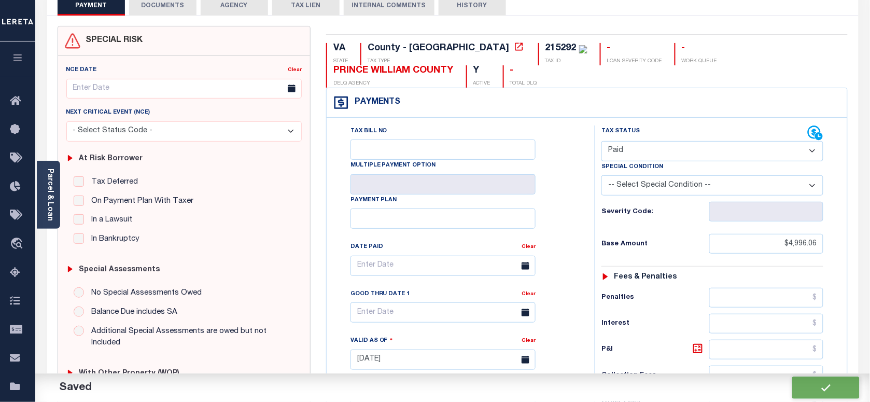
checkbox input "false"
type input "$4,996.06"
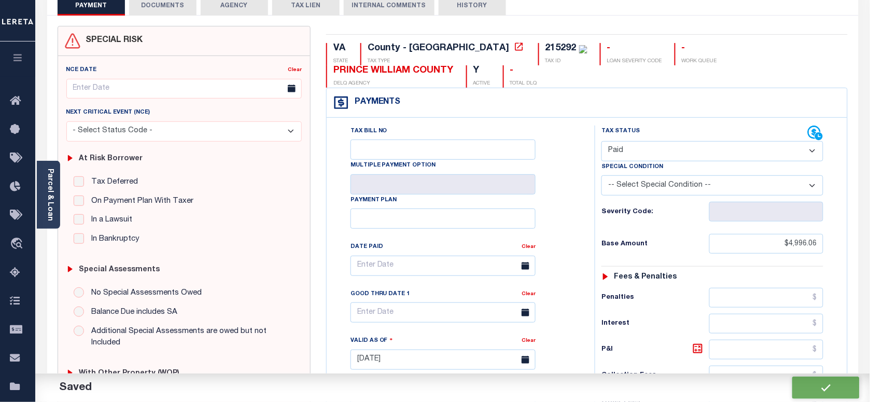
type input "$0"
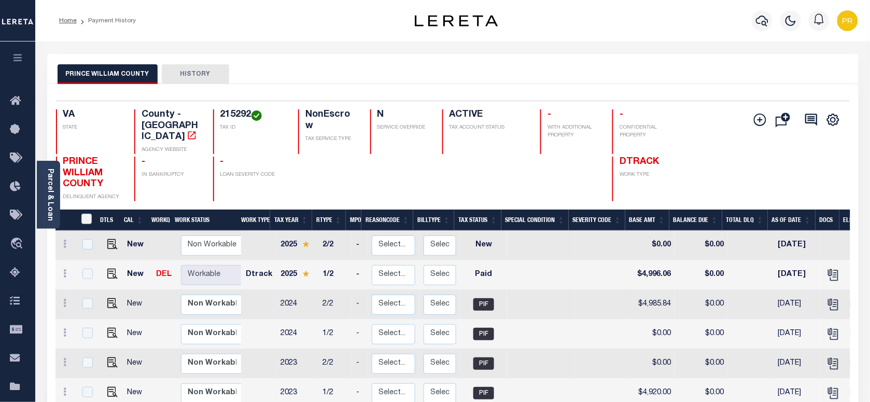
click at [229, 117] on h4 "215292" at bounding box center [252, 114] width 65 height 11
copy h4 "215292"
drag, startPoint x: 55, startPoint y: 174, endPoint x: 79, endPoint y: 169, distance: 24.3
click at [55, 174] on div "Parcel & Loan" at bounding box center [48, 195] width 23 height 68
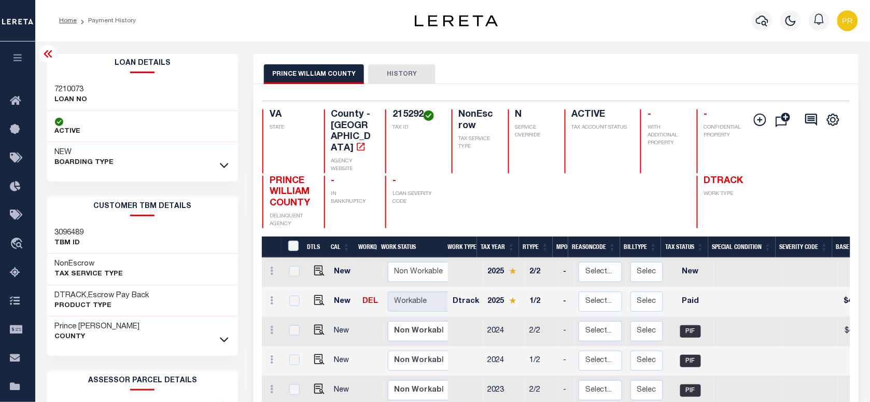
click at [47, 83] on div "7210073 LOAN NO" at bounding box center [142, 95] width 191 height 32
click at [60, 81] on div "7210073 LOAN NO" at bounding box center [142, 95] width 191 height 32
copy h3 "7210073"
click at [408, 112] on h4 "215292" at bounding box center [415, 114] width 47 height 11
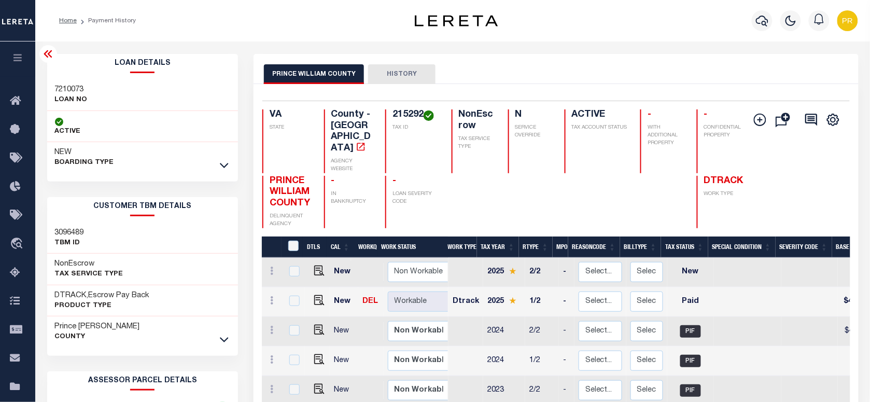
click at [408, 112] on h4 "215292" at bounding box center [415, 114] width 47 height 11
copy h4 "215292"
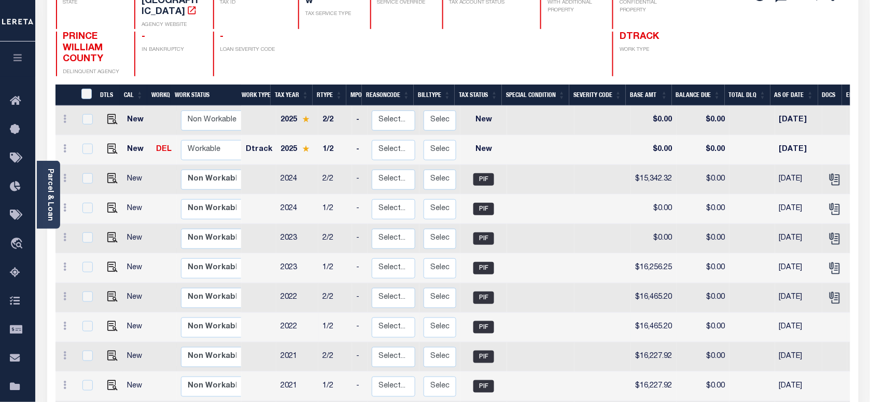
scroll to position [130, 0]
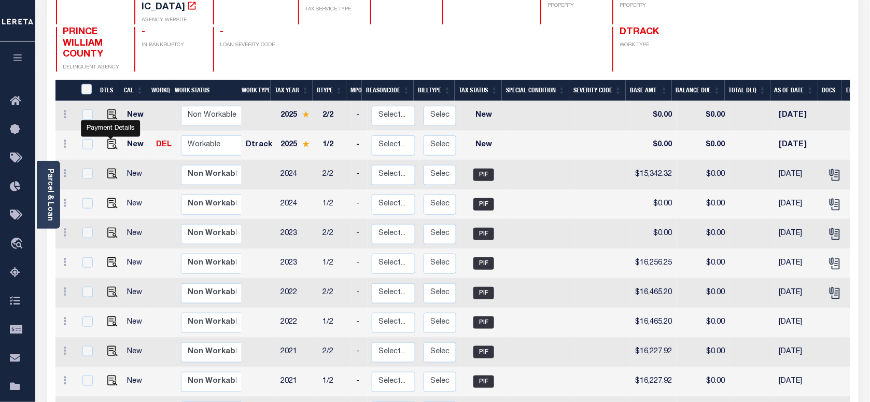
drag, startPoint x: 108, startPoint y: 133, endPoint x: 118, endPoint y: 136, distance: 10.8
click at [108, 139] on img "" at bounding box center [112, 144] width 10 height 10
checkbox input "true"
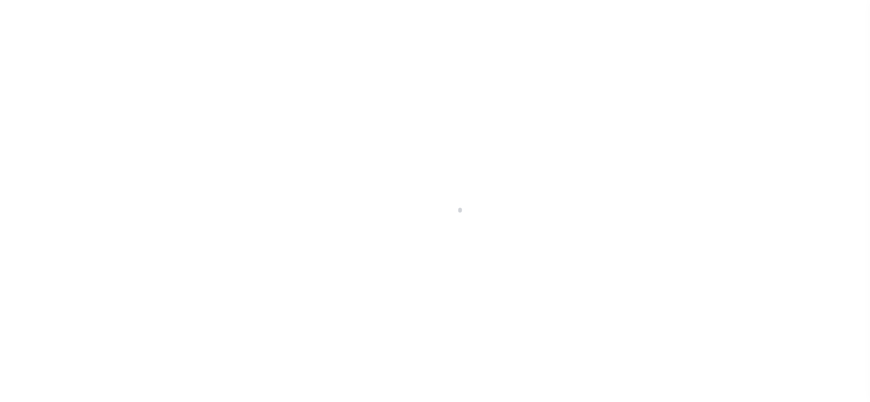
checkbox input "false"
type input "[DATE]"
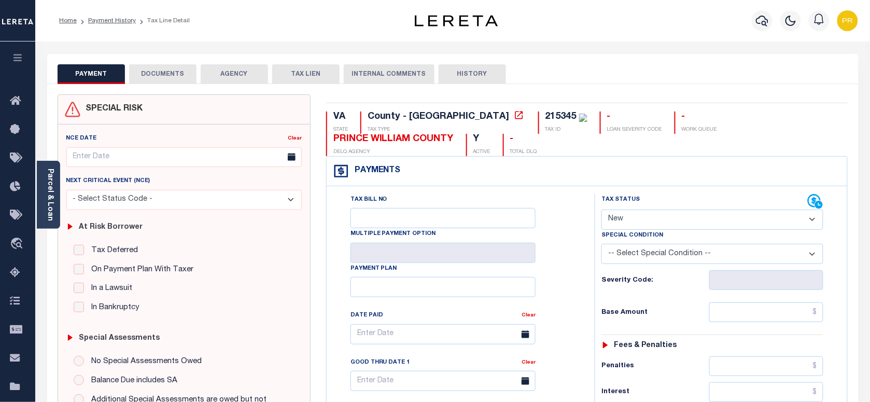
click at [654, 228] on select "- Select Status Code - Open Due/Unpaid Paid Incomplete No Tax Due Internal Refu…" at bounding box center [712, 219] width 222 height 20
select select "PYD"
click at [601, 210] on select "- Select Status Code - Open Due/Unpaid Paid Incomplete No Tax Due Internal Refu…" at bounding box center [712, 219] width 222 height 20
type input "[DATE]"
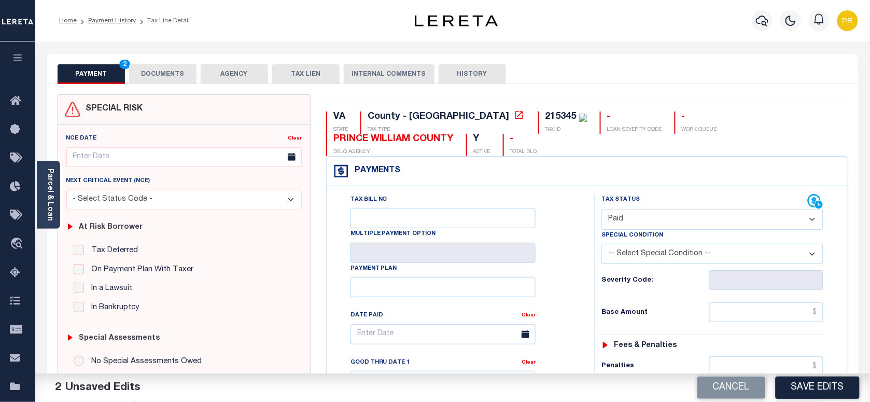
click at [159, 77] on button "DOCUMENTS" at bounding box center [162, 74] width 67 height 20
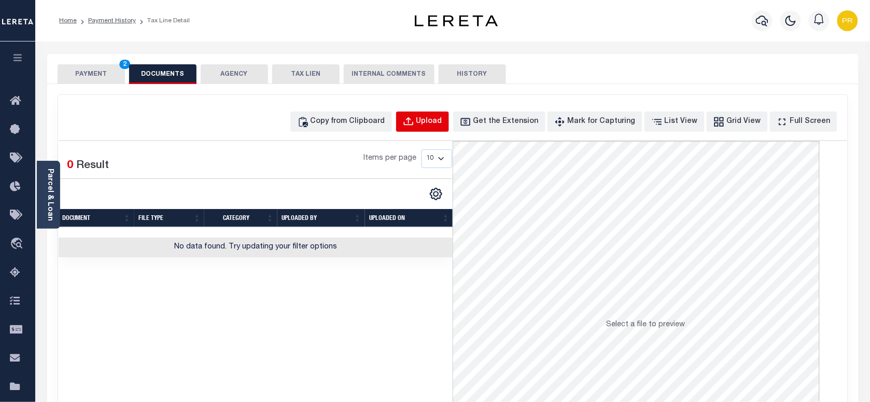
click at [442, 130] on button "Upload" at bounding box center [422, 121] width 53 height 20
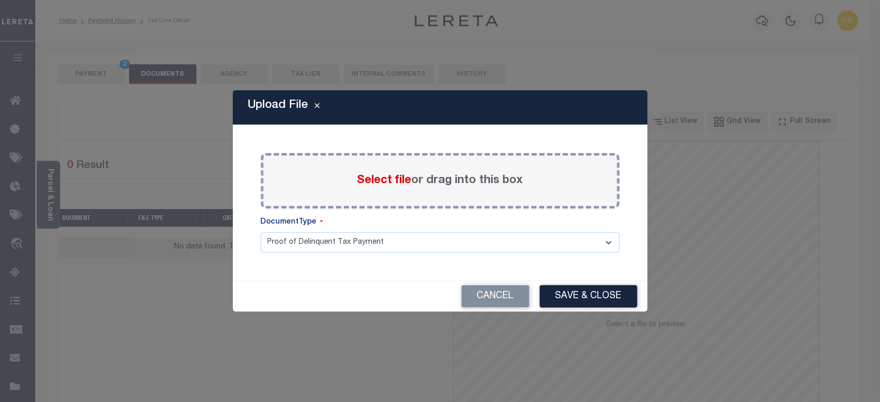
click at [485, 181] on label "Select file or drag into this box" at bounding box center [440, 180] width 166 height 17
click at [0, 0] on input "Select file or drag into this box" at bounding box center [0, 0] width 0 height 0
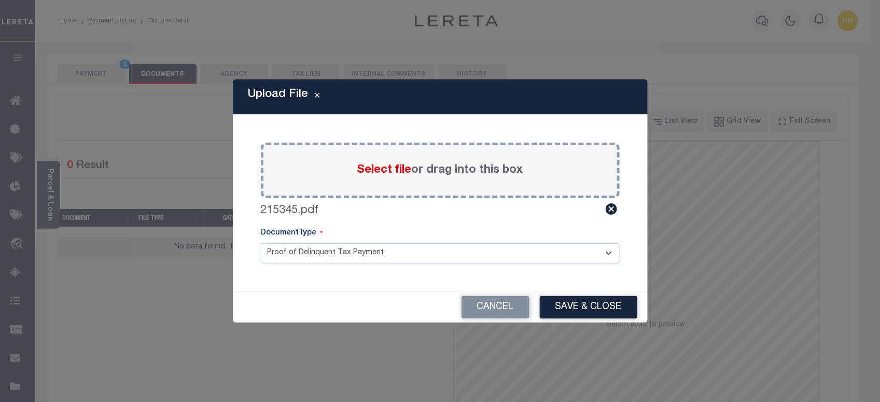
click at [333, 252] on select "Proof of Delinquent Tax Payment" at bounding box center [440, 253] width 359 height 20
click at [261, 243] on select "Proof of Delinquent Tax Payment" at bounding box center [440, 253] width 359 height 20
click at [596, 302] on button "Save & Close" at bounding box center [588, 307] width 97 height 22
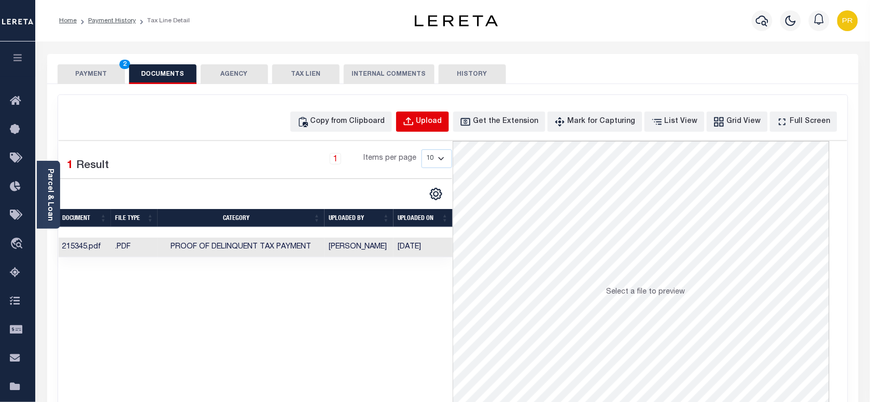
click at [441, 128] on button "Upload" at bounding box center [422, 121] width 53 height 20
select select "POP"
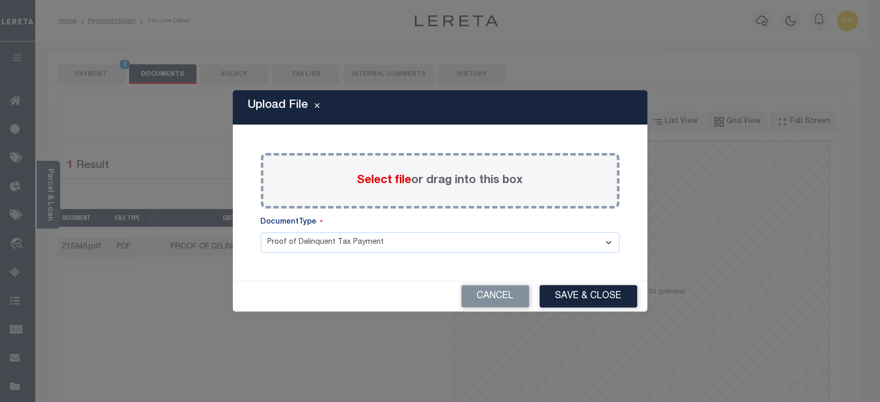
click at [415, 187] on label "Select file or drag into this box" at bounding box center [440, 180] width 166 height 17
click at [0, 0] on input "Select file or drag into this box" at bounding box center [0, 0] width 0 height 0
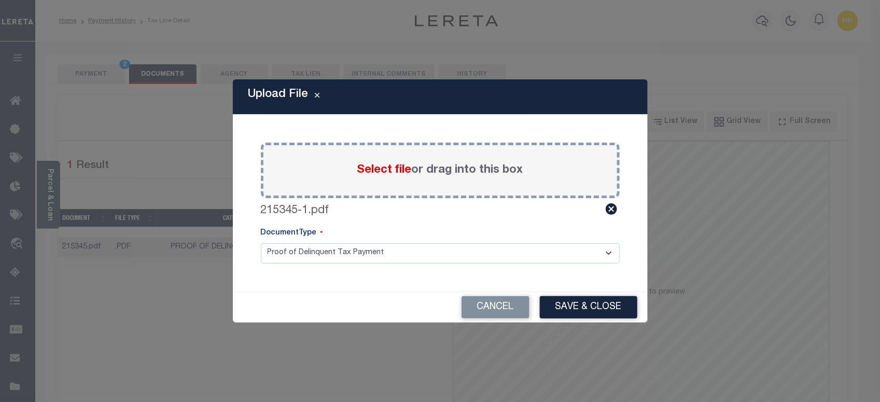
drag, startPoint x: 344, startPoint y: 244, endPoint x: 306, endPoint y: 258, distance: 40.3
click at [344, 244] on select "Proof of Delinquent Tax Payment" at bounding box center [440, 253] width 359 height 20
click at [261, 243] on select "Proof of Delinquent Tax Payment" at bounding box center [440, 253] width 359 height 20
click at [597, 312] on button "Save & Close" at bounding box center [588, 307] width 97 height 22
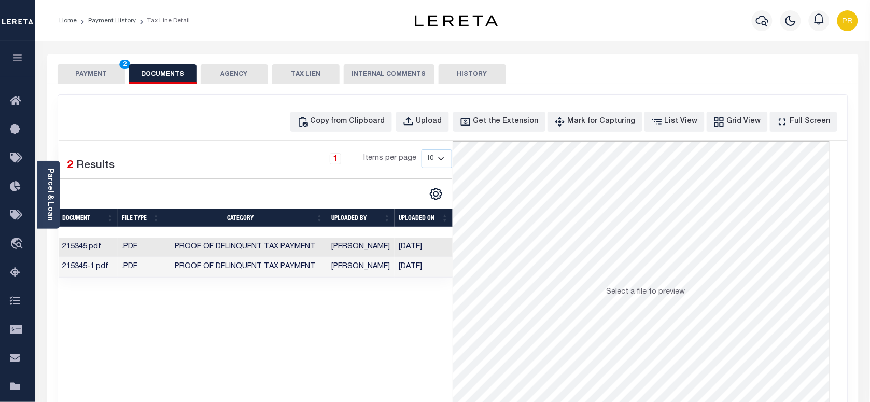
drag, startPoint x: 107, startPoint y: 76, endPoint x: 144, endPoint y: 105, distance: 46.9
click at [106, 83] on button "PAYMENT 2" at bounding box center [91, 74] width 67 height 20
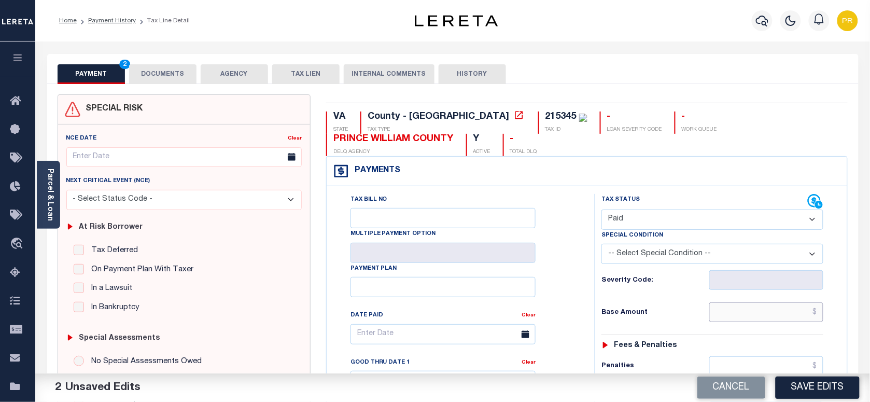
click at [740, 319] on input "text" at bounding box center [766, 312] width 115 height 20
paste input "15,222.77"
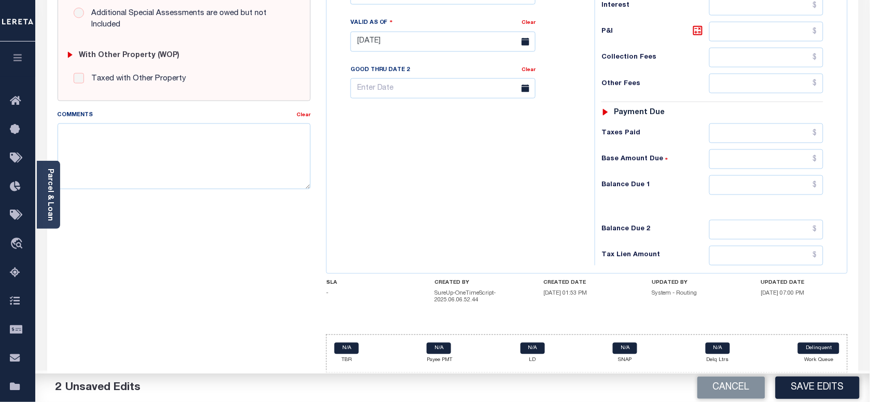
scroll to position [392, 0]
type input "$15,222.77"
click at [748, 190] on input "text" at bounding box center [766, 185] width 115 height 20
type input "$0.00"
click at [538, 220] on div "Tax Bill No Multiple Payment Option Payment Plan Clear" at bounding box center [458, 37] width 258 height 458
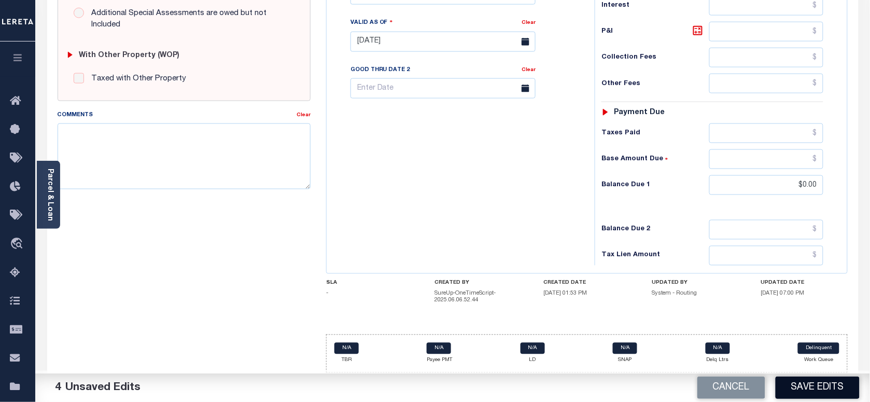
click at [807, 385] on button "Save Edits" at bounding box center [817, 387] width 84 height 22
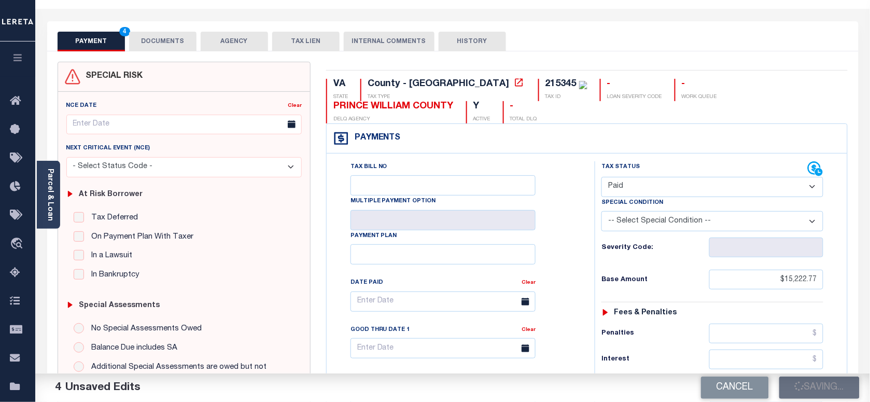
scroll to position [0, 0]
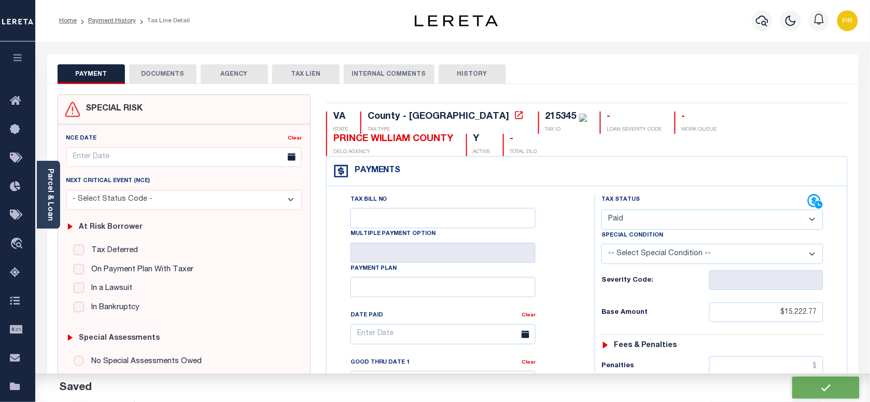
checkbox input "false"
type input "$15,222.77"
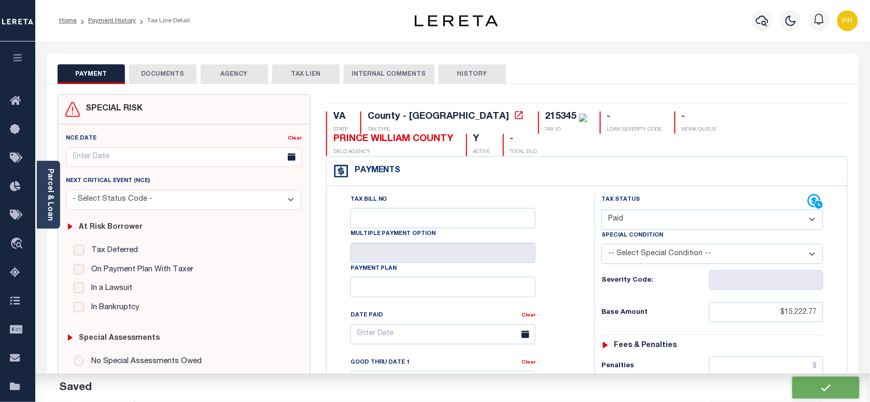
type input "$0"
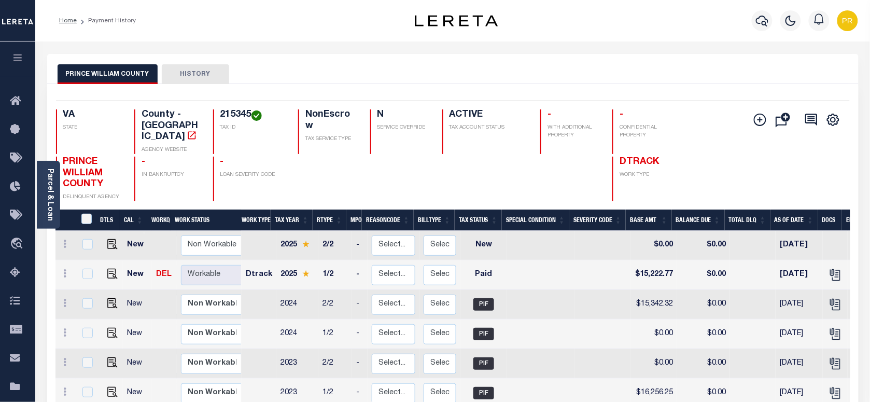
click at [238, 109] on div "Selected 16 Results 1 Items per page 25 50 100 VA STATE County - VA AGENCY WEBS…" at bounding box center [453, 151] width 810 height 101
copy h4 "215345"
click at [50, 190] on link "Parcel & Loan" at bounding box center [49, 194] width 7 height 52
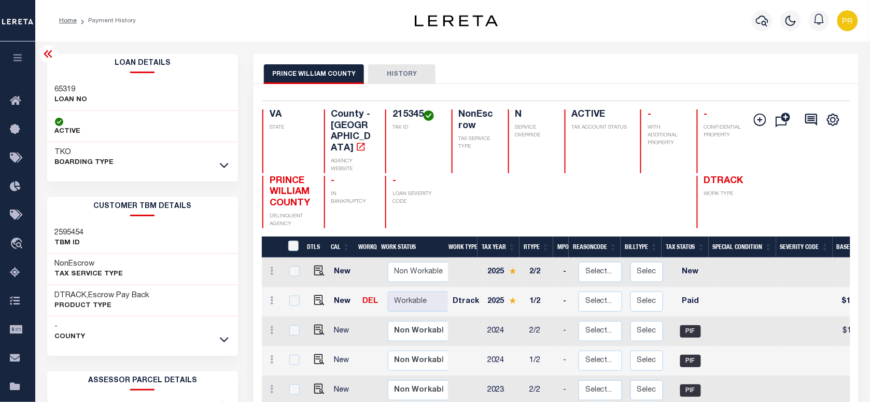
click at [67, 89] on h3 "65319" at bounding box center [71, 89] width 33 height 10
copy h3 "65319"
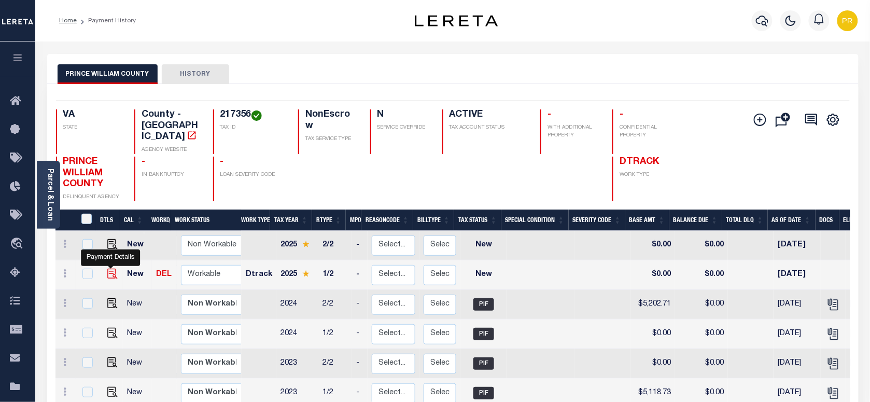
click at [108, 268] on img "" at bounding box center [112, 273] width 10 height 10
checkbox input "true"
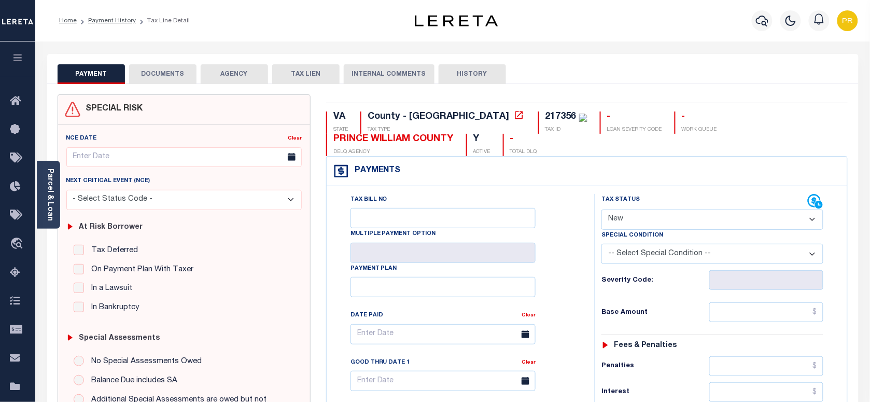
click at [655, 229] on select "- Select Status Code - Open Due/Unpaid Paid Incomplete No Tax Due Internal Refu…" at bounding box center [712, 219] width 222 height 20
select select "PYD"
click at [601, 210] on select "- Select Status Code - Open Due/Unpaid Paid Incomplete No Tax Due Internal Refu…" at bounding box center [712, 219] width 222 height 20
type input "[DATE]"
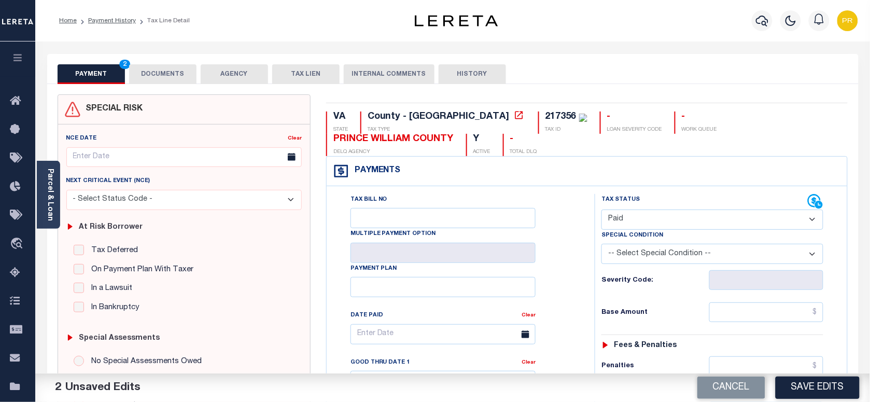
click at [147, 79] on button "DOCUMENTS" at bounding box center [162, 74] width 67 height 20
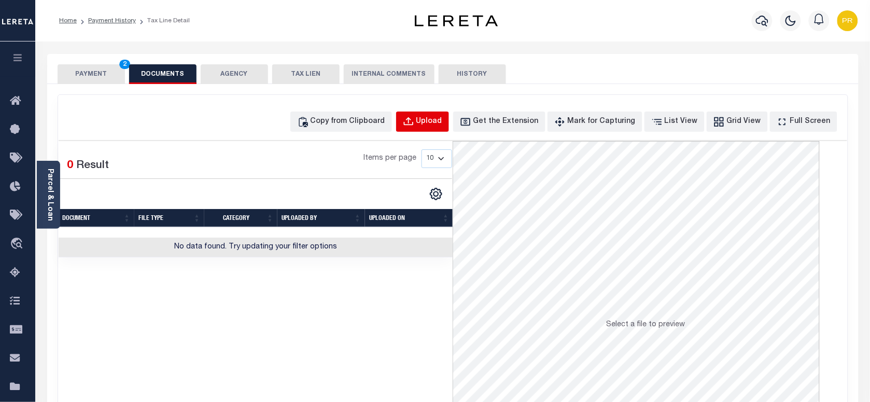
click at [442, 124] on div "Upload" at bounding box center [429, 121] width 26 height 11
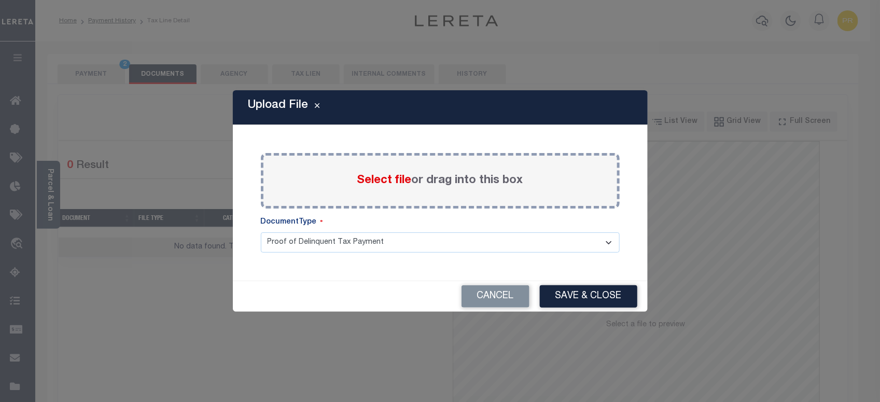
click at [465, 188] on label "Select file or drag into this box" at bounding box center [440, 180] width 166 height 17
click at [0, 0] on input "Select file or drag into this box" at bounding box center [0, 0] width 0 height 0
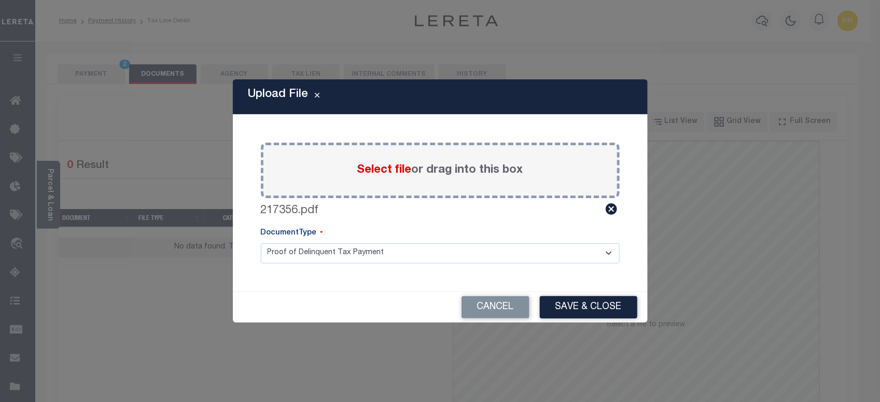
drag, startPoint x: 327, startPoint y: 244, endPoint x: 312, endPoint y: 265, distance: 26.0
click at [327, 244] on select "Proof of Delinquent Tax Payment" at bounding box center [440, 253] width 359 height 20
click at [261, 243] on select "Proof of Delinquent Tax Payment" at bounding box center [440, 253] width 359 height 20
click at [573, 306] on button "Save & Close" at bounding box center [588, 307] width 97 height 22
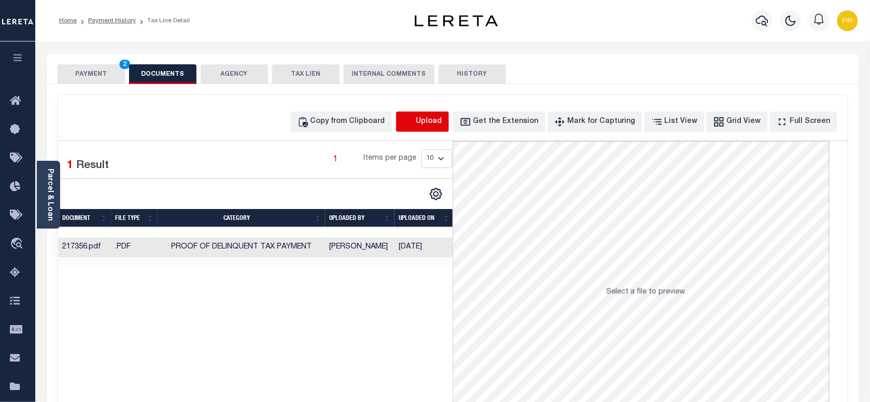
click at [414, 125] on icon "button" at bounding box center [408, 121] width 11 height 11
select select "POP"
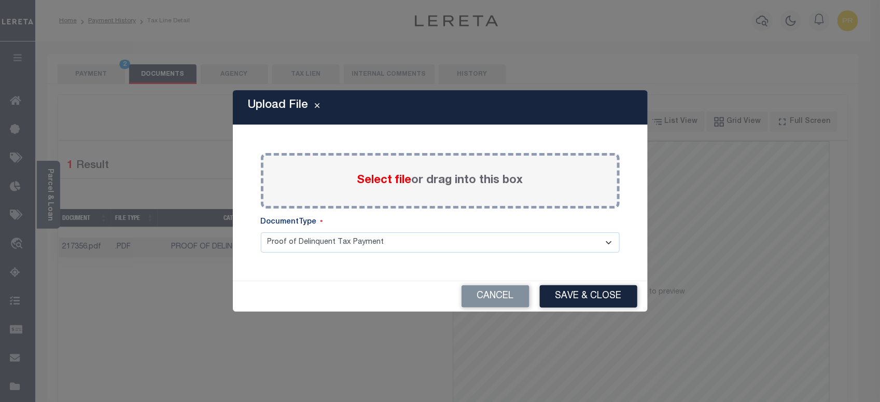
click at [443, 177] on label "Select file or drag into this box" at bounding box center [440, 180] width 166 height 17
click at [0, 0] on input "Select file or drag into this box" at bounding box center [0, 0] width 0 height 0
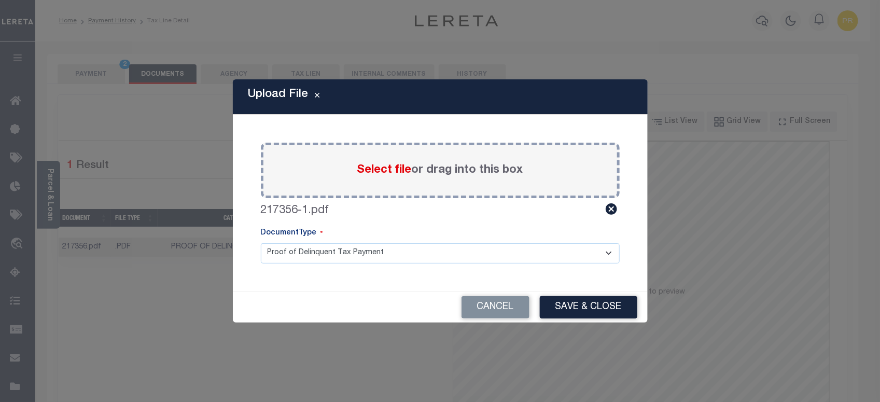
drag, startPoint x: 323, startPoint y: 252, endPoint x: 304, endPoint y: 252, distance: 18.7
click at [323, 252] on select "Proof of Delinquent Tax Payment" at bounding box center [440, 253] width 359 height 20
click at [261, 243] on select "Proof of Delinquent Tax Payment" at bounding box center [440, 253] width 359 height 20
drag, startPoint x: 585, startPoint y: 306, endPoint x: 595, endPoint y: 312, distance: 11.8
click at [585, 307] on button "Save & Close" at bounding box center [588, 307] width 97 height 22
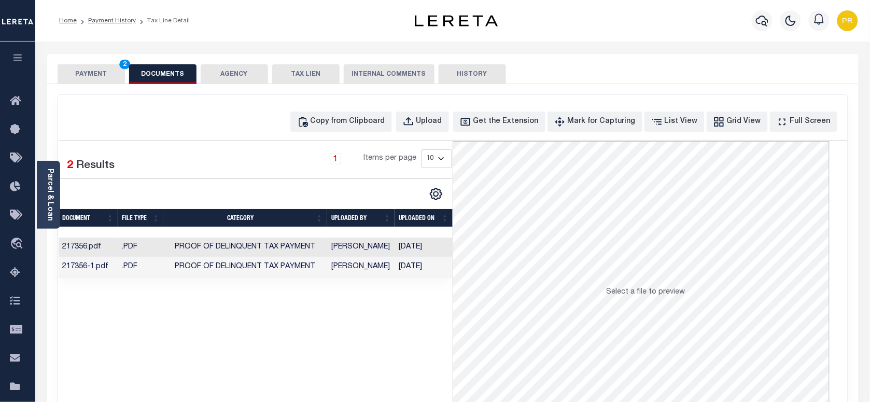
drag, startPoint x: 95, startPoint y: 78, endPoint x: 136, endPoint y: 97, distance: 45.7
click at [95, 78] on button "PAYMENT 2" at bounding box center [91, 74] width 67 height 20
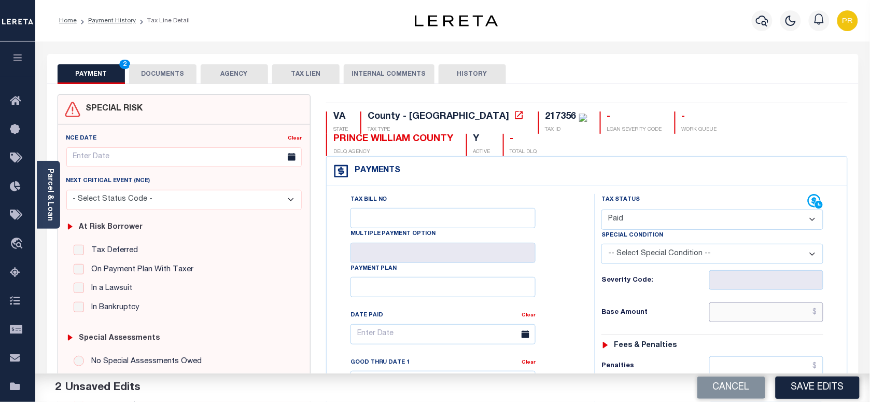
click at [759, 320] on input "text" at bounding box center [766, 312] width 115 height 20
paste input "5,732.19"
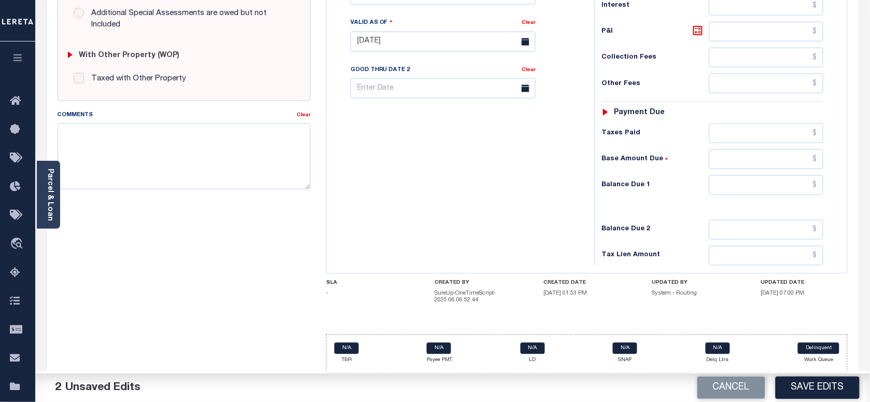
scroll to position [392, 0]
type input "$5,732.19"
click at [770, 187] on input "text" at bounding box center [766, 185] width 115 height 20
type input "$0.00"
click at [582, 231] on div "Tax Bill No Multiple Payment Option Payment Plan Clear" at bounding box center [458, 37] width 258 height 458
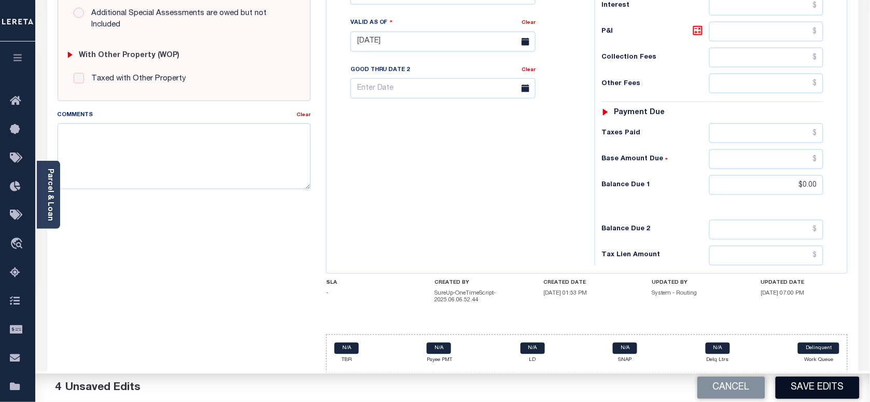
click at [808, 377] on button "Save Edits" at bounding box center [817, 387] width 84 height 22
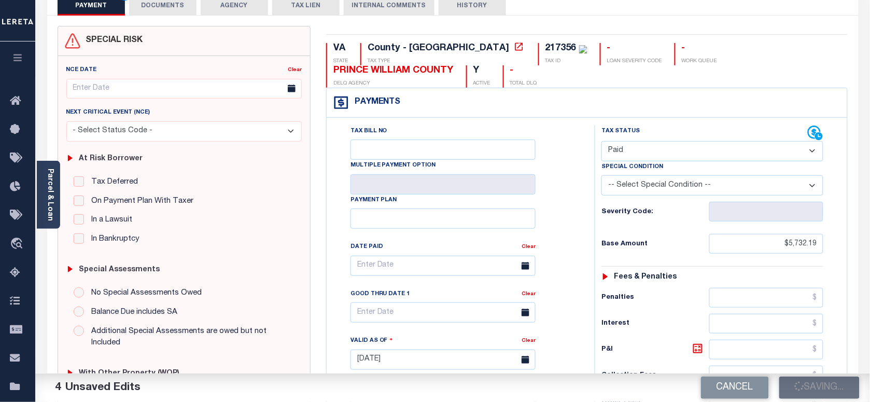
scroll to position [0, 0]
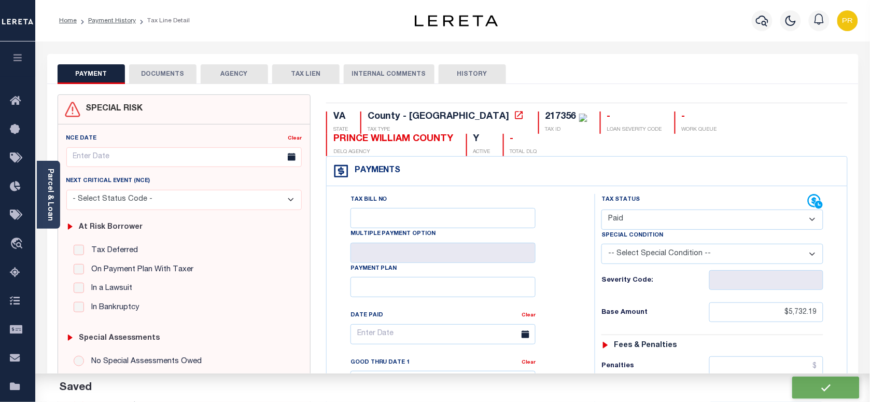
checkbox input "false"
type input "$5,732.19"
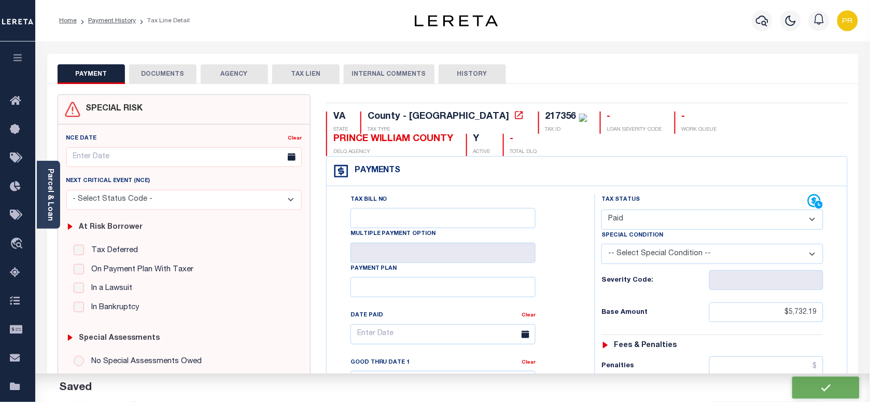
type input "$0"
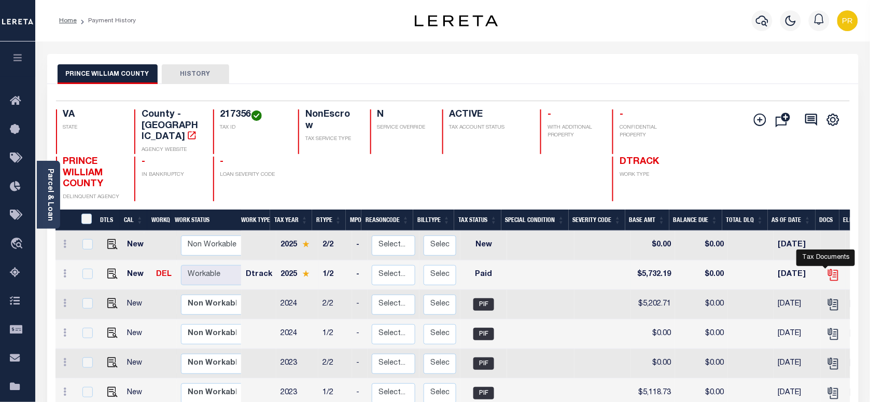
click at [828, 268] on icon "" at bounding box center [832, 274] width 13 height 13
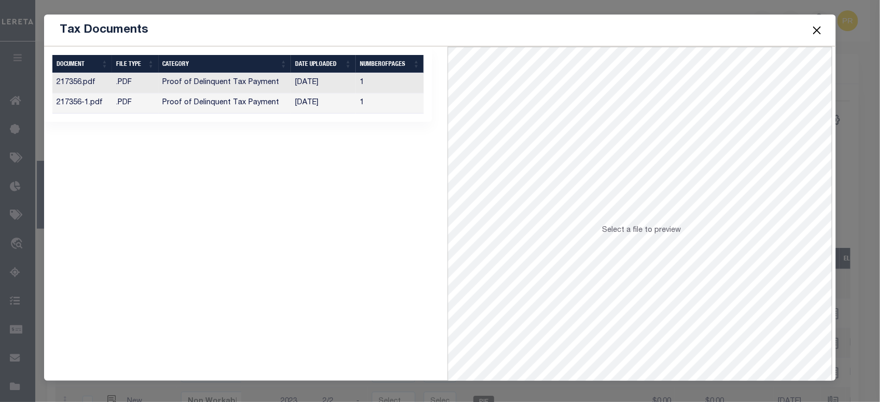
click at [814, 34] on button "Close" at bounding box center [816, 29] width 13 height 13
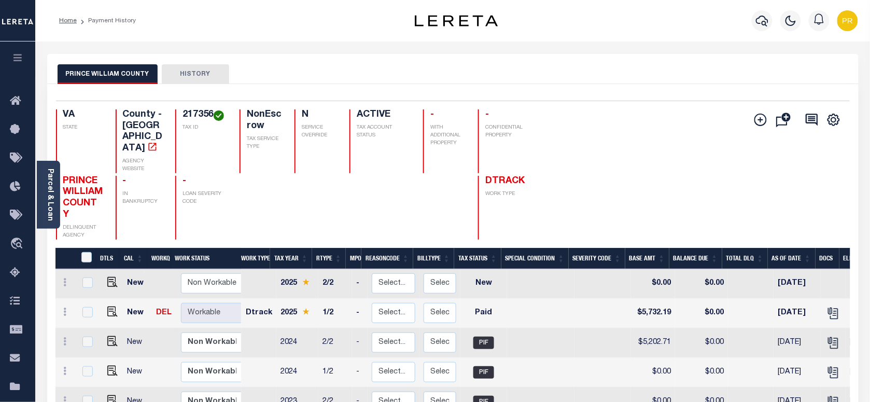
click at [182, 111] on h4 "217356" at bounding box center [204, 114] width 45 height 11
copy h4 "217356"
drag, startPoint x: 53, startPoint y: 190, endPoint x: 268, endPoint y: 188, distance: 215.1
click at [53, 190] on link "Parcel & Loan" at bounding box center [49, 194] width 7 height 52
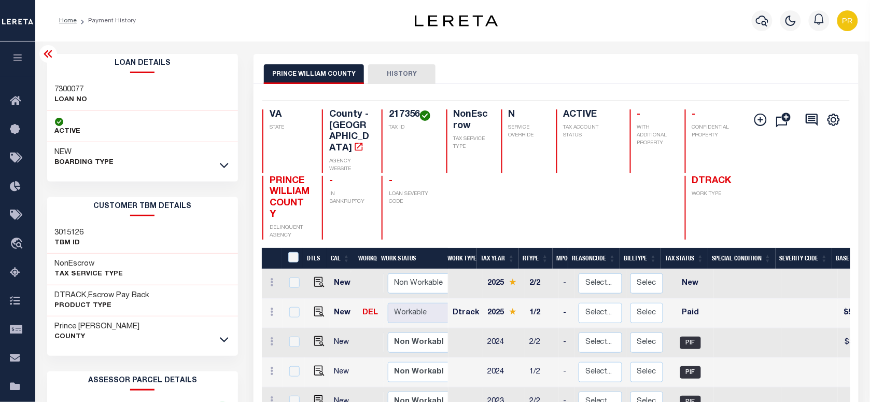
click at [61, 87] on h3 "7300077" at bounding box center [71, 89] width 33 height 10
copy h3 "7300077"
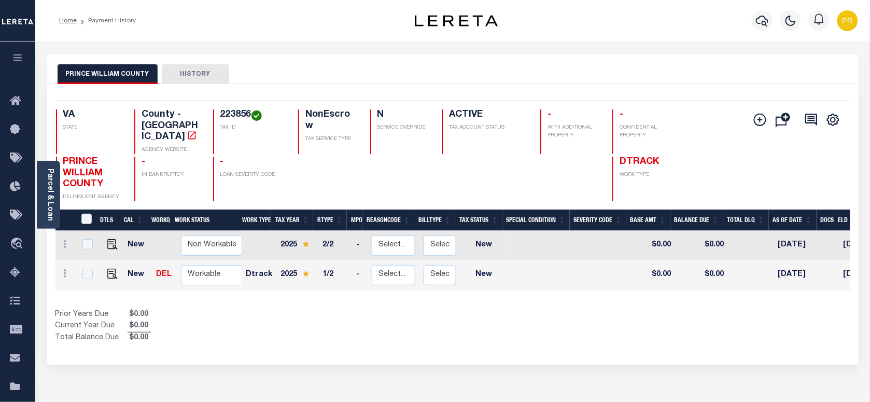
click at [413, 96] on div "Selected 2 Results 1 Items per page 25 50 100 VA STATE 223856 N" at bounding box center [452, 224] width 811 height 280
click at [47, 192] on link "Parcel & Loan" at bounding box center [49, 194] width 7 height 52
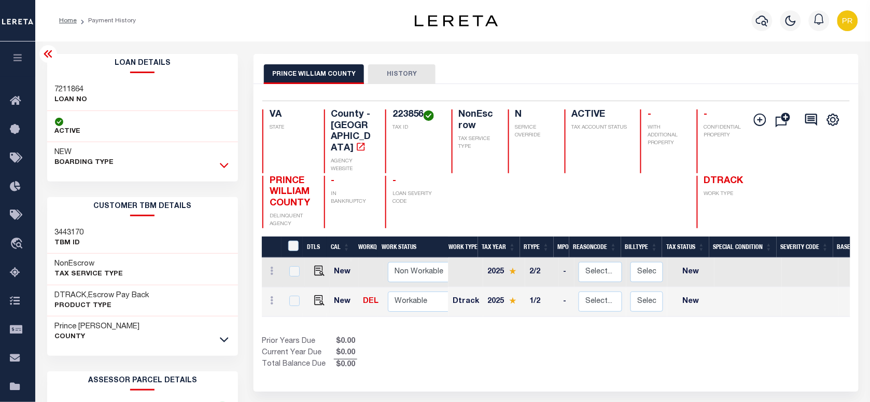
click at [227, 165] on icon at bounding box center [224, 165] width 9 height 5
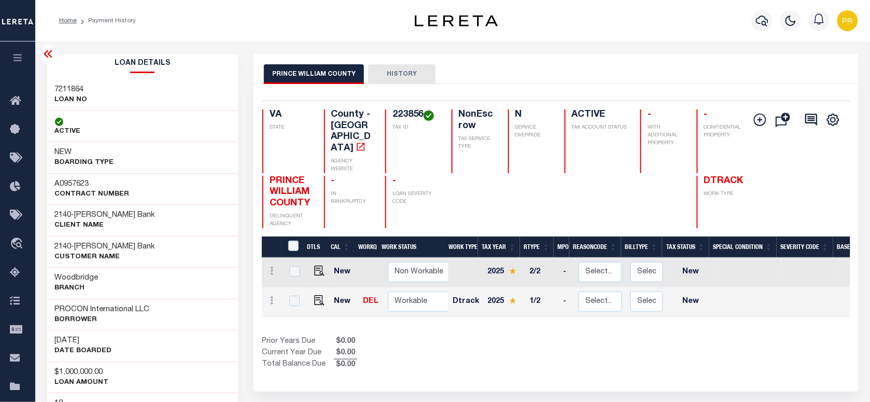
click at [644, 78] on div "PRINCE WILLIAM COUNTY HISTORY" at bounding box center [556, 73] width 584 height 19
click at [613, 84] on div "Selected 2 Results 1 Items per page 25 50 100 VA STATE 223856 N" at bounding box center [555, 237] width 604 height 307
click at [318, 295] on img "" at bounding box center [319, 300] width 10 height 10
checkbox input "true"
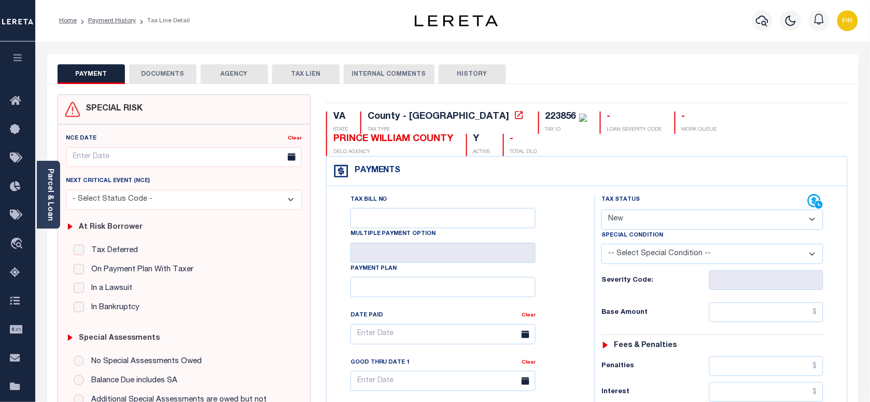
drag, startPoint x: 643, startPoint y: 216, endPoint x: 642, endPoint y: 224, distance: 7.9
click at [643, 216] on select "- Select Status Code - Open Due/Unpaid Paid Incomplete No Tax Due Internal Refu…" at bounding box center [712, 219] width 222 height 20
select select "PYD"
click at [601, 210] on select "- Select Status Code - Open Due/Unpaid Paid Incomplete No Tax Due Internal Refu…" at bounding box center [712, 219] width 222 height 20
type input "[DATE]"
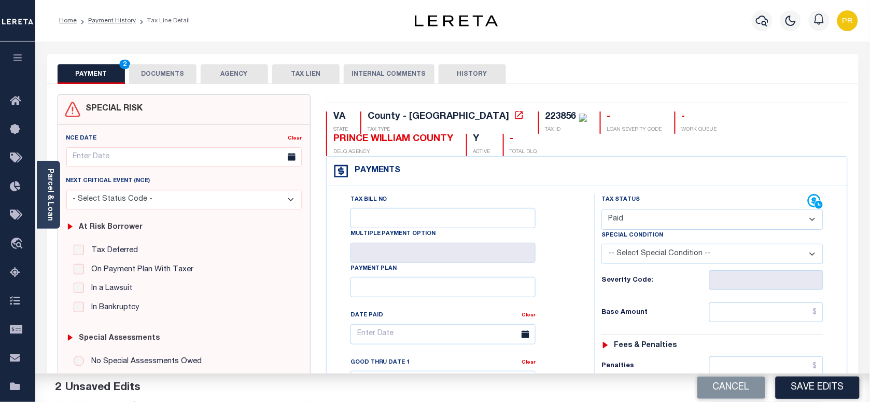
click at [175, 78] on button "DOCUMENTS" at bounding box center [162, 74] width 67 height 20
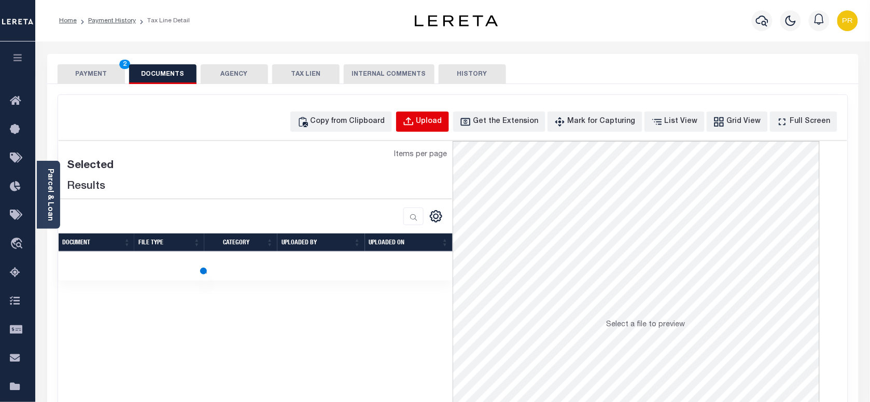
click at [442, 119] on div "Upload" at bounding box center [429, 121] width 26 height 11
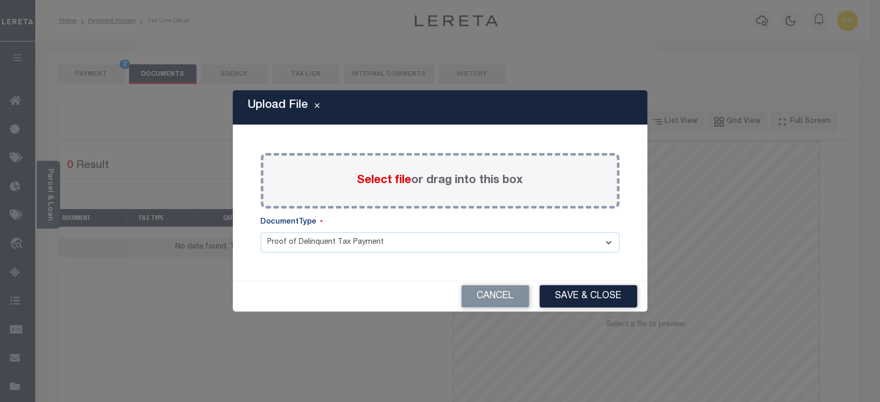
click at [459, 178] on label "Select file or drag into this box" at bounding box center [440, 180] width 166 height 17
click at [0, 0] on input "Select file or drag into this box" at bounding box center [0, 0] width 0 height 0
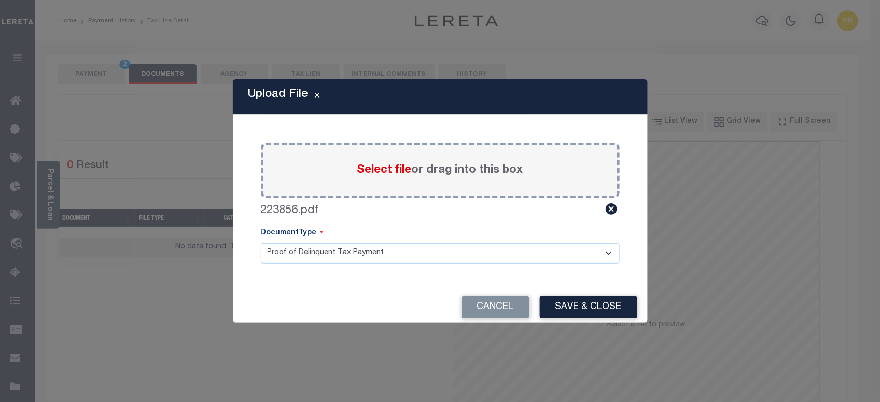
drag, startPoint x: 357, startPoint y: 257, endPoint x: 313, endPoint y: 256, distance: 44.1
click at [357, 257] on select "Proof of Delinquent Tax Payment" at bounding box center [440, 253] width 359 height 20
click at [261, 243] on select "Proof of Delinquent Tax Payment" at bounding box center [440, 253] width 359 height 20
click at [577, 301] on button "Save & Close" at bounding box center [588, 307] width 97 height 22
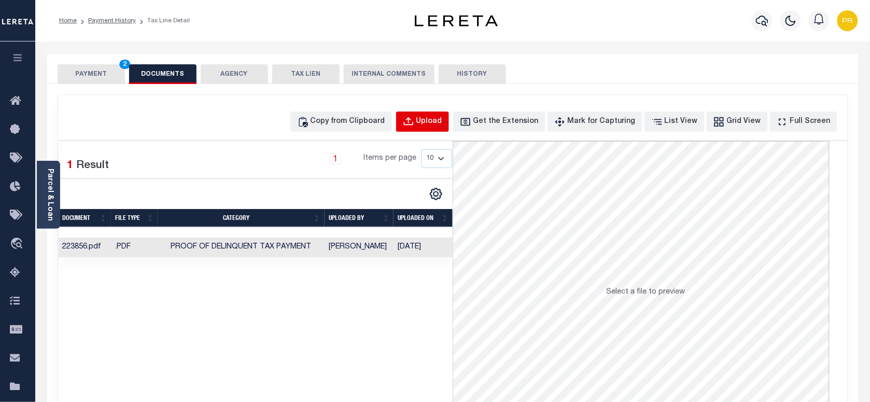
click at [442, 118] on div "Upload" at bounding box center [429, 121] width 26 height 11
select select "POP"
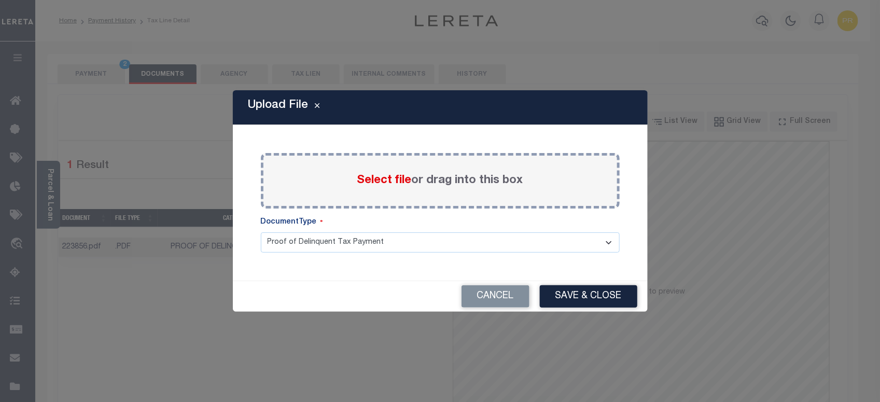
click at [450, 184] on label "Select file or drag into this box" at bounding box center [440, 180] width 166 height 17
click at [0, 0] on input "Select file or drag into this box" at bounding box center [0, 0] width 0 height 0
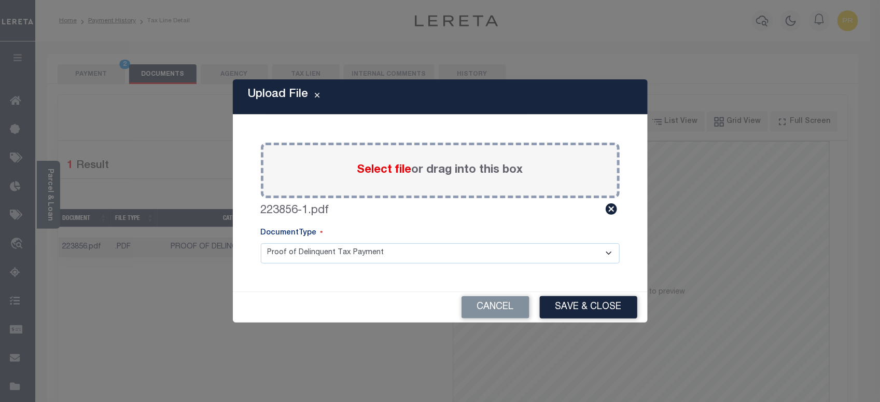
click at [349, 254] on select "Proof of Delinquent Tax Payment" at bounding box center [440, 253] width 359 height 20
click at [261, 243] on select "Proof of Delinquent Tax Payment" at bounding box center [440, 253] width 359 height 20
click at [574, 310] on button "Save & Close" at bounding box center [588, 307] width 97 height 22
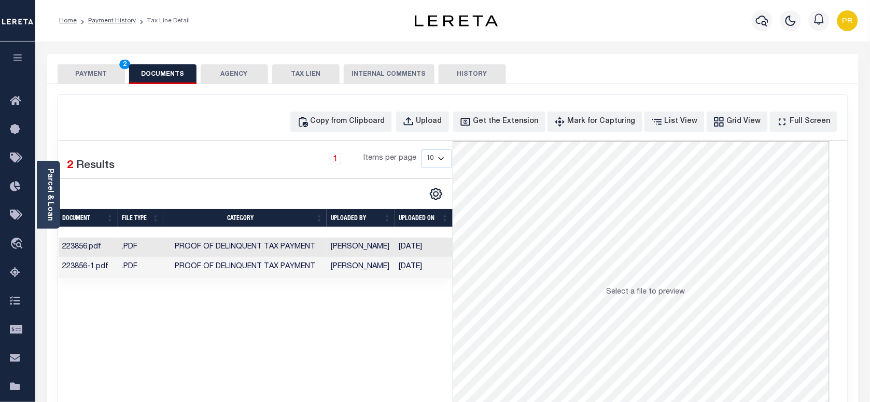
drag, startPoint x: 92, startPoint y: 79, endPoint x: 358, endPoint y: 136, distance: 272.3
click at [92, 79] on button "PAYMENT 2" at bounding box center [91, 74] width 67 height 20
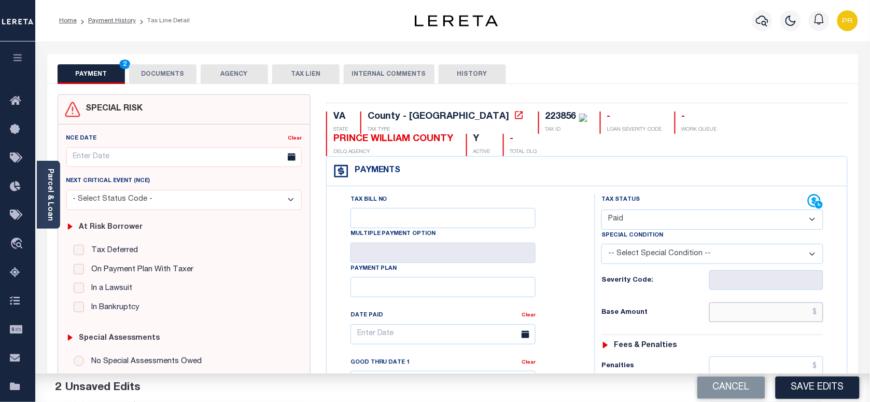
click at [751, 317] on input "text" at bounding box center [766, 312] width 115 height 20
paste input "5,157.13"
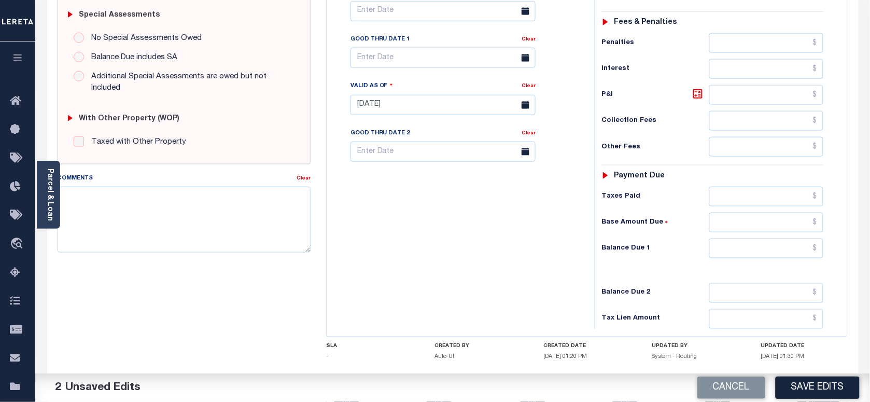
scroll to position [385, 0]
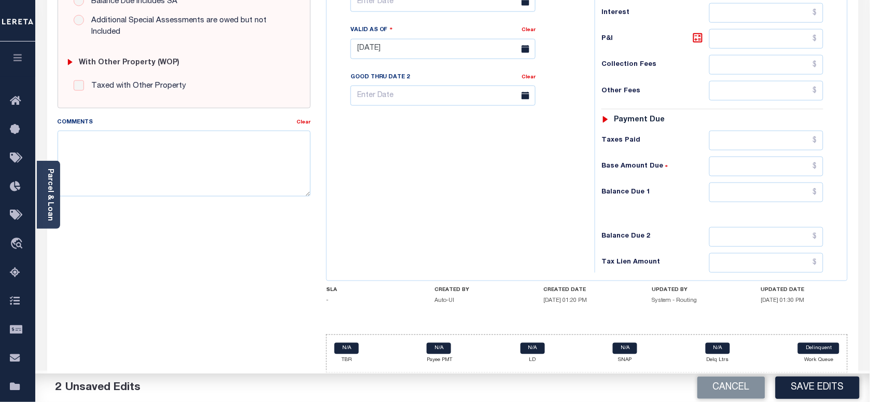
type input "$5,157.13"
click at [767, 197] on input "text" at bounding box center [766, 192] width 115 height 20
type input "$0.00"
click at [582, 233] on div "Tax Bill No Multiple Payment Option Payment Plan Clear" at bounding box center [458, 44] width 258 height 458
click at [813, 377] on button "Save Edits" at bounding box center [817, 387] width 84 height 22
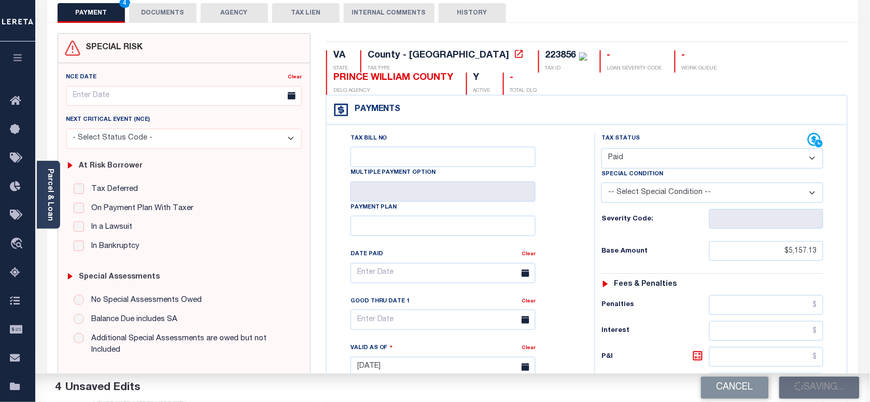
scroll to position [0, 0]
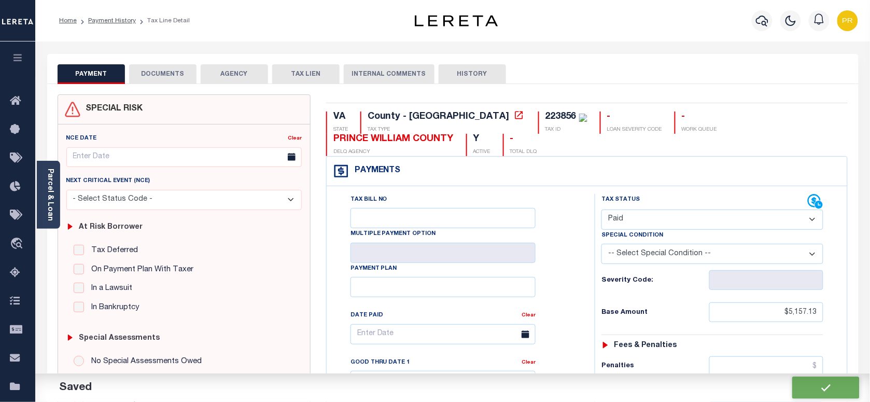
checkbox input "false"
type input "$5,157.13"
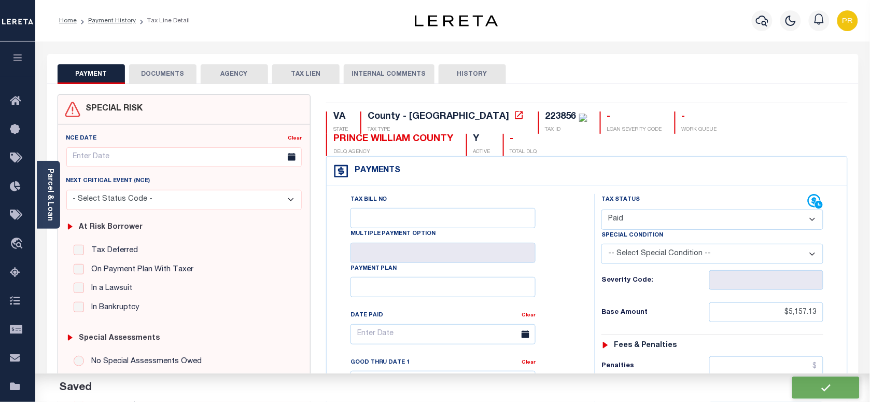
type input "$0"
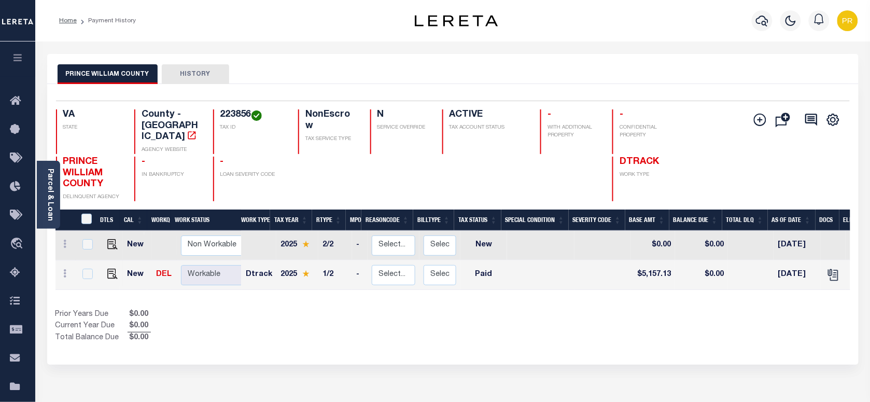
click at [218, 110] on div "223856 TAX ID" at bounding box center [249, 131] width 73 height 45
copy h4 "223856"
drag, startPoint x: 56, startPoint y: 186, endPoint x: 141, endPoint y: 181, distance: 85.1
click at [56, 186] on div "Parcel & Loan" at bounding box center [48, 195] width 23 height 68
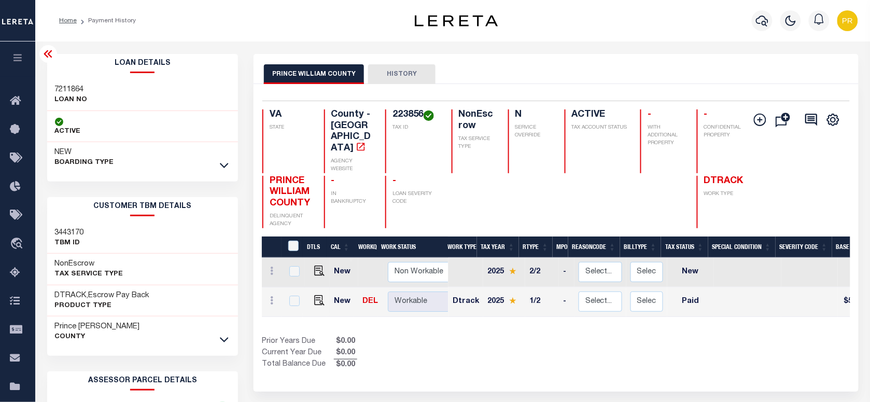
click at [60, 89] on h3 "7211864" at bounding box center [71, 89] width 33 height 10
copy h3 "7211864"
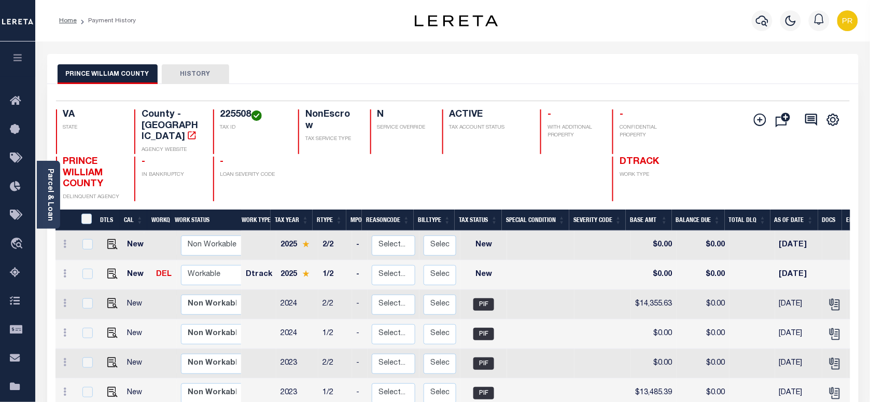
click at [460, 73] on div "PRINCE WILLIAM COUNTY HISTORY" at bounding box center [453, 73] width 790 height 19
click at [107, 268] on img "" at bounding box center [112, 273] width 10 height 10
checkbox input "true"
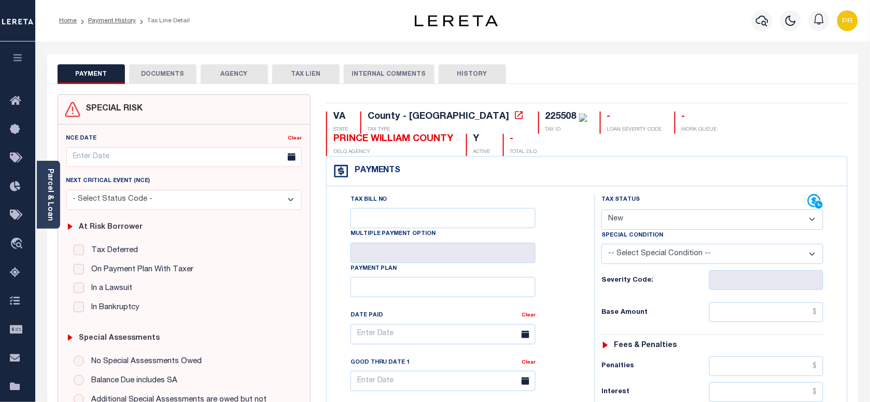
drag, startPoint x: 650, startPoint y: 214, endPoint x: 644, endPoint y: 227, distance: 14.4
click at [650, 214] on select "- Select Status Code - Open Due/Unpaid Paid Incomplete No Tax Due Internal Refu…" at bounding box center [712, 219] width 222 height 20
select select "PYD"
click at [601, 210] on select "- Select Status Code - Open Due/Unpaid Paid Incomplete No Tax Due Internal Refu…" at bounding box center [712, 219] width 222 height 20
type input "[DATE]"
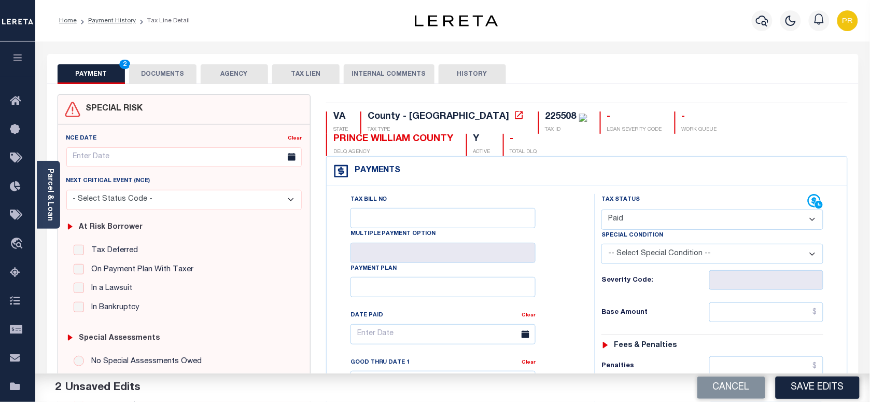
click at [176, 76] on button "DOCUMENTS" at bounding box center [162, 74] width 67 height 20
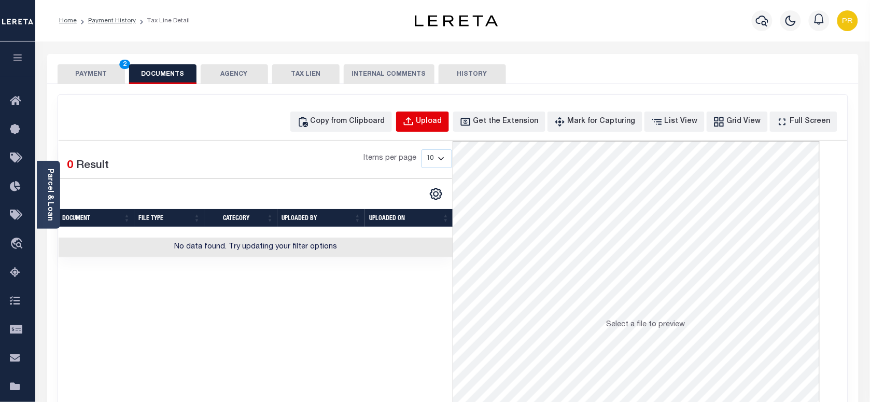
click at [442, 121] on div "Upload" at bounding box center [429, 121] width 26 height 11
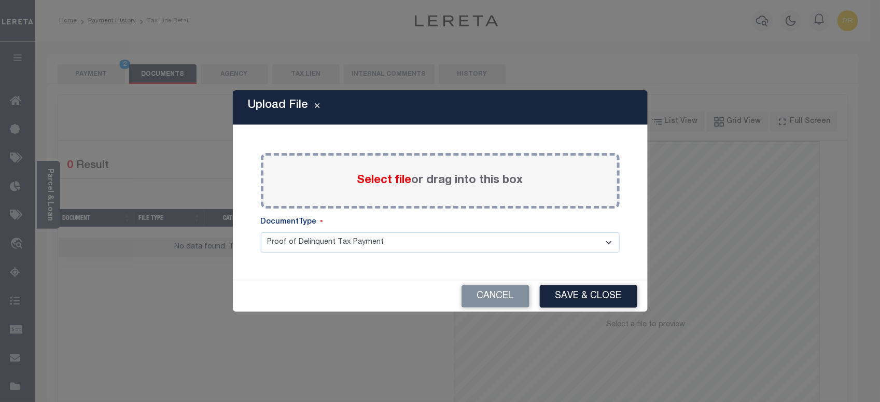
click at [441, 179] on label "Select file or drag into this box" at bounding box center [440, 180] width 166 height 17
click at [0, 0] on input "Select file or drag into this box" at bounding box center [0, 0] width 0 height 0
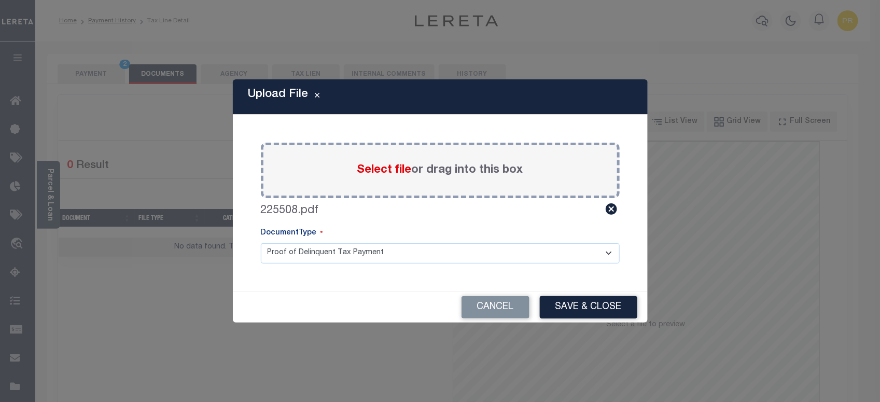
click at [330, 250] on select "Proof of Delinquent Tax Payment" at bounding box center [440, 253] width 359 height 20
click at [261, 243] on select "Proof of Delinquent Tax Payment" at bounding box center [440, 253] width 359 height 20
click at [594, 306] on button "Save & Close" at bounding box center [588, 307] width 97 height 22
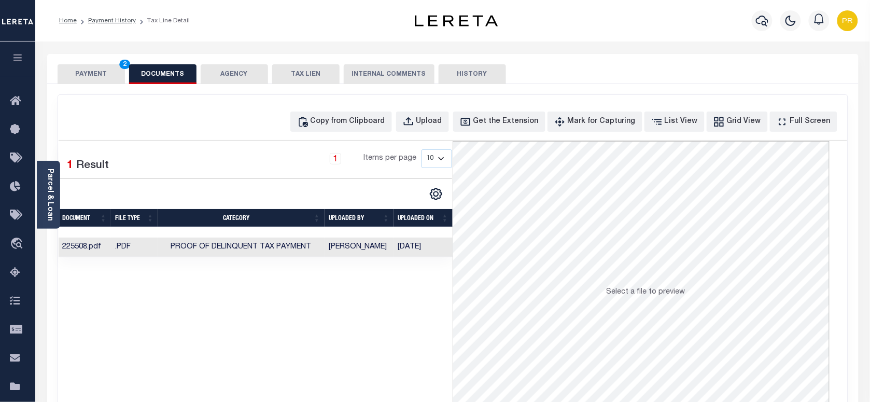
click at [345, 250] on td "Preethi Ramesh" at bounding box center [358, 247] width 69 height 20
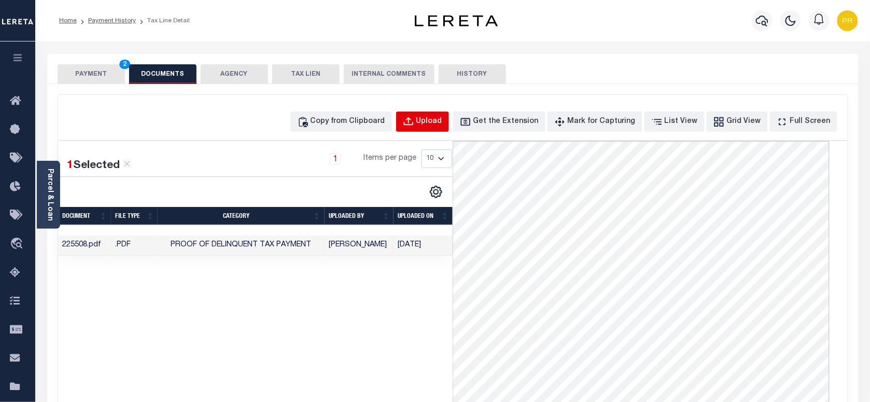
click at [447, 128] on button "Upload" at bounding box center [422, 121] width 53 height 20
select select "POP"
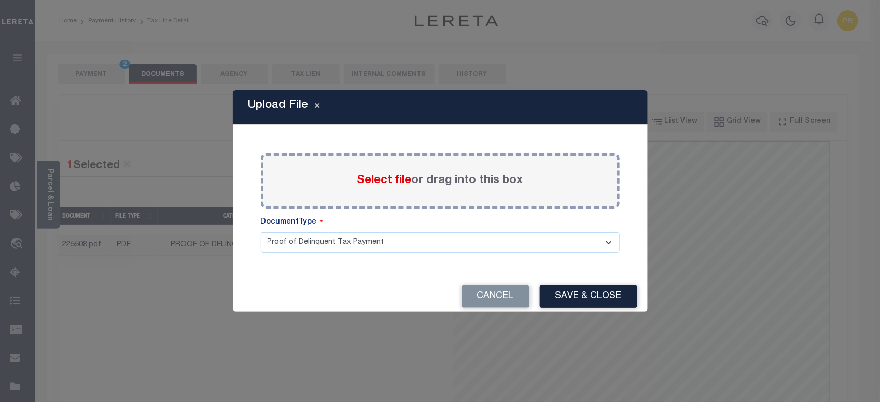
click at [394, 178] on span "Select file" at bounding box center [384, 180] width 54 height 11
click at [0, 0] on input "Select file or drag into this box" at bounding box center [0, 0] width 0 height 0
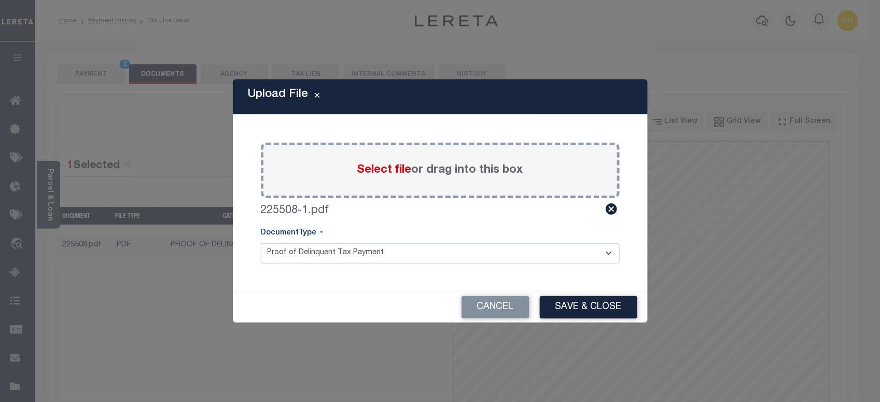
click at [335, 247] on select "Proof of Delinquent Tax Payment" at bounding box center [440, 253] width 359 height 20
click at [261, 243] on select "Proof of Delinquent Tax Payment" at bounding box center [440, 253] width 359 height 20
click at [566, 304] on button "Save & Close" at bounding box center [588, 307] width 97 height 22
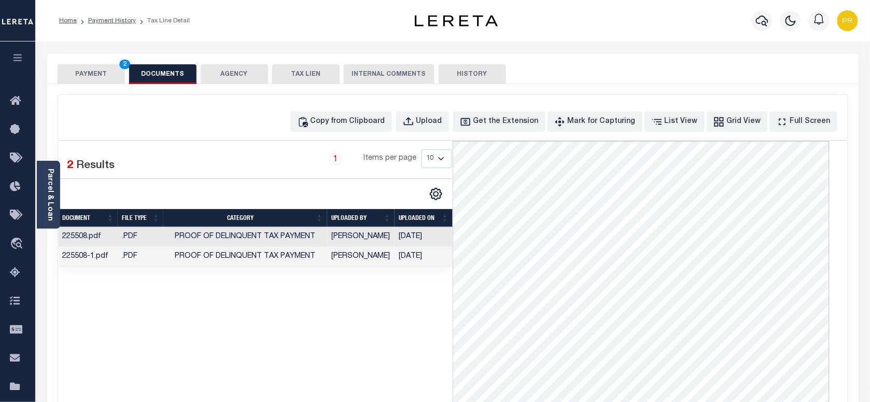
click at [434, 266] on td "[DATE]" at bounding box center [423, 257] width 58 height 20
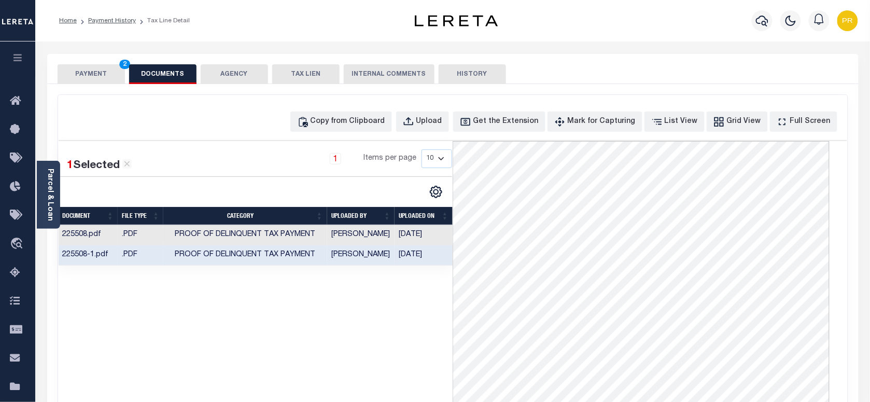
click at [415, 262] on td "[DATE]" at bounding box center [423, 255] width 58 height 20
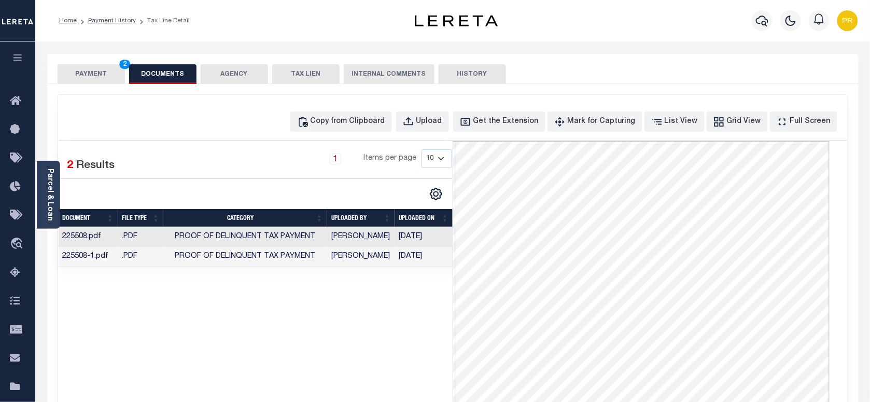
click at [433, 261] on td "[DATE]" at bounding box center [423, 257] width 58 height 20
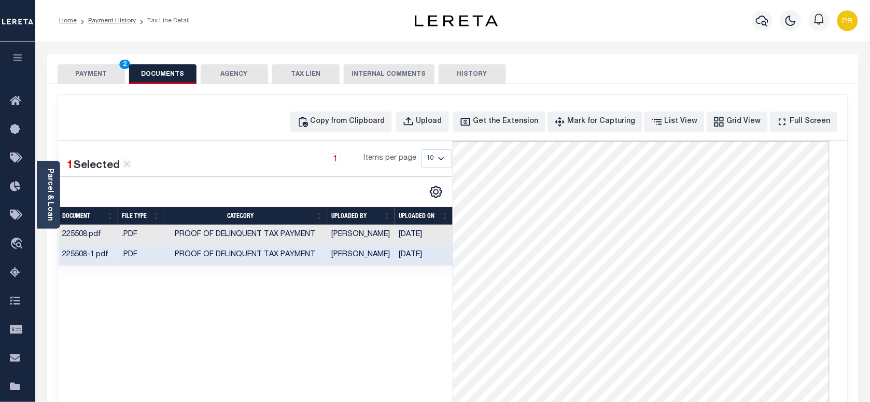
click at [91, 63] on div "PAYMENT 2 DOCUMENTS AGENCY DELINQUENT PAYEE TAX LIEN" at bounding box center [452, 69] width 811 height 30
click at [93, 70] on button "PAYMENT 2" at bounding box center [91, 74] width 67 height 20
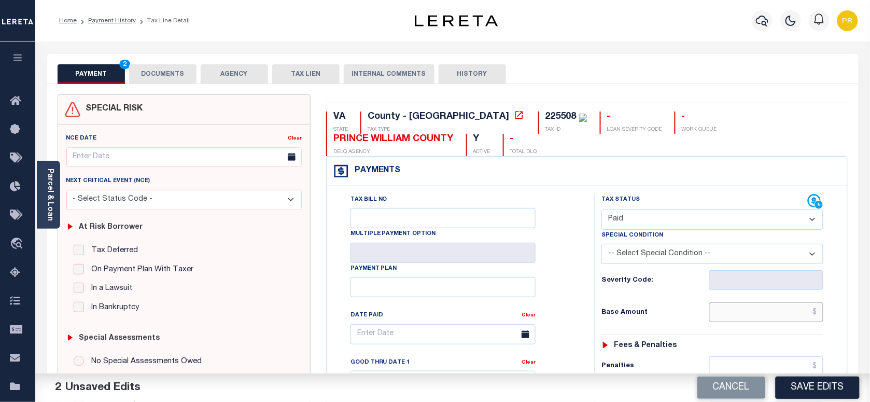
click at [767, 314] on input "text" at bounding box center [766, 312] width 115 height 20
paste input "14,216.96"
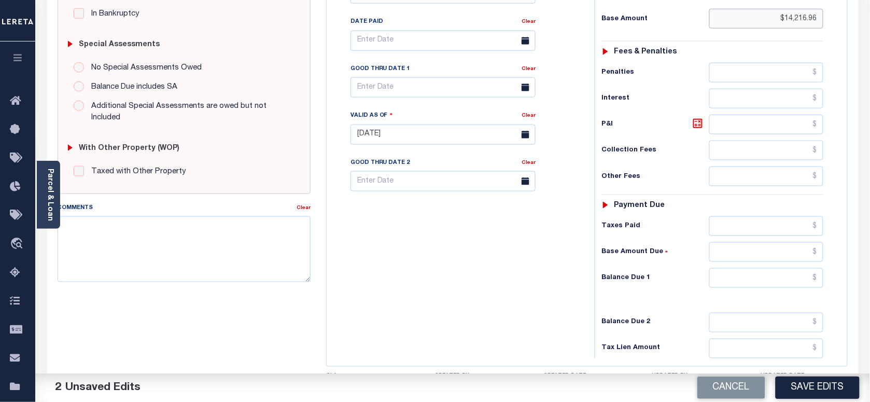
scroll to position [392, 0]
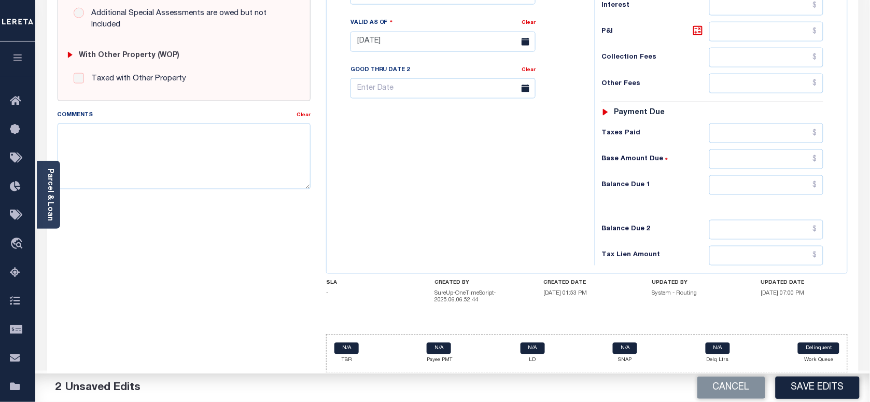
type input "$14,216.96"
click at [771, 189] on input "text" at bounding box center [766, 185] width 115 height 20
type input "$0.00"
click at [564, 221] on div "Tax Bill No Multiple Payment Option Payment Plan Clear" at bounding box center [458, 37] width 258 height 458
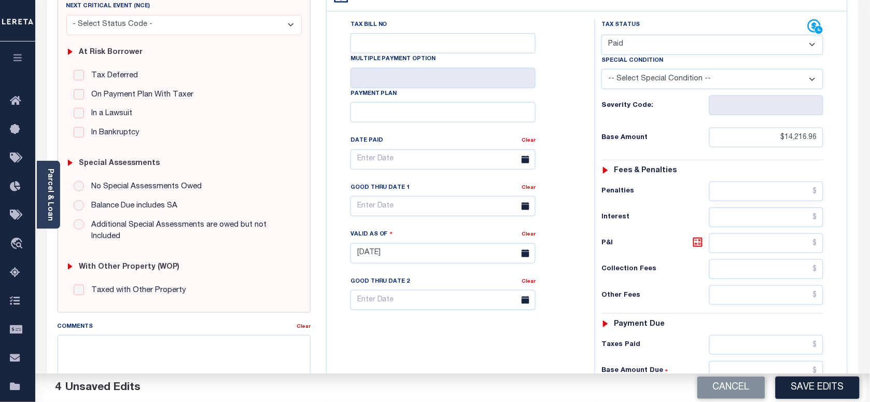
scroll to position [0, 0]
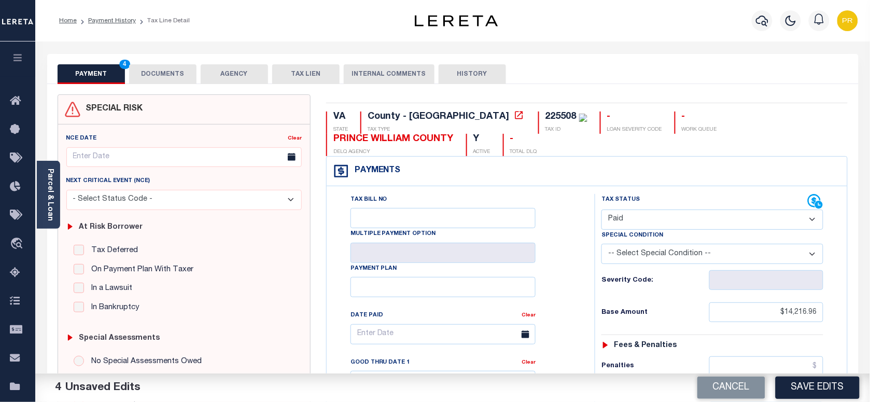
click at [184, 70] on button "DOCUMENTS" at bounding box center [162, 74] width 67 height 20
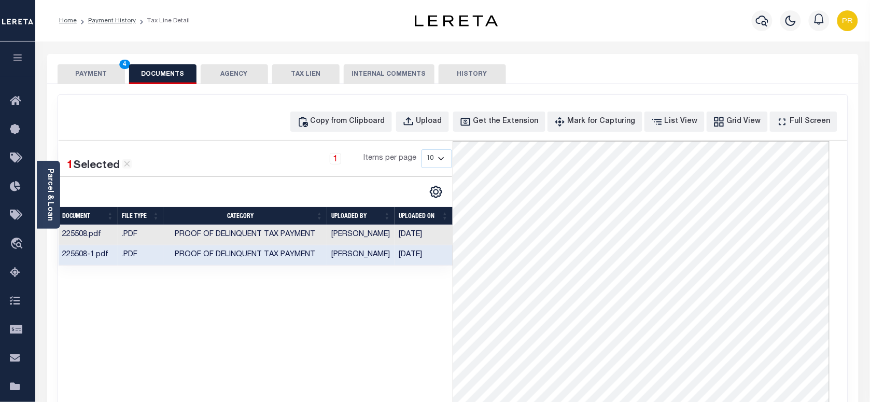
click at [87, 75] on button "PAYMENT 4" at bounding box center [91, 74] width 67 height 20
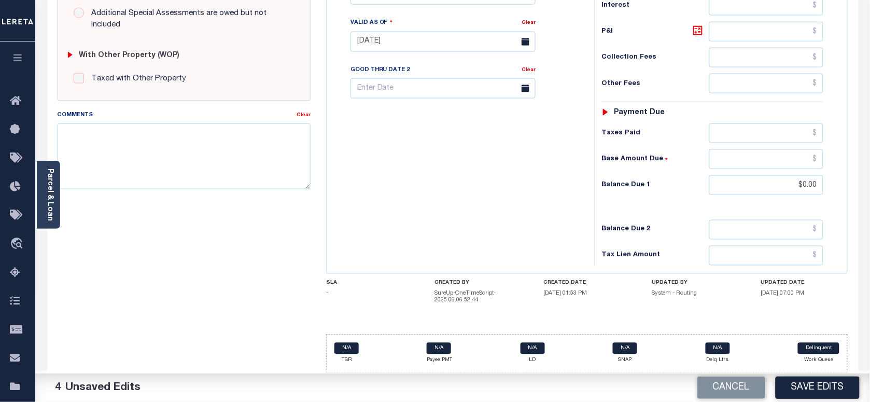
scroll to position [392, 0]
click at [815, 400] on div "Cancel Save Edits" at bounding box center [660, 387] width 417 height 29
click at [833, 385] on button "Save Edits" at bounding box center [817, 387] width 84 height 22
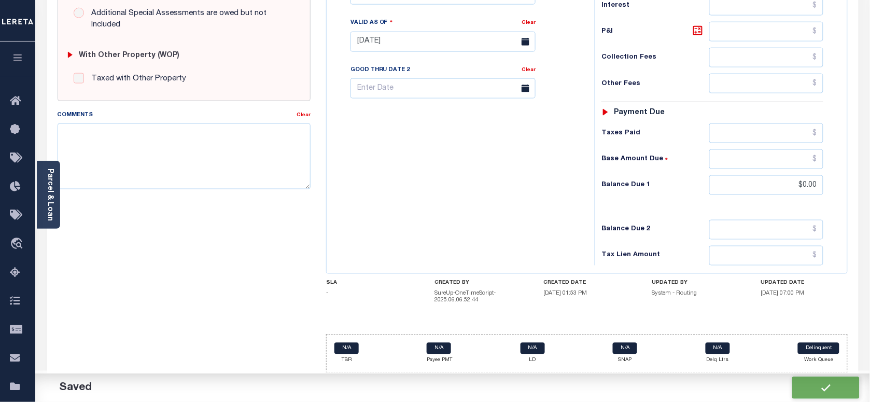
checkbox input "false"
type input "$14,216.96"
type input "$0"
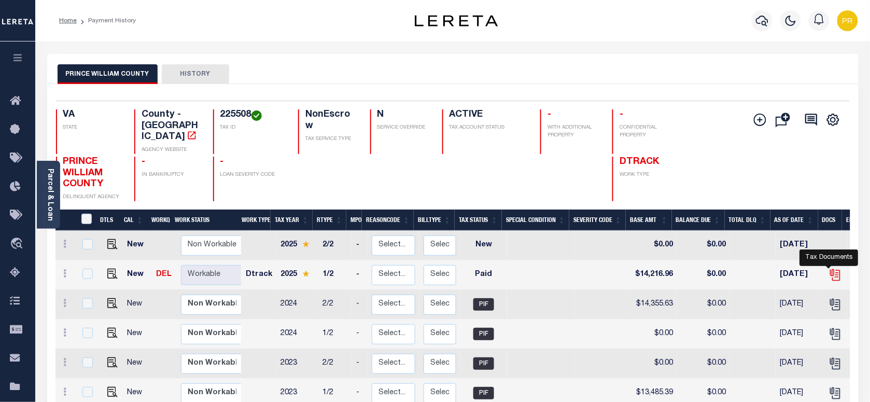
click at [828, 268] on icon "" at bounding box center [834, 274] width 13 height 13
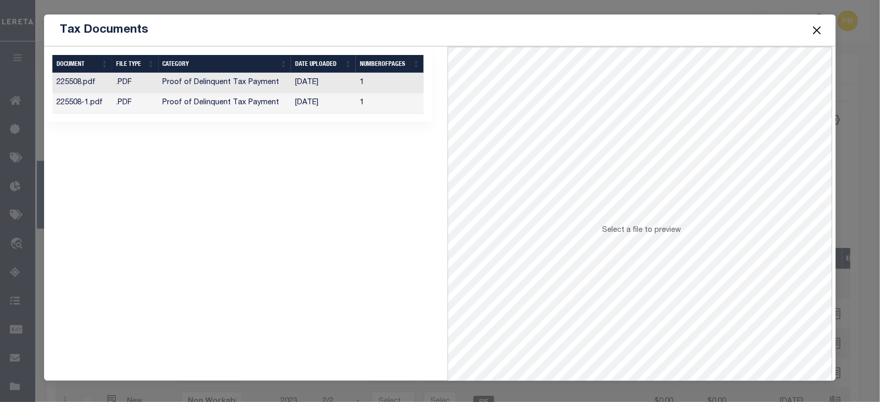
click at [390, 86] on td "1" at bounding box center [390, 83] width 68 height 20
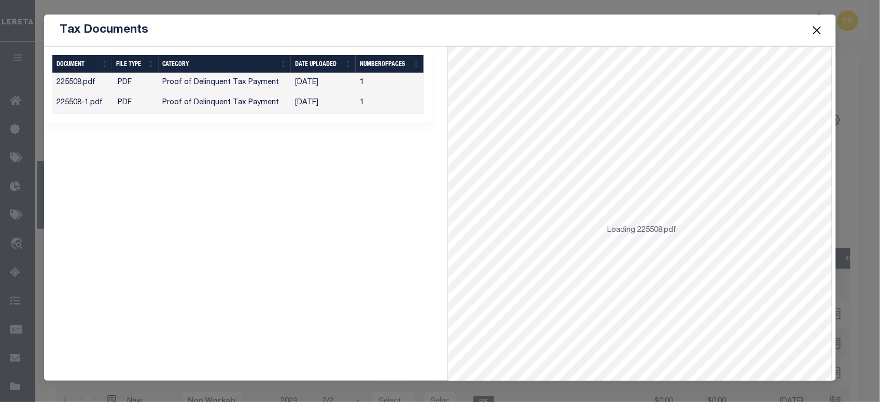
click at [824, 29] on span at bounding box center [815, 30] width 39 height 29
click at [816, 29] on button "Close" at bounding box center [816, 29] width 13 height 13
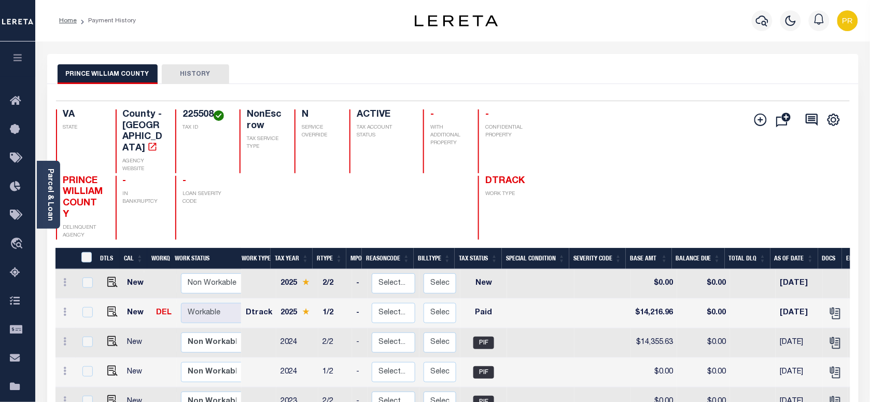
click at [193, 115] on h4 "225508" at bounding box center [204, 114] width 45 height 11
click at [182, 116] on h4 "225508" at bounding box center [204, 114] width 45 height 11
drag, startPoint x: 51, startPoint y: 183, endPoint x: 140, endPoint y: 175, distance: 89.5
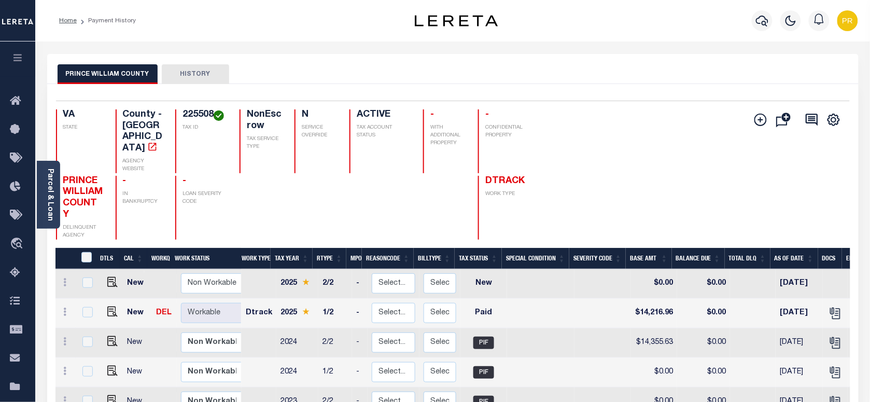
click at [51, 183] on link "Parcel & Loan" at bounding box center [49, 194] width 7 height 52
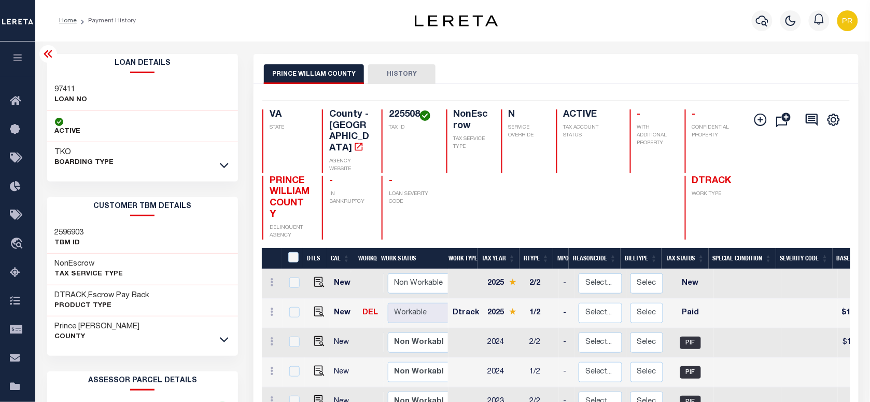
click at [66, 82] on div "97411 LOAN NO" at bounding box center [142, 95] width 191 height 32
copy h3 "97411"
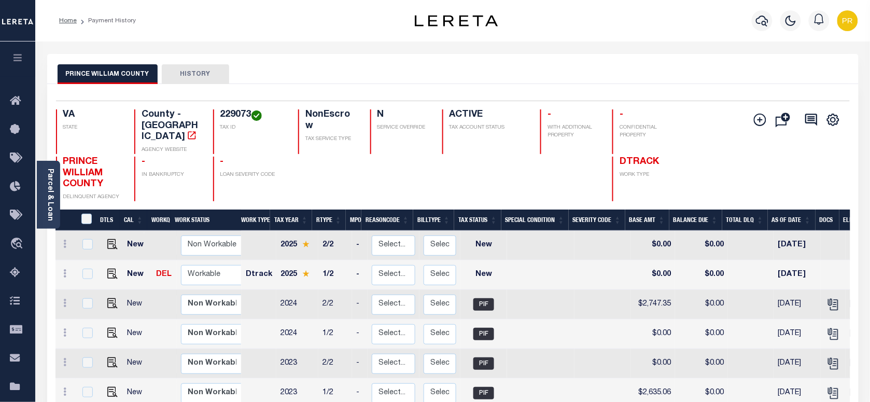
click at [537, 78] on div "PRINCE WILLIAM COUNTY HISTORY" at bounding box center [453, 73] width 790 height 19
click at [107, 268] on img "" at bounding box center [112, 273] width 10 height 10
checkbox input "true"
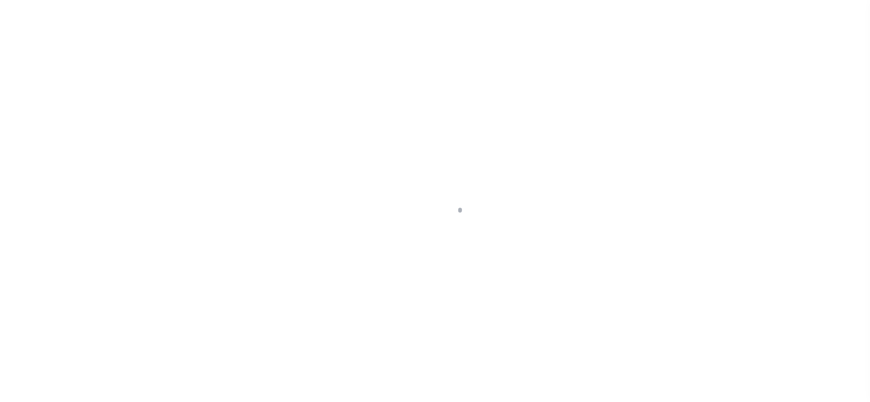
checkbox input "false"
type input "[DATE]"
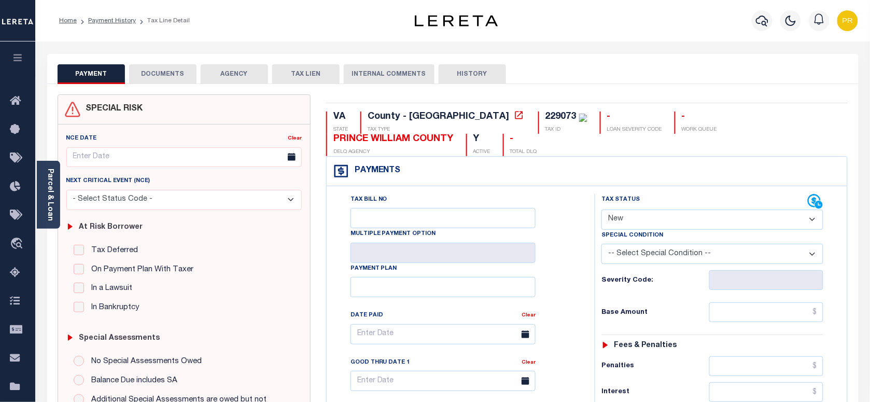
drag, startPoint x: 631, startPoint y: 213, endPoint x: 634, endPoint y: 232, distance: 19.9
click at [631, 213] on select "- Select Status Code - Open Due/Unpaid Paid Incomplete No Tax Due Internal Refu…" at bounding box center [712, 219] width 222 height 20
select select "PYD"
click at [601, 210] on select "- Select Status Code - Open Due/Unpaid Paid Incomplete No Tax Due Internal Refu…" at bounding box center [712, 219] width 222 height 20
type input "[DATE]"
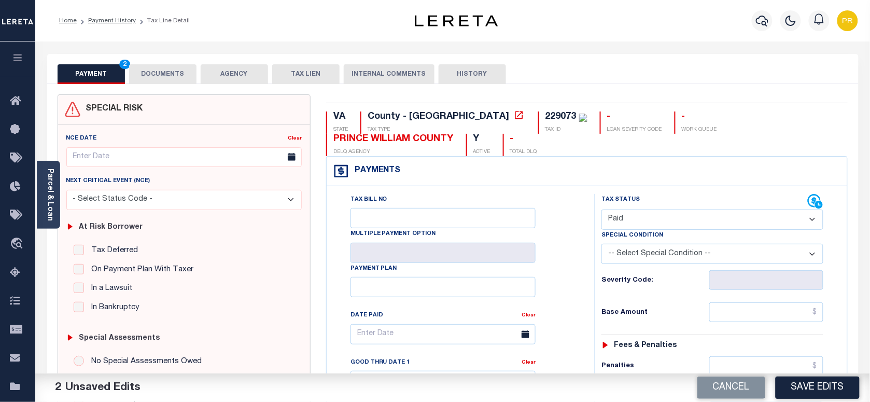
click at [164, 76] on button "DOCUMENTS" at bounding box center [162, 74] width 67 height 20
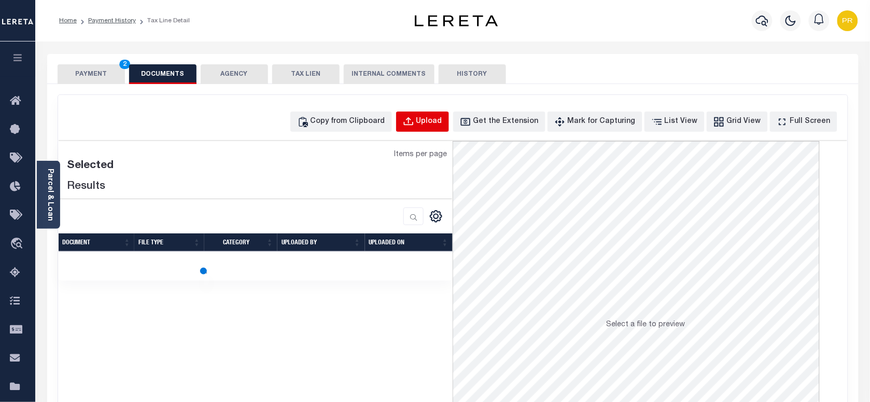
click at [442, 125] on div "Upload" at bounding box center [429, 121] width 26 height 11
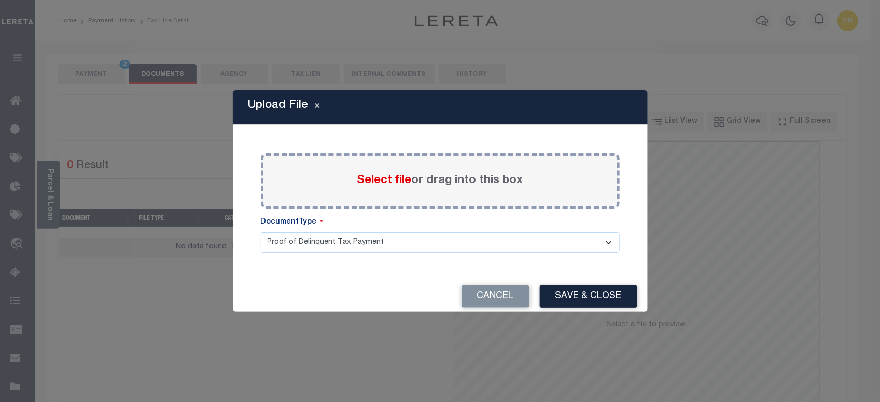
click at [451, 184] on label "Select file or drag into this box" at bounding box center [440, 180] width 166 height 17
click at [0, 0] on input "Select file or drag into this box" at bounding box center [0, 0] width 0 height 0
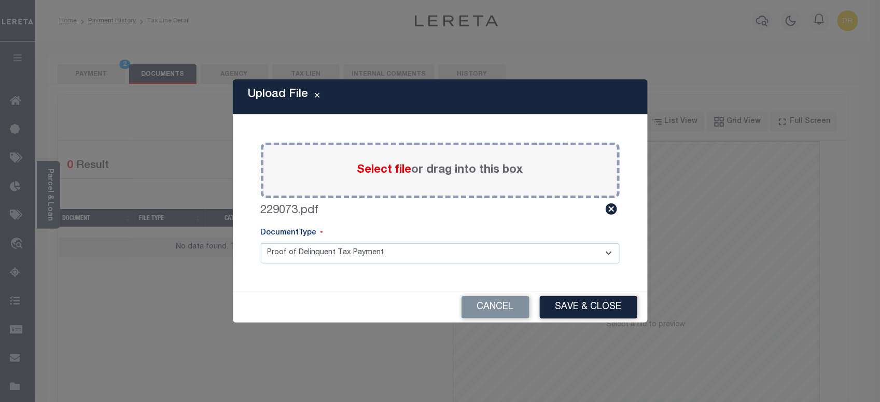
drag, startPoint x: 328, startPoint y: 246, endPoint x: 314, endPoint y: 265, distance: 23.6
click at [328, 246] on select "Proof of Delinquent Tax Payment" at bounding box center [440, 253] width 359 height 20
click at [261, 243] on select "Proof of Delinquent Tax Payment" at bounding box center [440, 253] width 359 height 20
click at [570, 306] on button "Save & Close" at bounding box center [588, 307] width 97 height 22
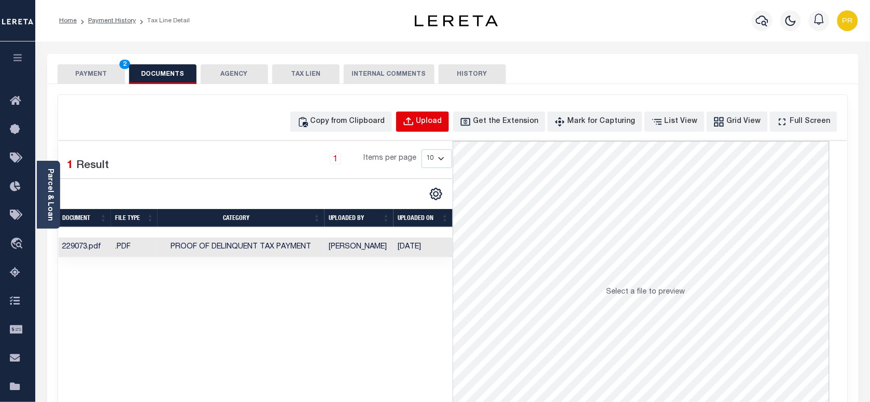
click at [442, 123] on div "Upload" at bounding box center [429, 121] width 26 height 11
select select "POP"
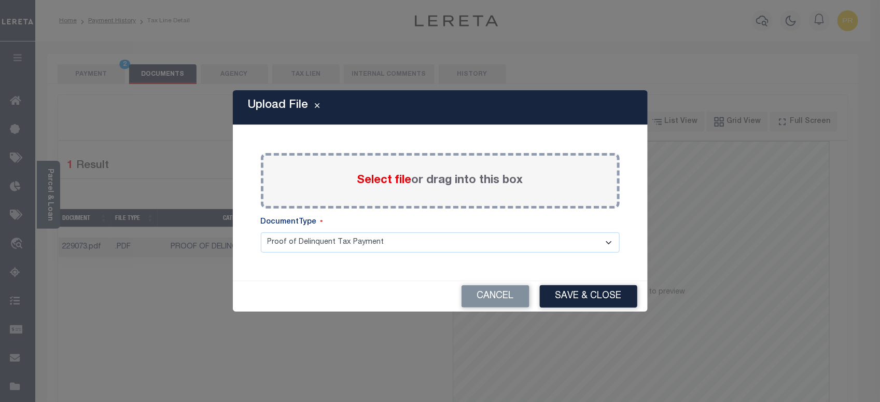
click at [470, 179] on label "Select file or drag into this box" at bounding box center [440, 180] width 166 height 17
click at [0, 0] on input "Select file or drag into this box" at bounding box center [0, 0] width 0 height 0
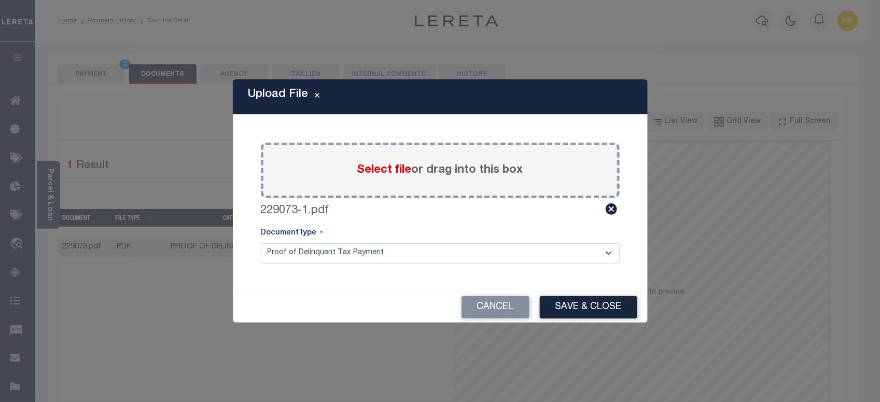
drag, startPoint x: 330, startPoint y: 251, endPoint x: 311, endPoint y: 254, distance: 19.4
click at [330, 251] on select "Proof of Delinquent Tax Payment" at bounding box center [440, 253] width 359 height 20
click at [261, 243] on select "Proof of Delinquent Tax Payment" at bounding box center [440, 253] width 359 height 20
click at [603, 314] on button "Save & Close" at bounding box center [588, 307] width 97 height 22
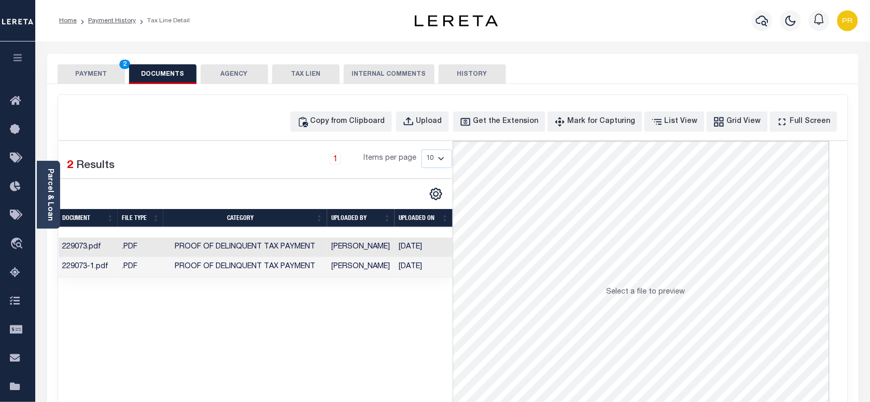
drag, startPoint x: 104, startPoint y: 80, endPoint x: 138, endPoint y: 115, distance: 48.4
click at [104, 80] on button "PAYMENT 2" at bounding box center [91, 74] width 67 height 20
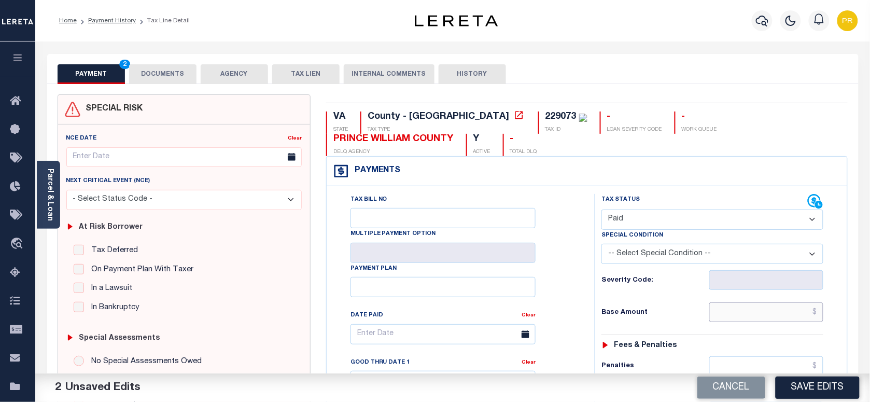
click at [727, 322] on input "text" at bounding box center [766, 312] width 115 height 20
paste input "2,701.55"
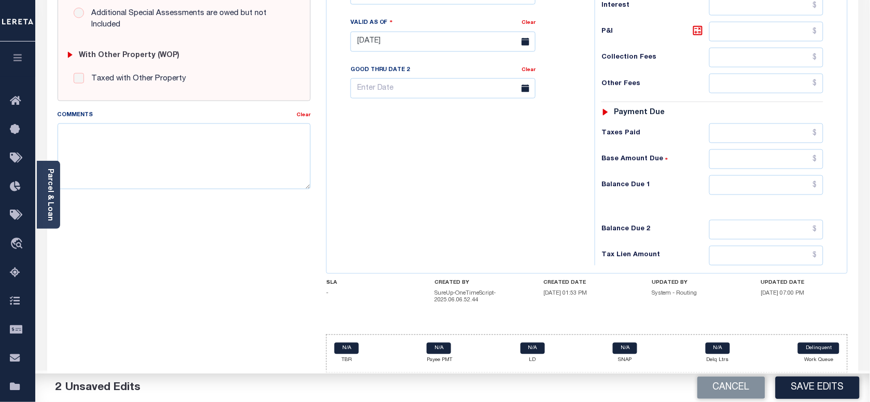
scroll to position [392, 0]
type input "$2,701.55"
click at [762, 187] on input "text" at bounding box center [766, 185] width 115 height 20
type input "$0.00"
click at [629, 198] on div "Tax Status Status - Select Status Code -" at bounding box center [715, 37] width 242 height 458
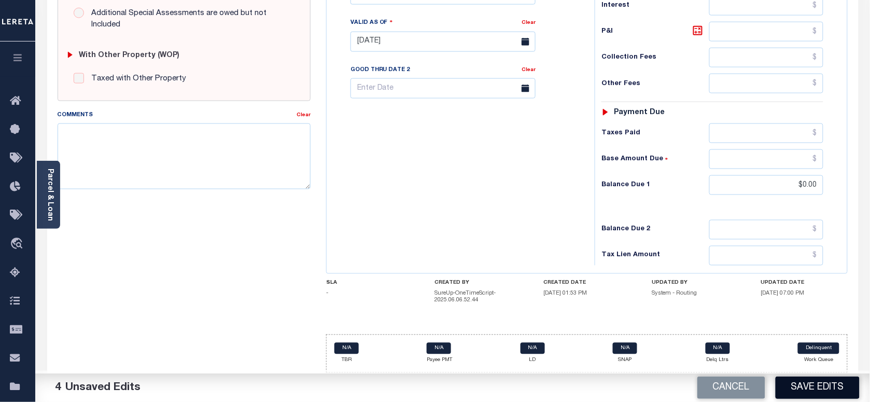
click at [809, 389] on button "Save Edits" at bounding box center [817, 387] width 84 height 22
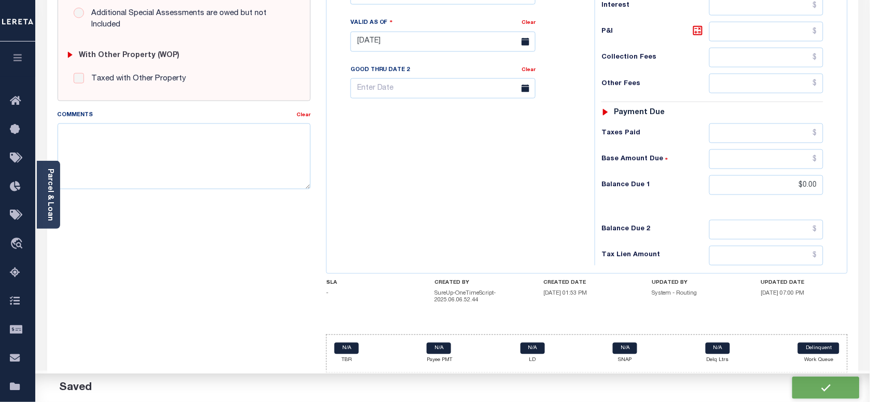
checkbox input "false"
type input "$2,701.55"
type input "$0"
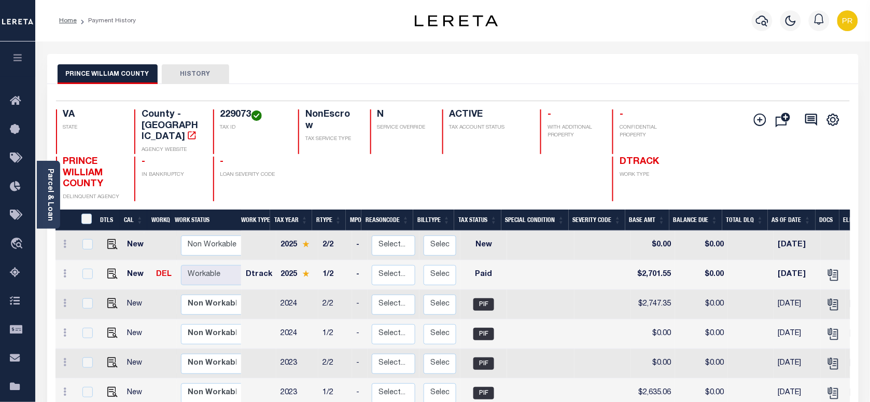
click at [234, 115] on h4 "229073" at bounding box center [252, 114] width 65 height 11
copy h4 "229073"
drag, startPoint x: 53, startPoint y: 184, endPoint x: 68, endPoint y: 188, distance: 15.5
click at [53, 184] on link "Parcel & Loan" at bounding box center [49, 194] width 7 height 52
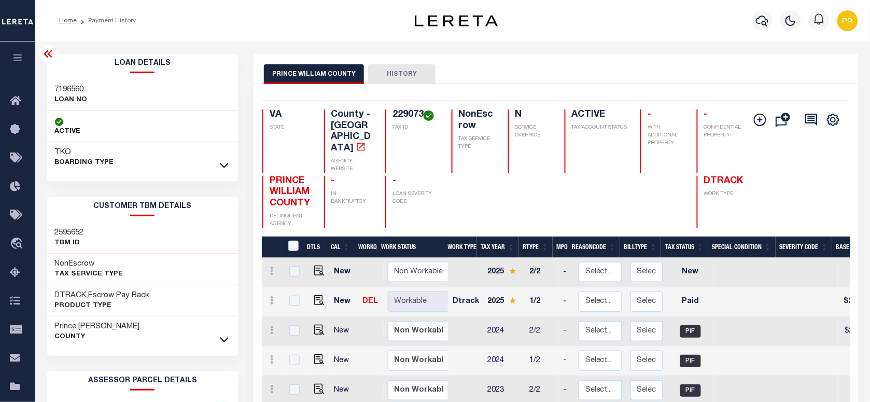
click at [58, 79] on div "7196560 LOAN NO" at bounding box center [142, 95] width 191 height 32
copy h3 "7196560"
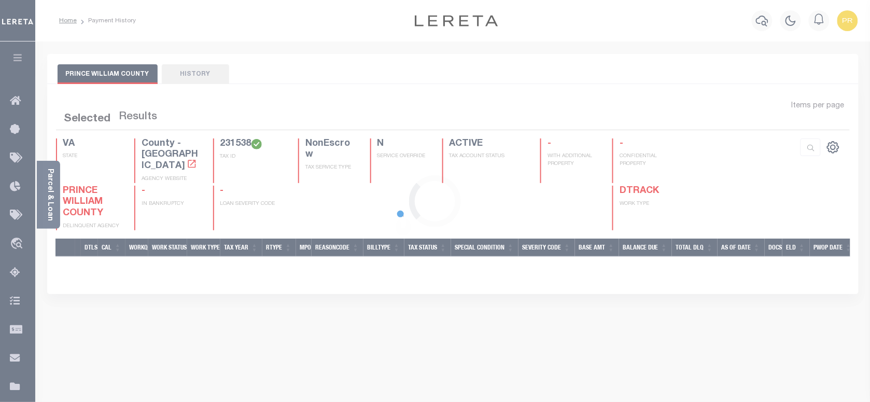
click at [416, 82] on div at bounding box center [435, 201] width 870 height 402
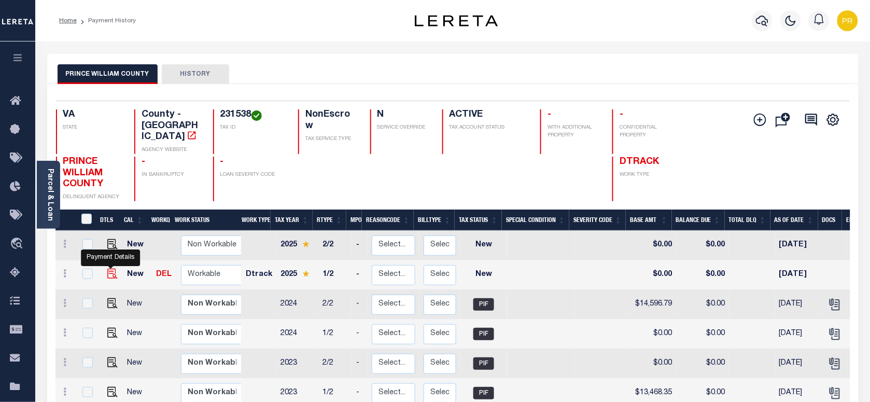
click at [107, 268] on img "" at bounding box center [112, 273] width 10 height 10
checkbox input "true"
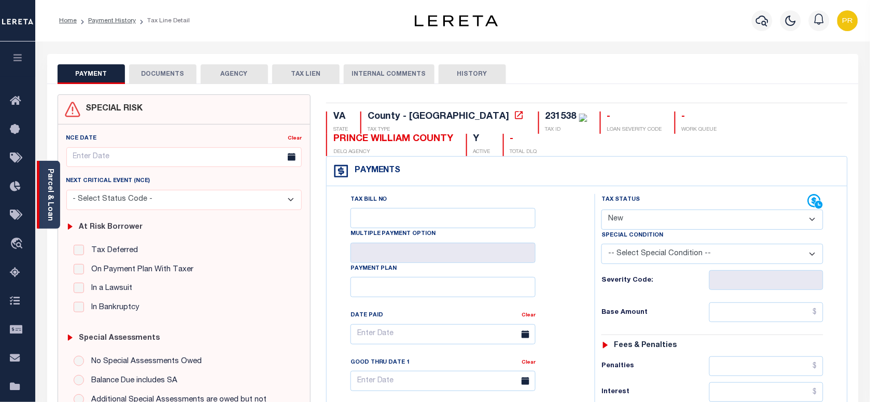
click at [52, 186] on link "Parcel & Loan" at bounding box center [49, 194] width 7 height 52
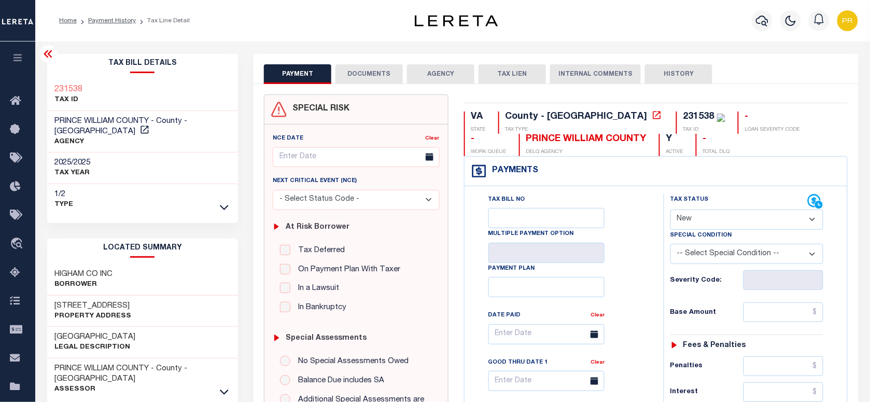
click at [678, 224] on select "- Select Status Code - Open Due/Unpaid Paid Incomplete No Tax Due Internal Refu…" at bounding box center [746, 219] width 153 height 20
select select "PYD"
click at [670, 210] on select "- Select Status Code - Open Due/Unpaid Paid Incomplete No Tax Due Internal Refu…" at bounding box center [746, 219] width 153 height 20
type input "[DATE]"
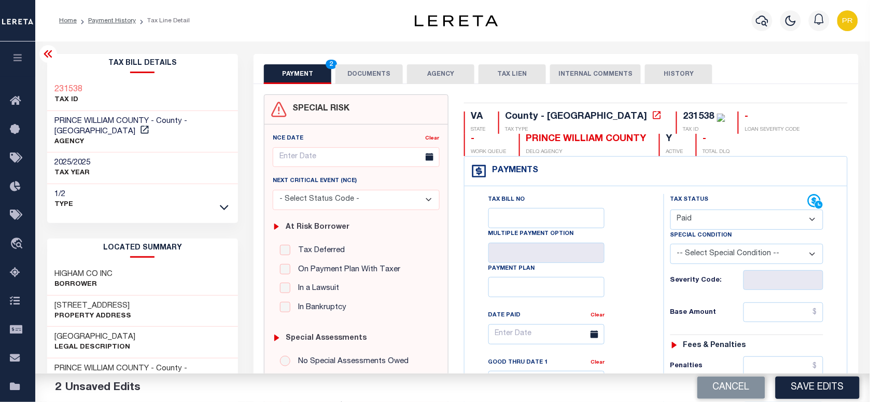
click at [373, 78] on button "DOCUMENTS" at bounding box center [368, 74] width 67 height 20
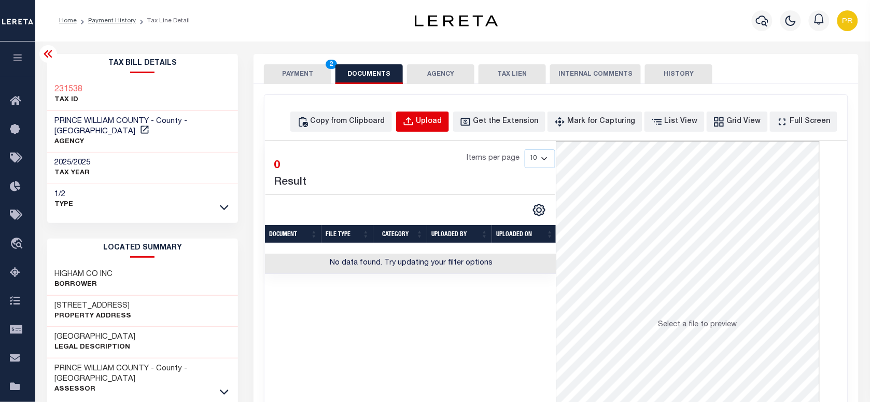
click at [442, 126] on div "Upload" at bounding box center [429, 121] width 26 height 11
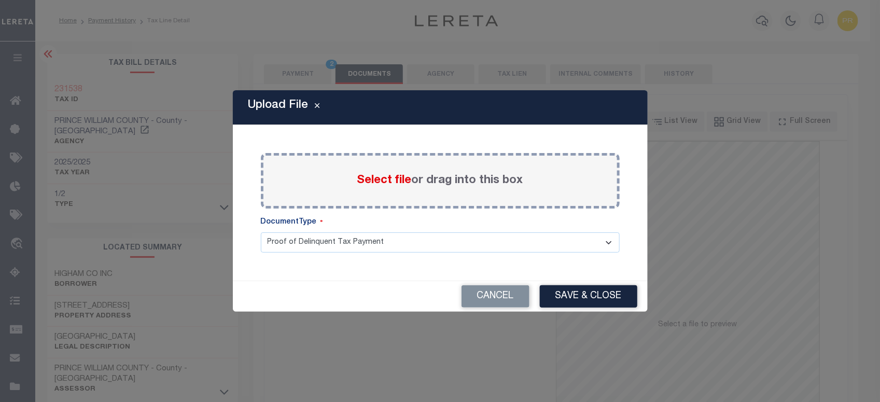
click at [449, 180] on label "Select file or drag into this box" at bounding box center [440, 180] width 166 height 17
click at [0, 0] on input "Select file or drag into this box" at bounding box center [0, 0] width 0 height 0
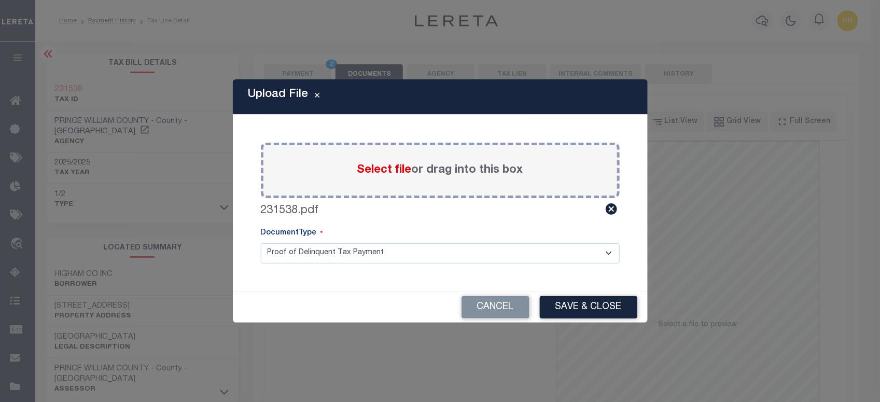
click at [327, 247] on select "Proof of Delinquent Tax Payment" at bounding box center [440, 253] width 359 height 20
click at [261, 243] on select "Proof of Delinquent Tax Payment" at bounding box center [440, 253] width 359 height 20
click at [574, 306] on button "Save & Close" at bounding box center [588, 307] width 97 height 22
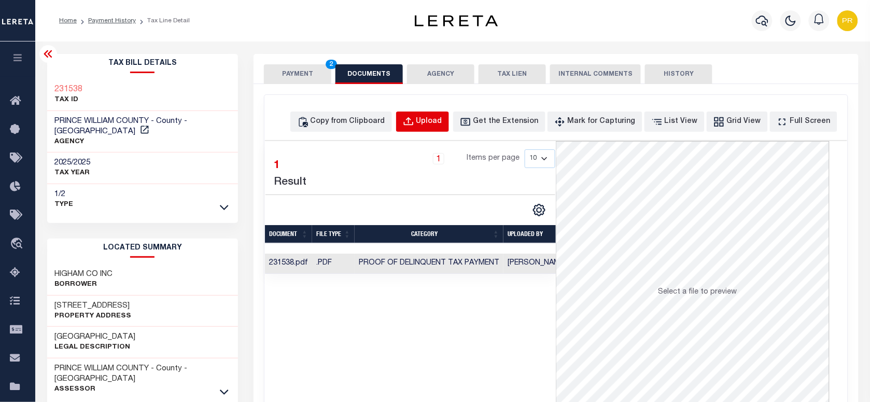
click at [442, 116] on div "Upload" at bounding box center [429, 121] width 26 height 11
select select "POP"
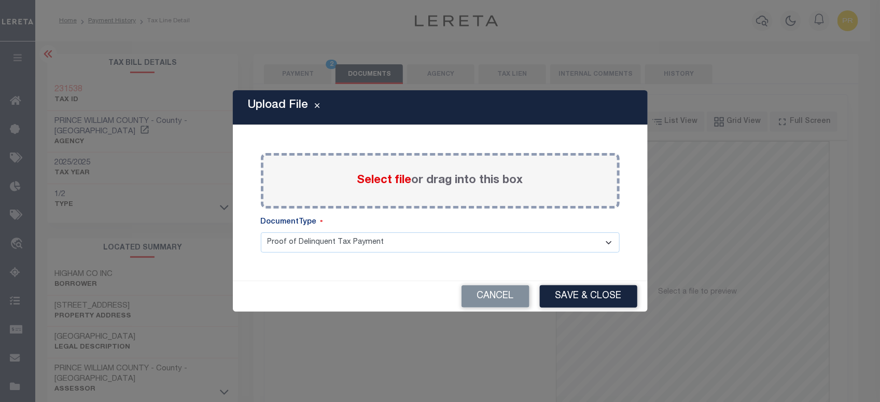
click at [491, 164] on div "Select file or drag into this box" at bounding box center [440, 180] width 359 height 55
click at [471, 172] on label "Select file or drag into this box" at bounding box center [440, 180] width 166 height 17
click at [0, 0] on input "Select file or drag into this box" at bounding box center [0, 0] width 0 height 0
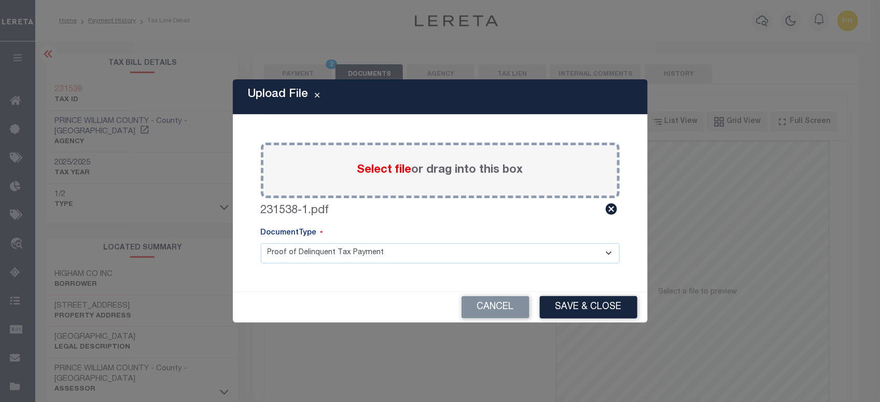
click at [325, 254] on select "Proof of Delinquent Tax Payment" at bounding box center [440, 253] width 359 height 20
click at [261, 243] on select "Proof of Delinquent Tax Payment" at bounding box center [440, 253] width 359 height 20
click at [618, 309] on button "Save & Close" at bounding box center [588, 307] width 97 height 22
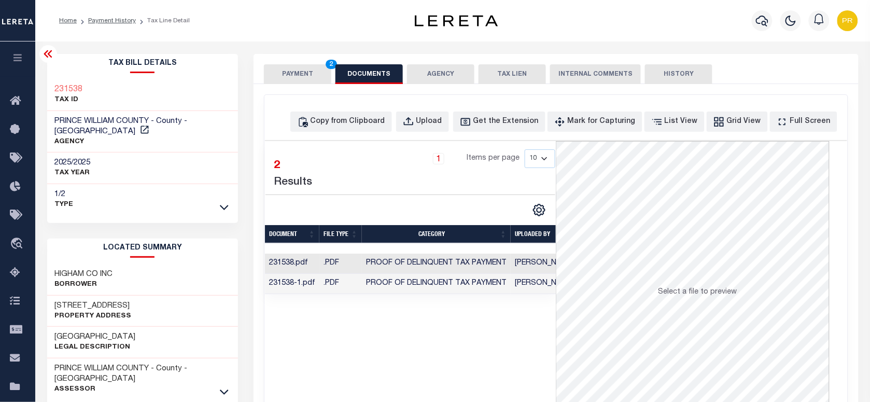
click at [319, 70] on button "PAYMENT 2" at bounding box center [297, 74] width 67 height 20
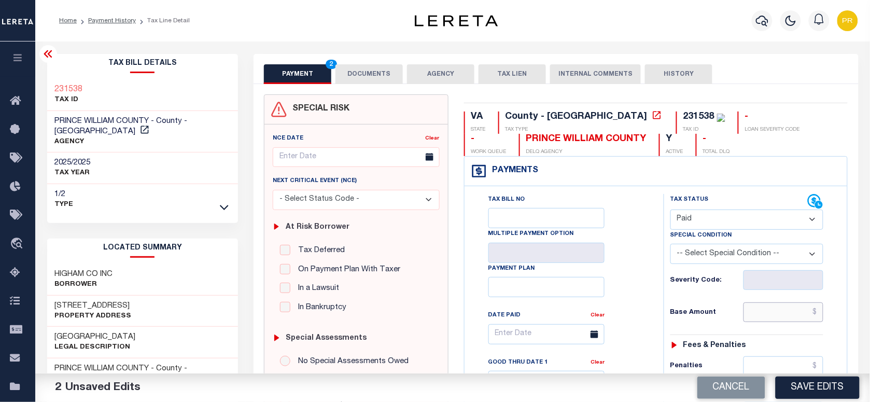
click at [809, 314] on input "text" at bounding box center [783, 312] width 80 height 20
paste input "16,623.66"
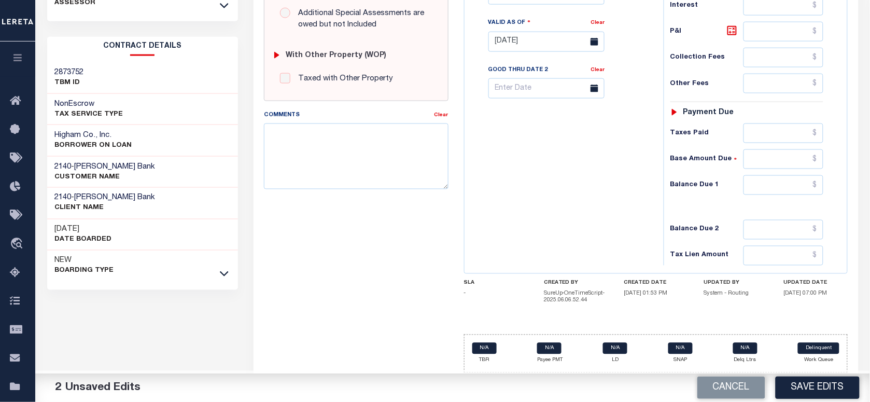
scroll to position [392, 0]
type input "$16,623.66"
click at [778, 186] on input "text" at bounding box center [783, 185] width 80 height 20
type input "$0.00"
click at [576, 223] on div "Tax Bill No Multiple Payment Option Payment Plan Clear" at bounding box center [561, 37] width 189 height 458
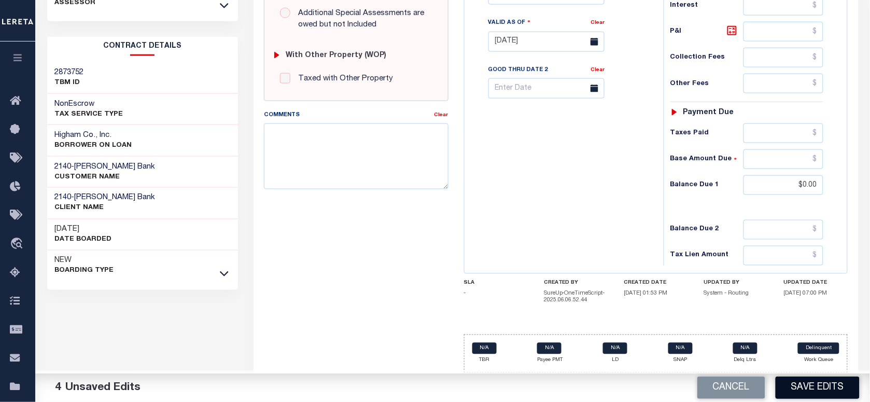
click at [823, 384] on button "Save Edits" at bounding box center [817, 387] width 84 height 22
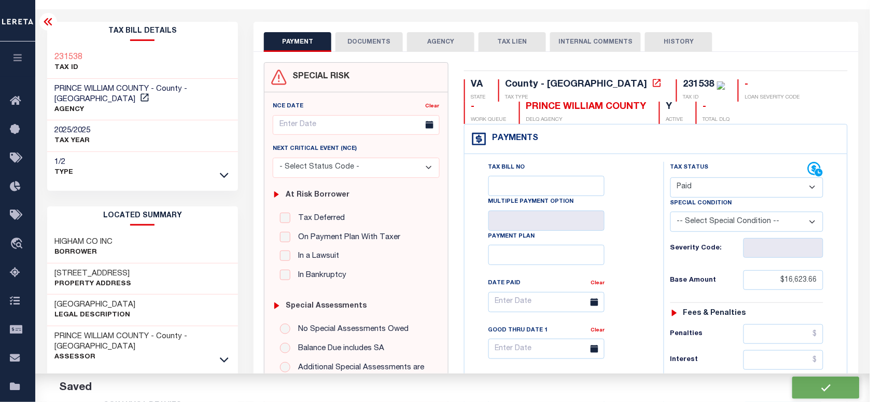
scroll to position [0, 0]
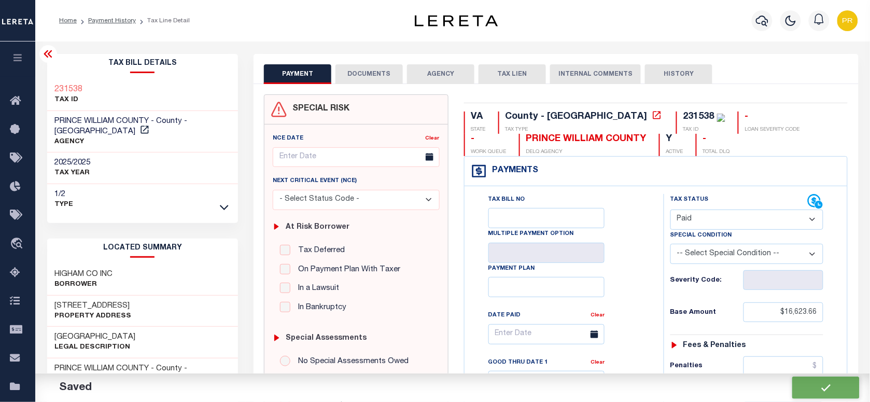
checkbox input "false"
type input "$16,623.66"
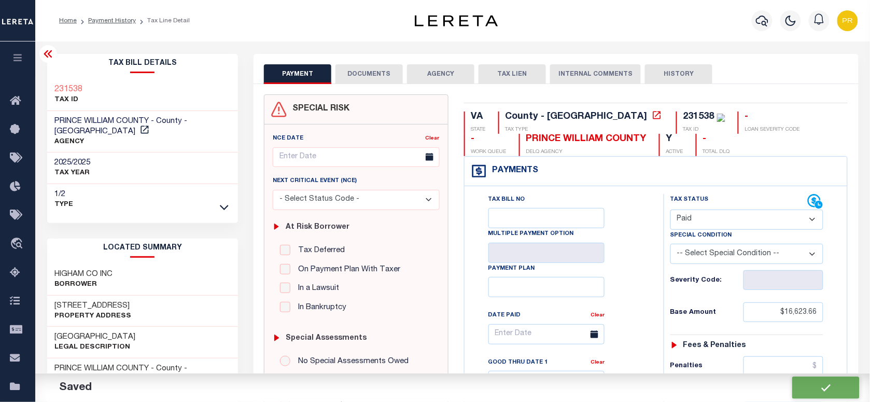
type input "$0"
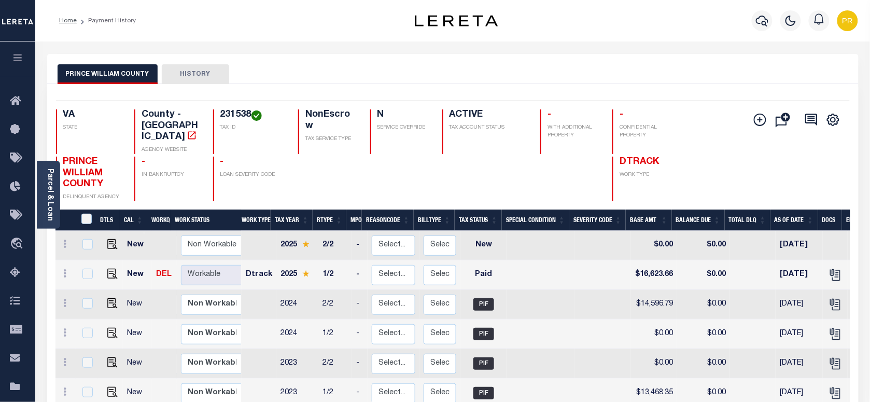
click at [227, 115] on h4 "231538" at bounding box center [252, 114] width 65 height 11
copy h4 "231538"
drag, startPoint x: 51, startPoint y: 190, endPoint x: 134, endPoint y: 192, distance: 82.9
click at [51, 190] on link "Parcel & Loan" at bounding box center [49, 194] width 7 height 52
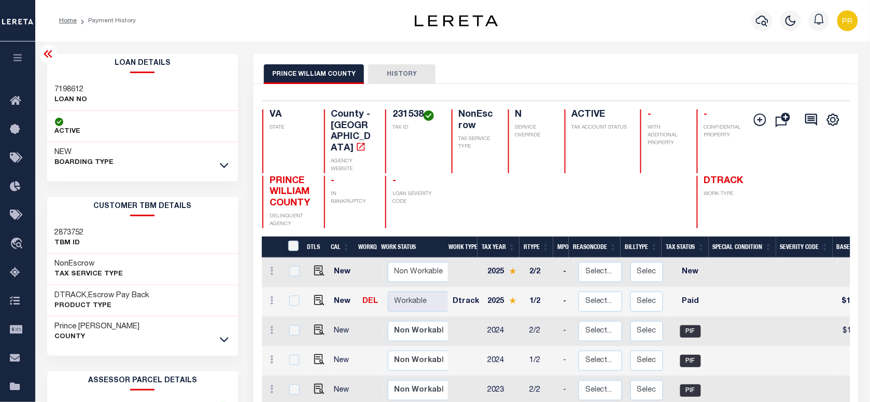
click at [55, 87] on h3 "7198612" at bounding box center [71, 89] width 33 height 10
copy h3 "7198612"
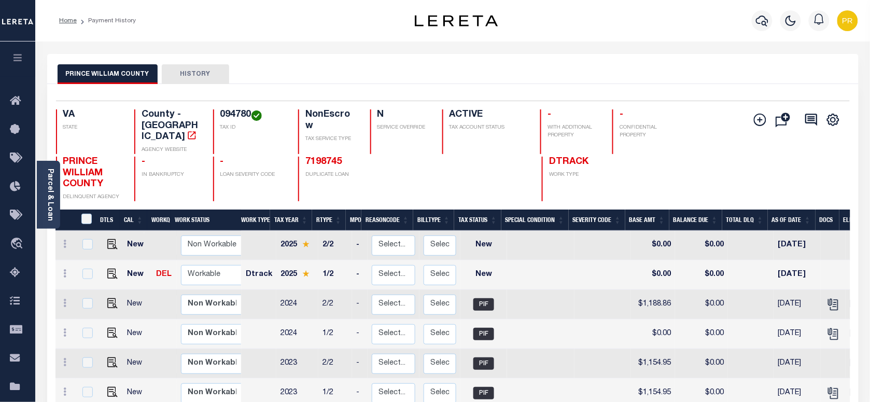
click at [475, 55] on div "PRINCE WILLIAM COUNTY HISTORY" at bounding box center [452, 69] width 811 height 30
click at [358, 70] on div "PRINCE WILLIAM COUNTY HISTORY" at bounding box center [453, 73] width 790 height 19
click at [475, 66] on div "PRINCE WILLIAM COUNTY HISTORY" at bounding box center [453, 73] width 790 height 19
drag, startPoint x: 113, startPoint y: 264, endPoint x: 120, endPoint y: 265, distance: 6.8
click at [113, 268] on img "" at bounding box center [112, 273] width 10 height 10
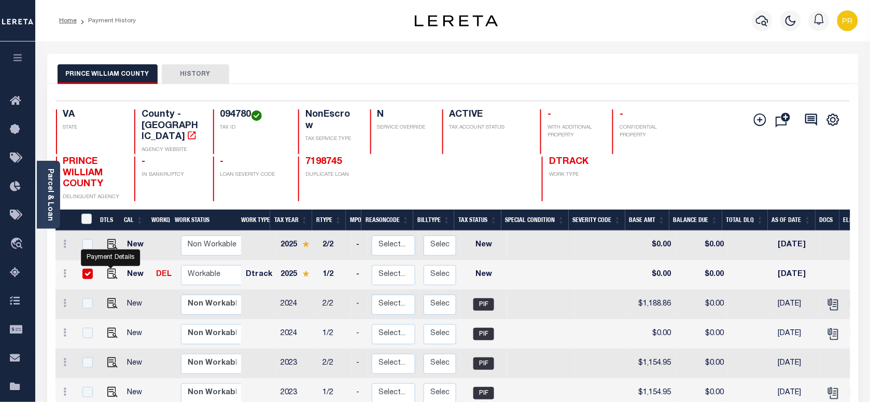
checkbox input "true"
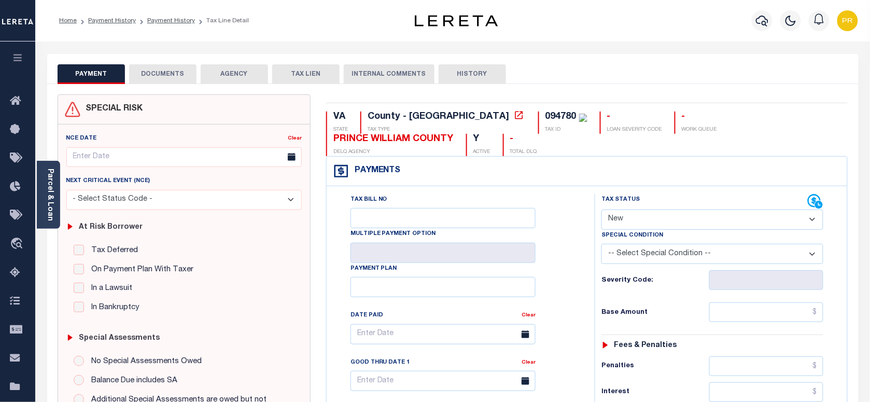
click at [667, 219] on select "- Select Status Code - Open Due/Unpaid Paid Incomplete No Tax Due Internal Refu…" at bounding box center [712, 219] width 222 height 20
select select "PYD"
click at [601, 210] on select "- Select Status Code - Open Due/Unpaid Paid Incomplete No Tax Due Internal Refu…" at bounding box center [712, 219] width 222 height 20
type input "[DATE]"
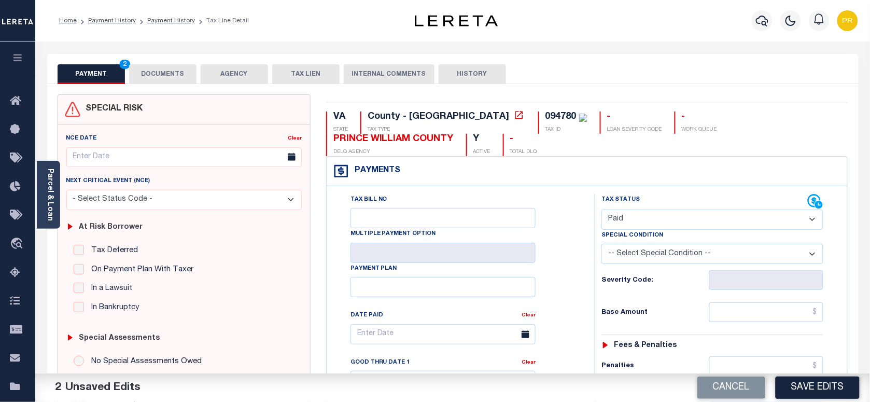
click at [169, 73] on button "DOCUMENTS" at bounding box center [162, 74] width 67 height 20
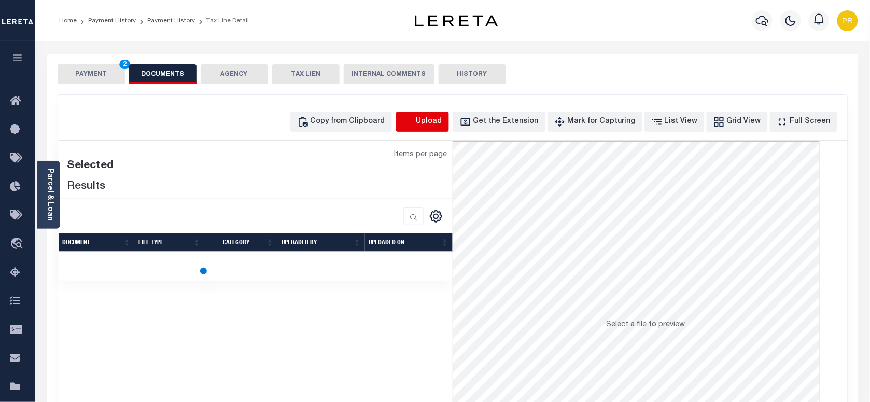
click at [414, 127] on icon "button" at bounding box center [408, 121] width 11 height 11
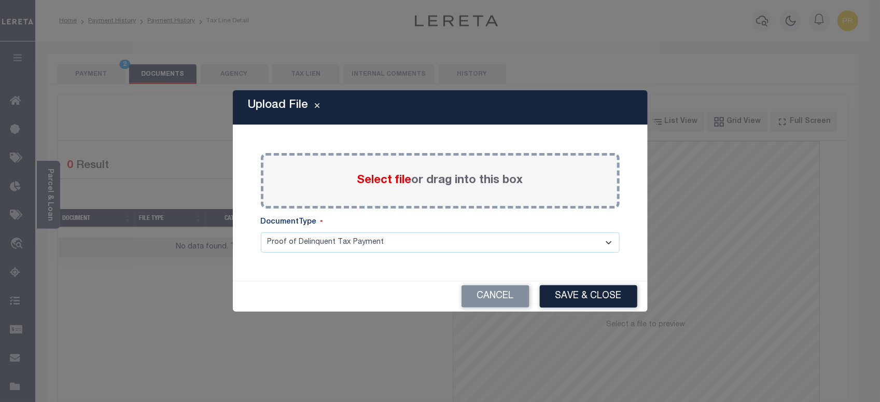
click at [455, 180] on label "Select file or drag into this box" at bounding box center [440, 180] width 166 height 17
click at [0, 0] on input "Select file or drag into this box" at bounding box center [0, 0] width 0 height 0
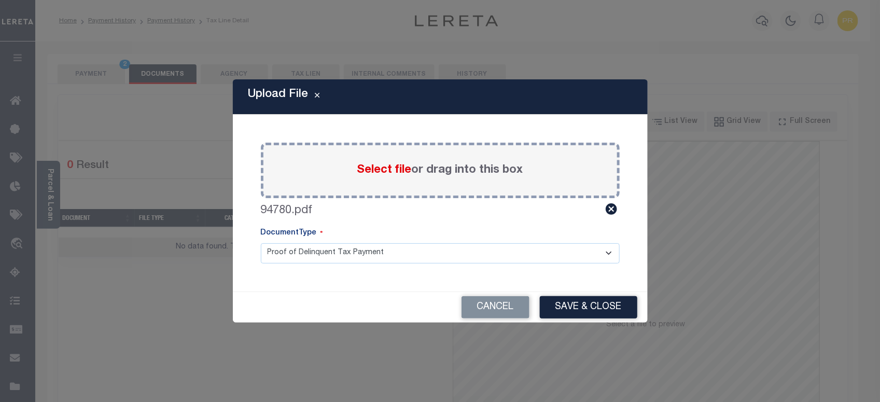
click at [352, 249] on select "Proof of Delinquent Tax Payment" at bounding box center [440, 253] width 359 height 20
click at [261, 243] on select "Proof of Delinquent Tax Payment" at bounding box center [440, 253] width 359 height 20
click at [585, 304] on button "Save & Close" at bounding box center [588, 307] width 97 height 22
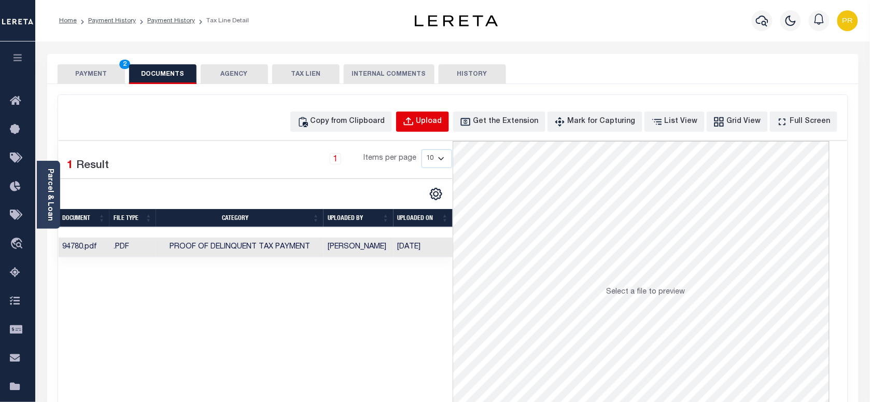
click at [442, 122] on div "Upload" at bounding box center [429, 121] width 26 height 11
select select "POP"
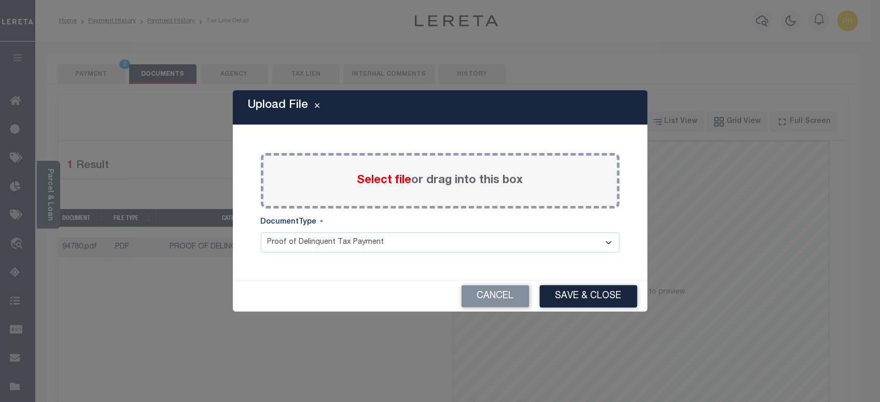
click at [478, 187] on label "Select file or drag into this box" at bounding box center [440, 180] width 166 height 17
click at [0, 0] on input "Select file or drag into this box" at bounding box center [0, 0] width 0 height 0
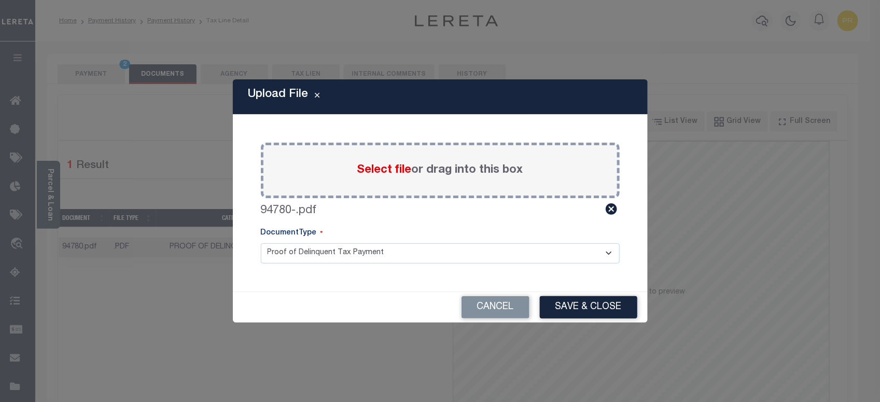
click at [299, 248] on select "Proof of Delinquent Tax Payment" at bounding box center [440, 253] width 359 height 20
click at [261, 243] on select "Proof of Delinquent Tax Payment" at bounding box center [440, 253] width 359 height 20
click at [595, 306] on button "Save & Close" at bounding box center [588, 307] width 97 height 22
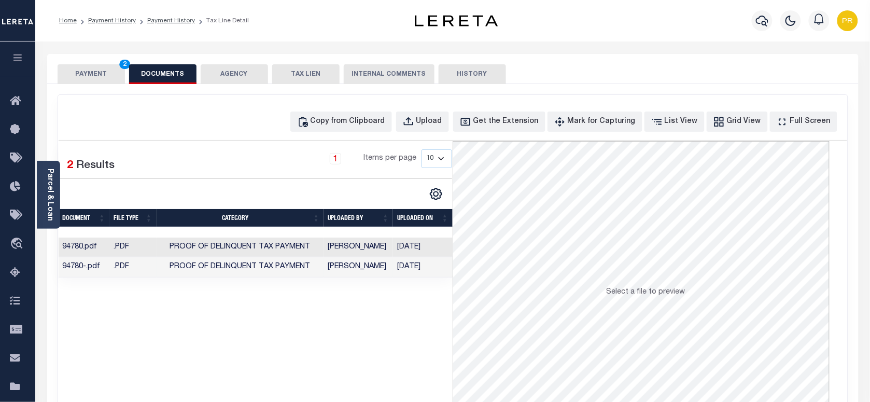
click at [429, 267] on td "[DATE]" at bounding box center [423, 267] width 60 height 20
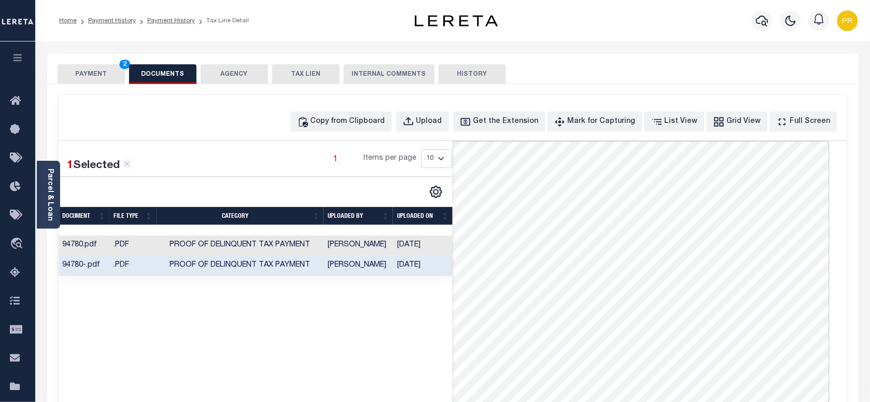
click at [417, 251] on td "[DATE]" at bounding box center [423, 245] width 60 height 20
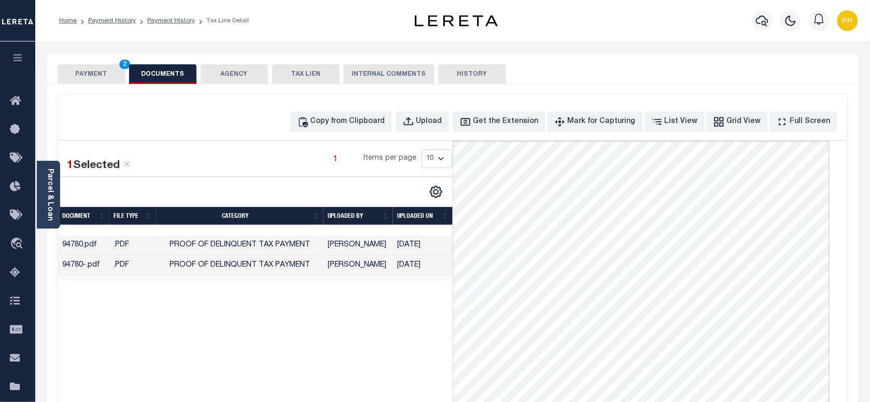
click at [420, 266] on td "[DATE]" at bounding box center [423, 266] width 60 height 20
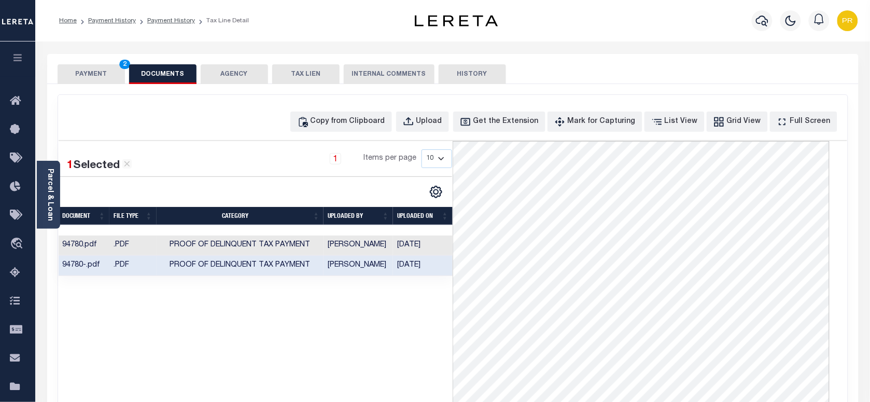
drag, startPoint x: 100, startPoint y: 80, endPoint x: 131, endPoint y: 109, distance: 42.2
click at [100, 80] on button "PAYMENT 2" at bounding box center [91, 74] width 67 height 20
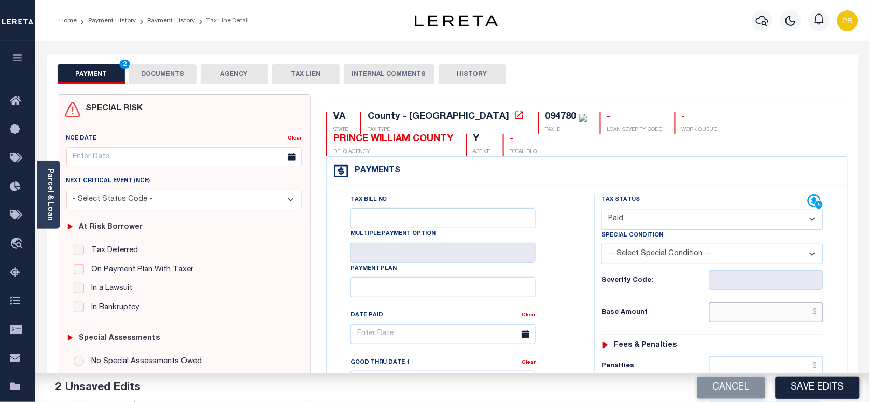
click at [752, 312] on input "text" at bounding box center [766, 312] width 115 height 20
paste input "1,203.53"
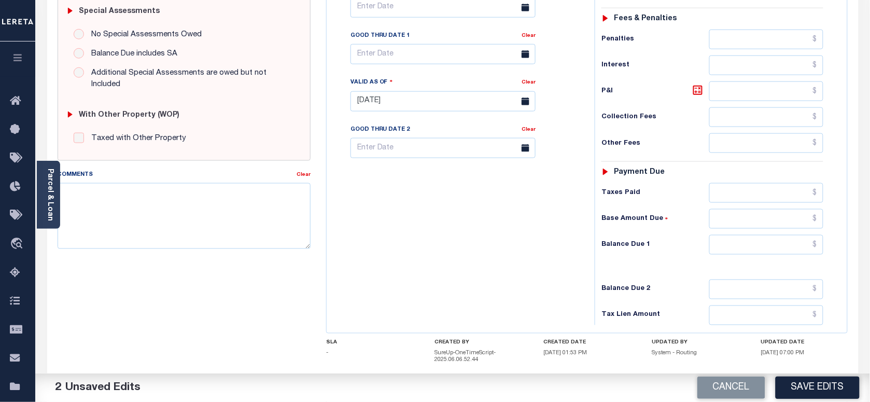
scroll to position [392, 0]
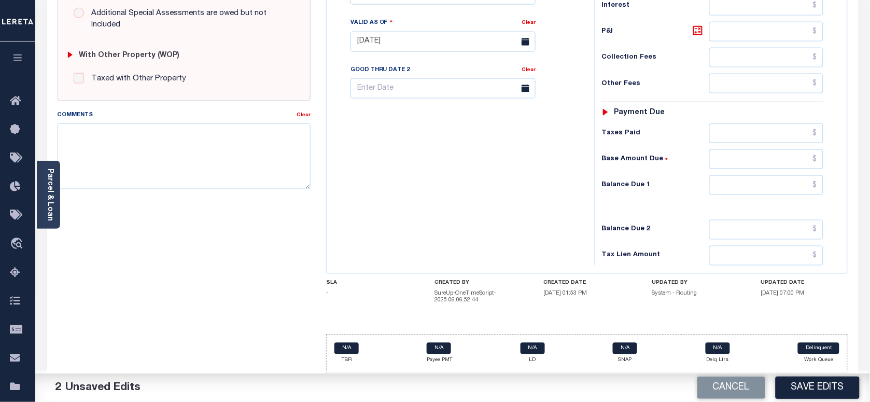
type input "$1,203.53"
click at [759, 182] on input "text" at bounding box center [766, 185] width 115 height 20
type input "$0.00"
click at [563, 224] on div "Tax Bill No Multiple Payment Option Payment Plan Clear" at bounding box center [458, 37] width 258 height 458
click at [805, 391] on button "Save Edits" at bounding box center [817, 387] width 84 height 22
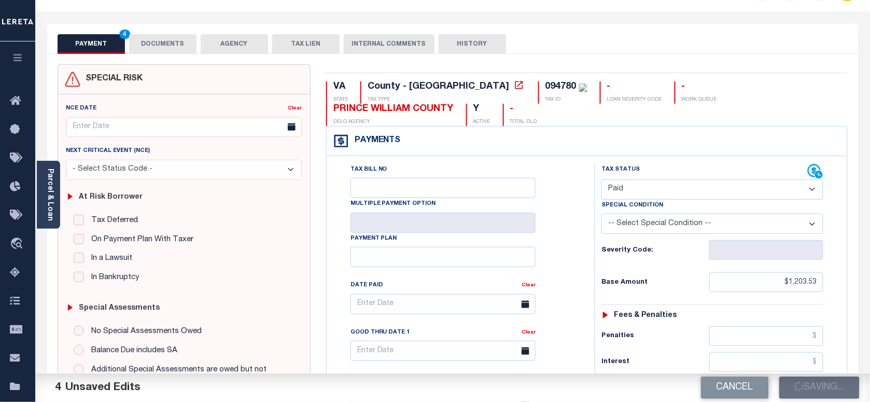
scroll to position [0, 0]
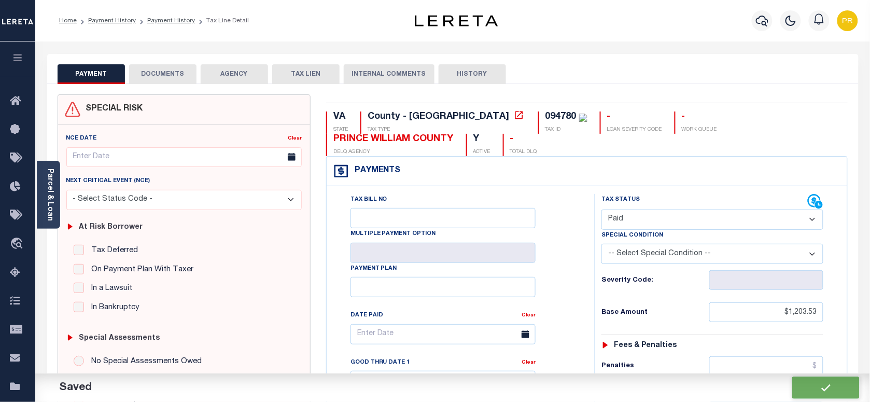
checkbox input "false"
type input "$1,203.53"
type input "$0"
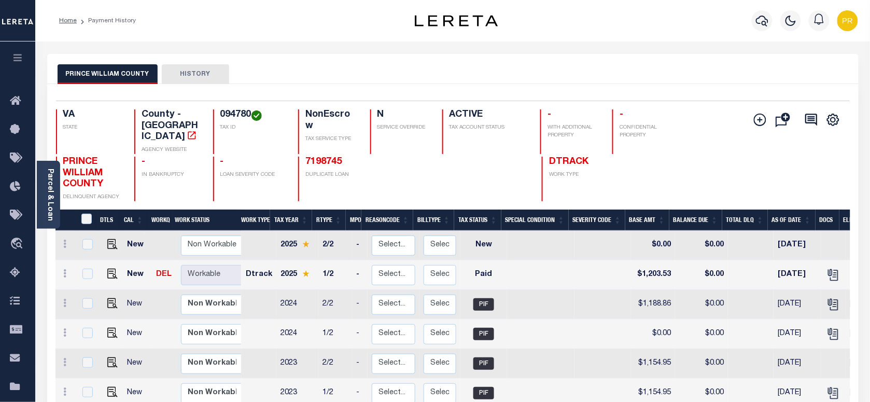
click at [223, 111] on h4 "094780" at bounding box center [252, 114] width 65 height 11
copy h4 "094780"
click at [53, 182] on link "Parcel & Loan" at bounding box center [49, 194] width 7 height 52
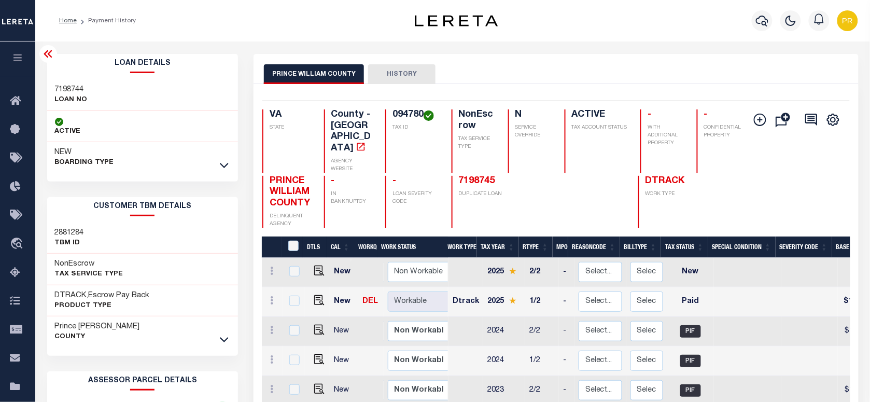
click at [66, 86] on h3 "7198744" at bounding box center [71, 89] width 33 height 10
copy h3 "7198744"
click at [407, 117] on h4 "094780" at bounding box center [415, 114] width 47 height 11
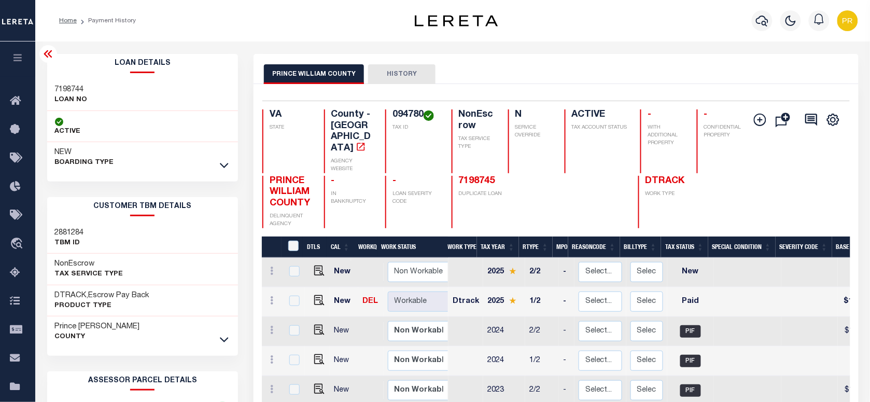
copy h4 "094780"
